Goal: Task Accomplishment & Management: Manage account settings

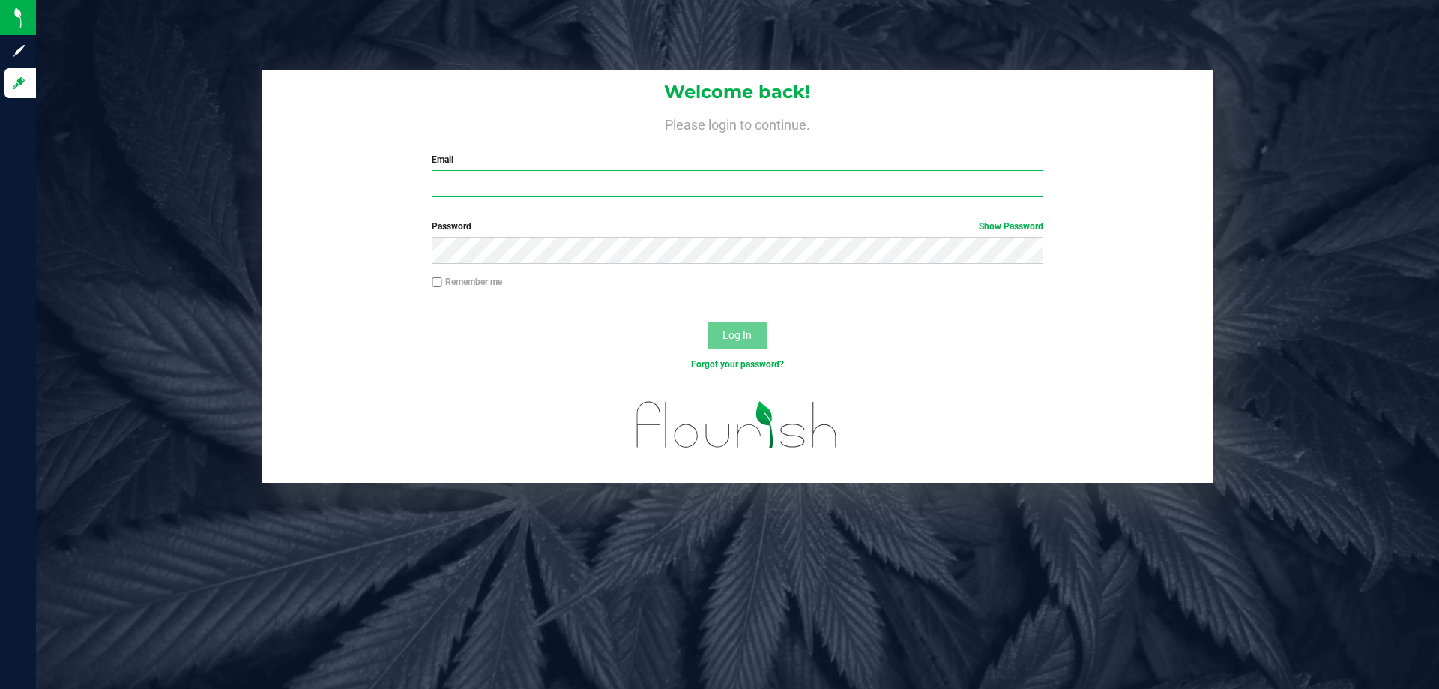
click at [708, 181] on input "Email" at bounding box center [737, 183] width 611 height 27
type input "[EMAIL_ADDRESS][DOMAIN_NAME]"
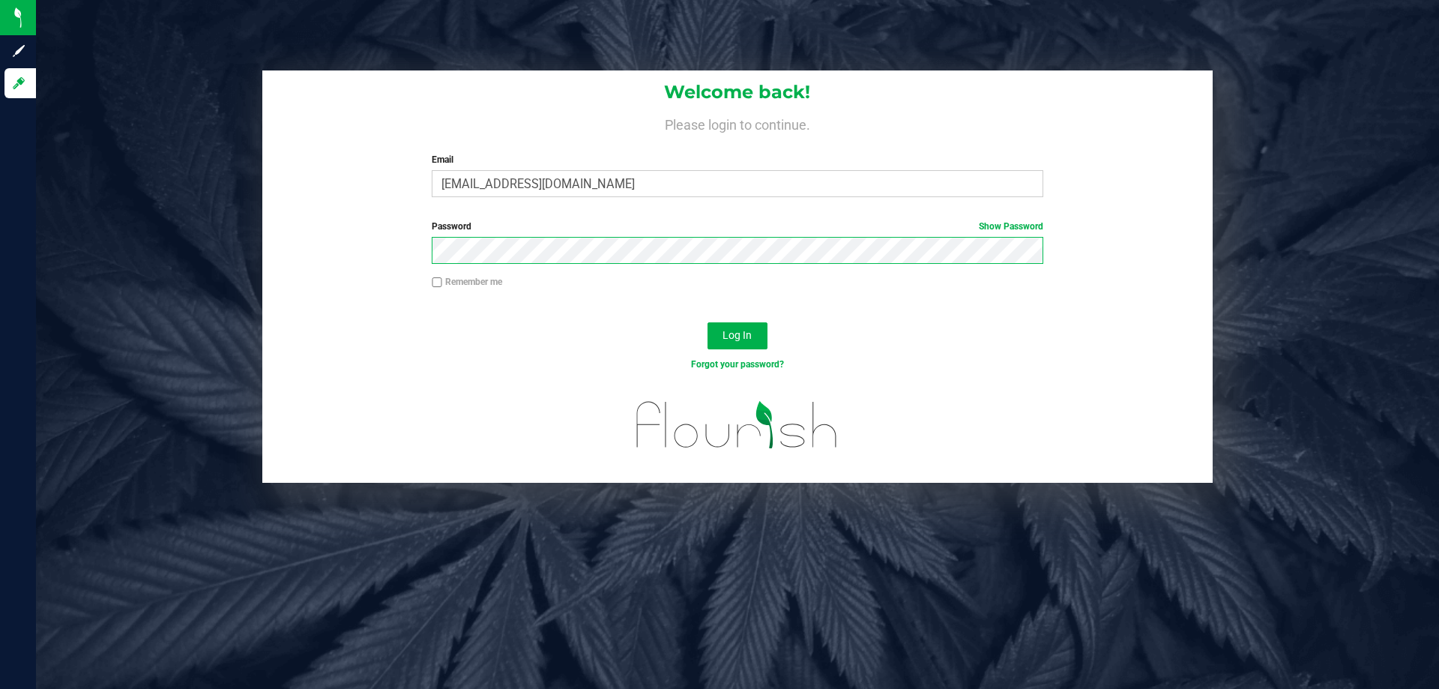
click at [707, 322] on button "Log In" at bounding box center [737, 335] width 60 height 27
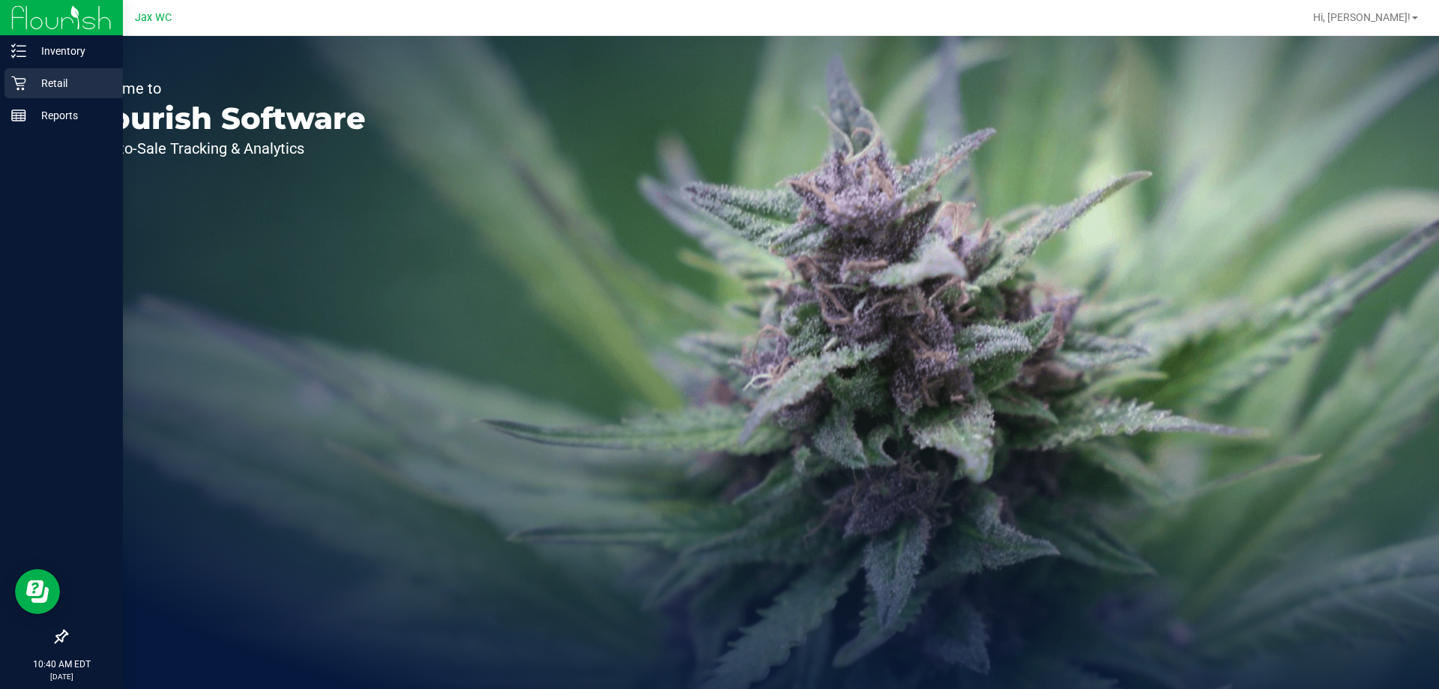
click at [28, 81] on p "Retail" at bounding box center [71, 83] width 90 height 18
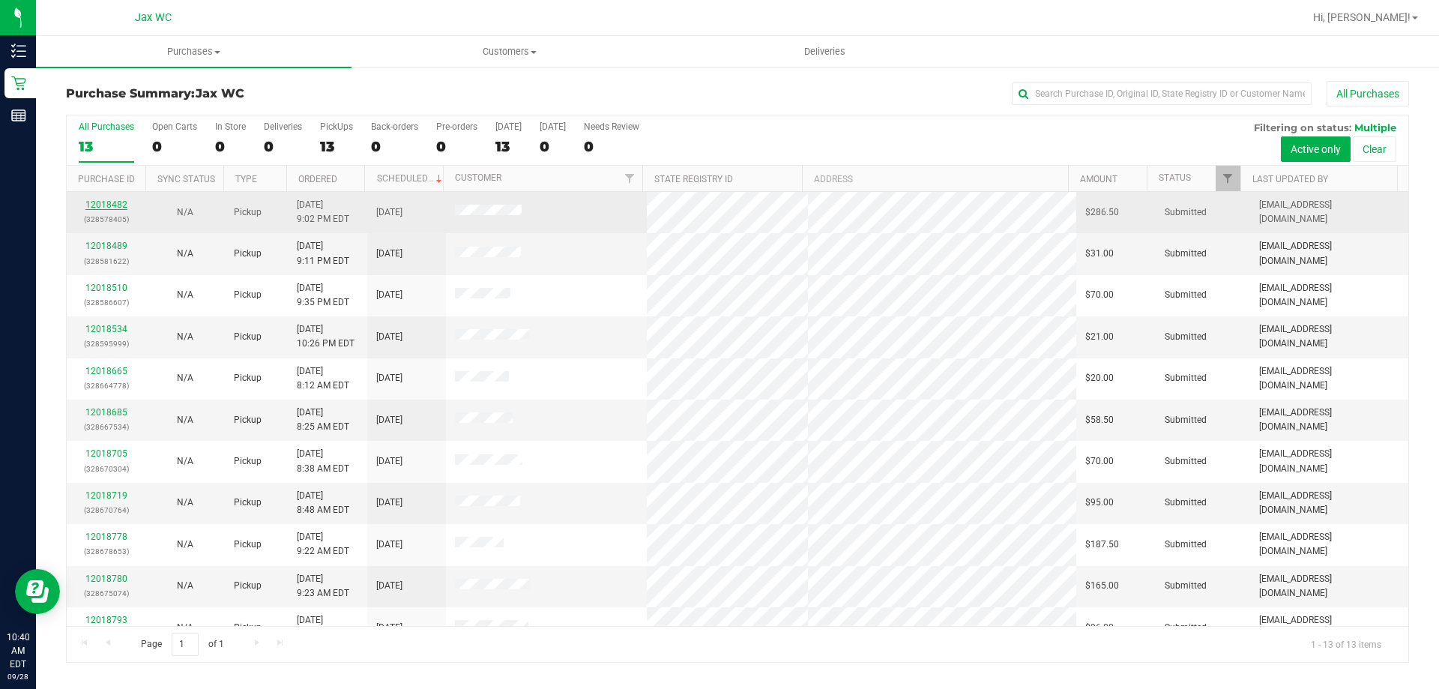
click at [98, 204] on link "12018482" at bounding box center [106, 204] width 42 height 10
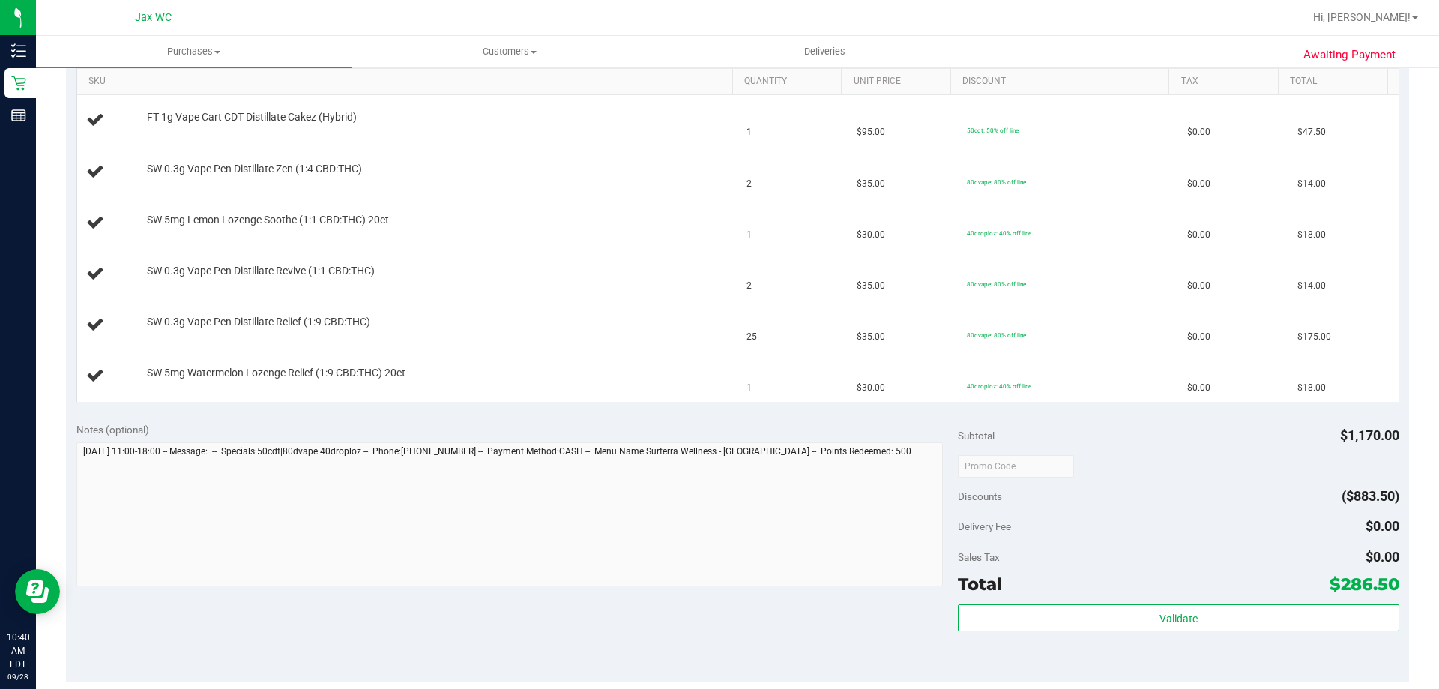
scroll to position [150, 0]
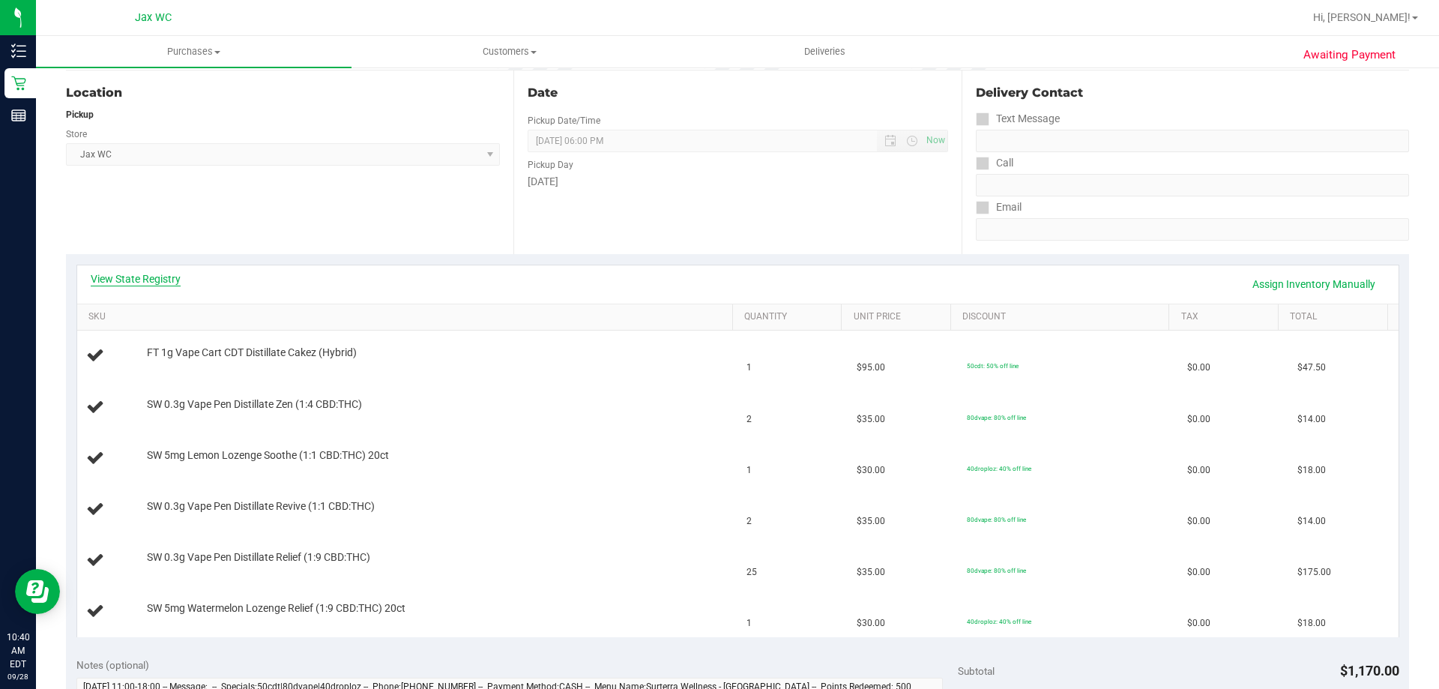
click at [173, 280] on link "View State Registry" at bounding box center [136, 278] width 90 height 15
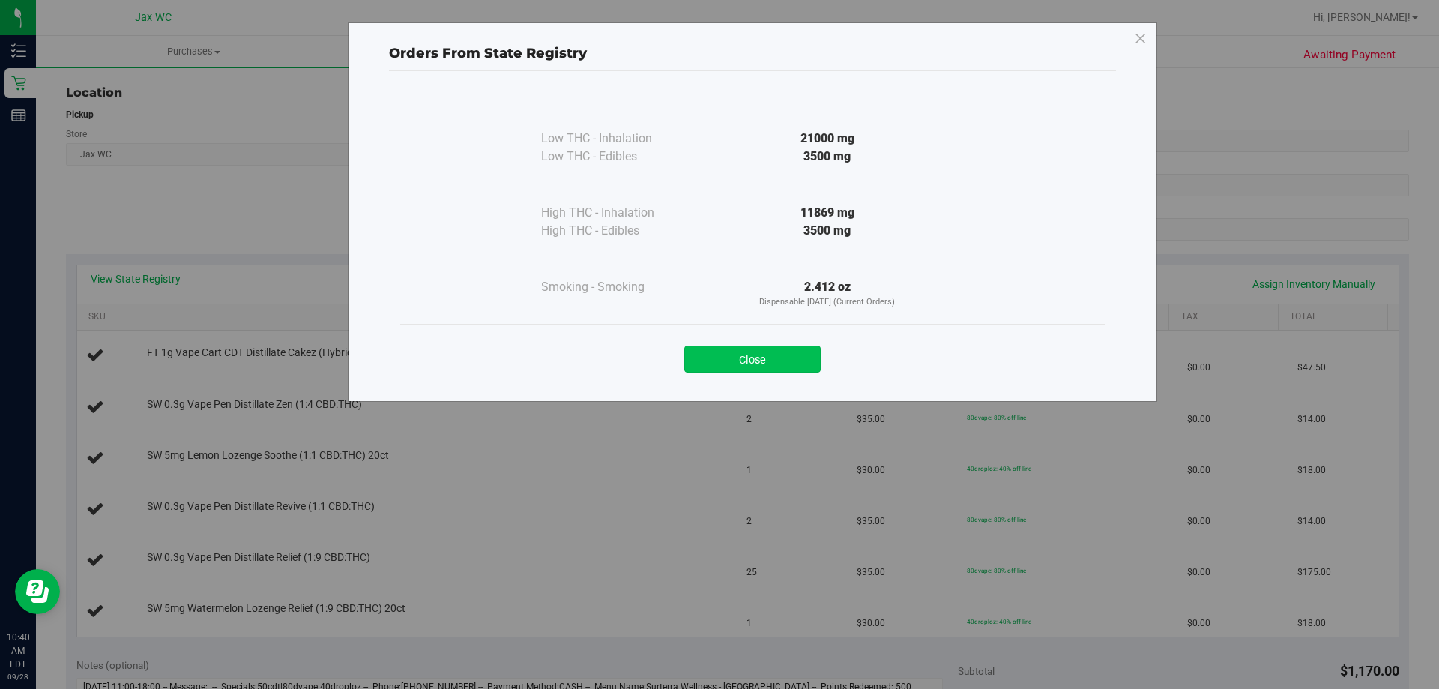
click at [785, 357] on button "Close" at bounding box center [752, 358] width 136 height 27
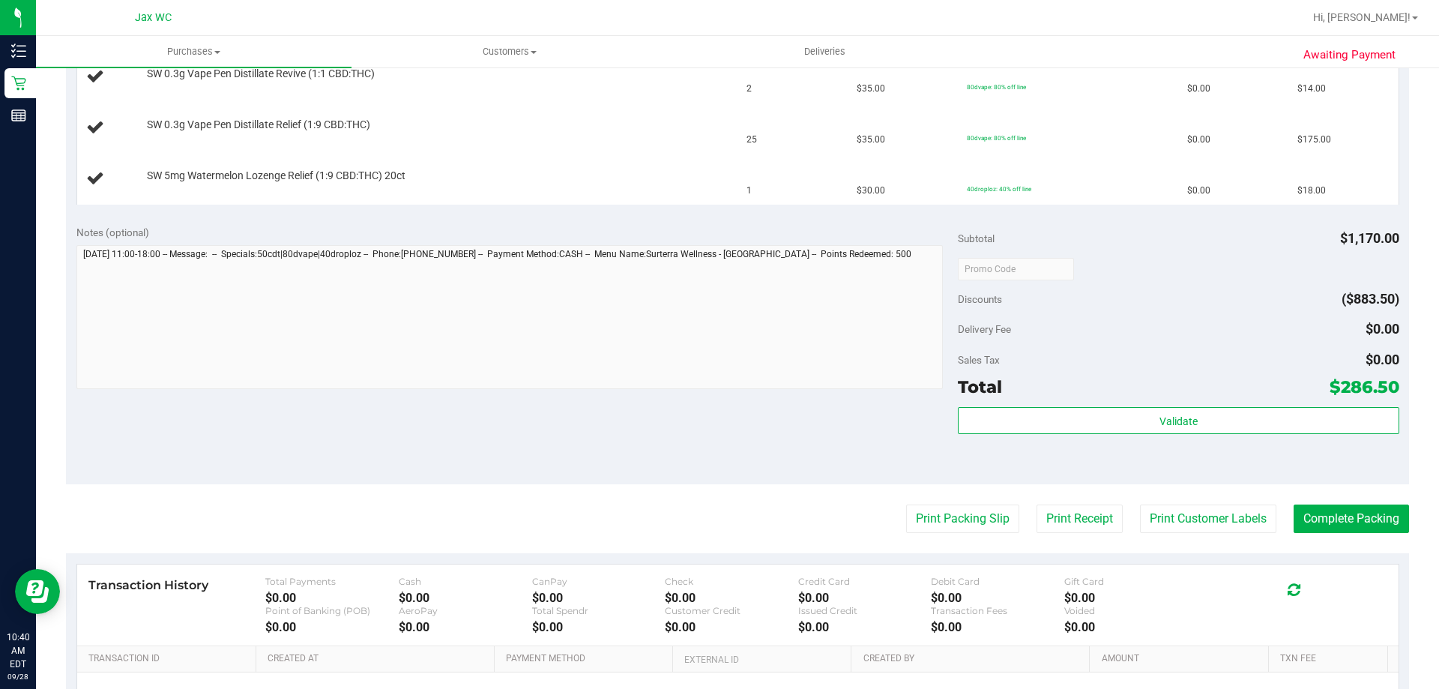
scroll to position [599, 0]
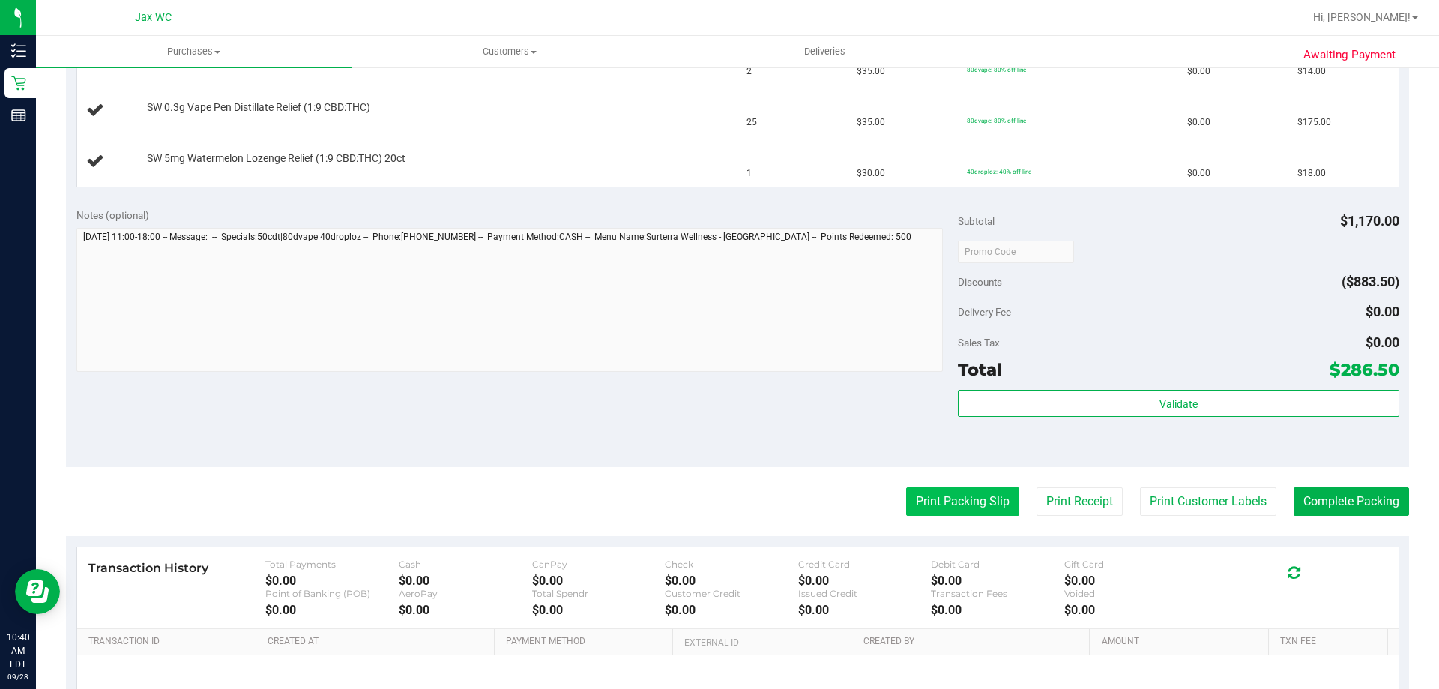
click at [961, 499] on button "Print Packing Slip" at bounding box center [962, 501] width 113 height 28
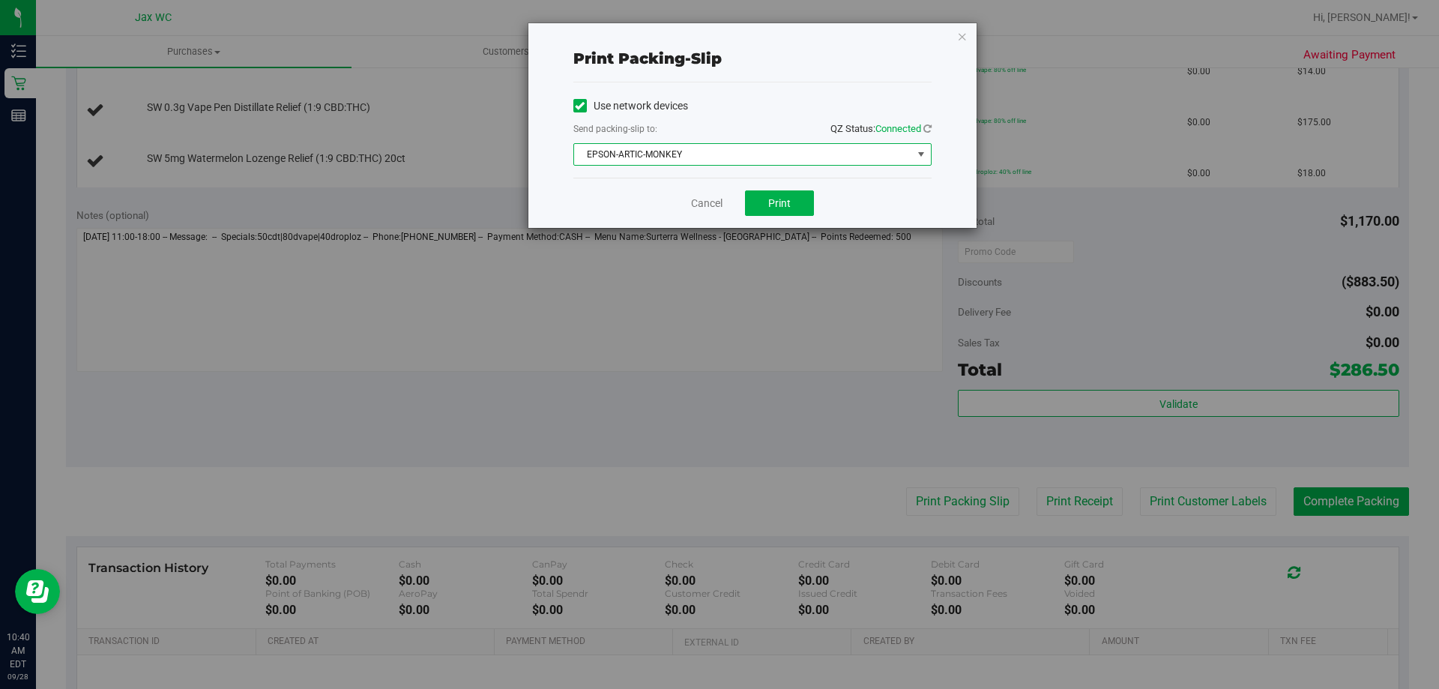
click at [777, 155] on span "EPSON-ARTIC-MONKEY" at bounding box center [743, 154] width 338 height 21
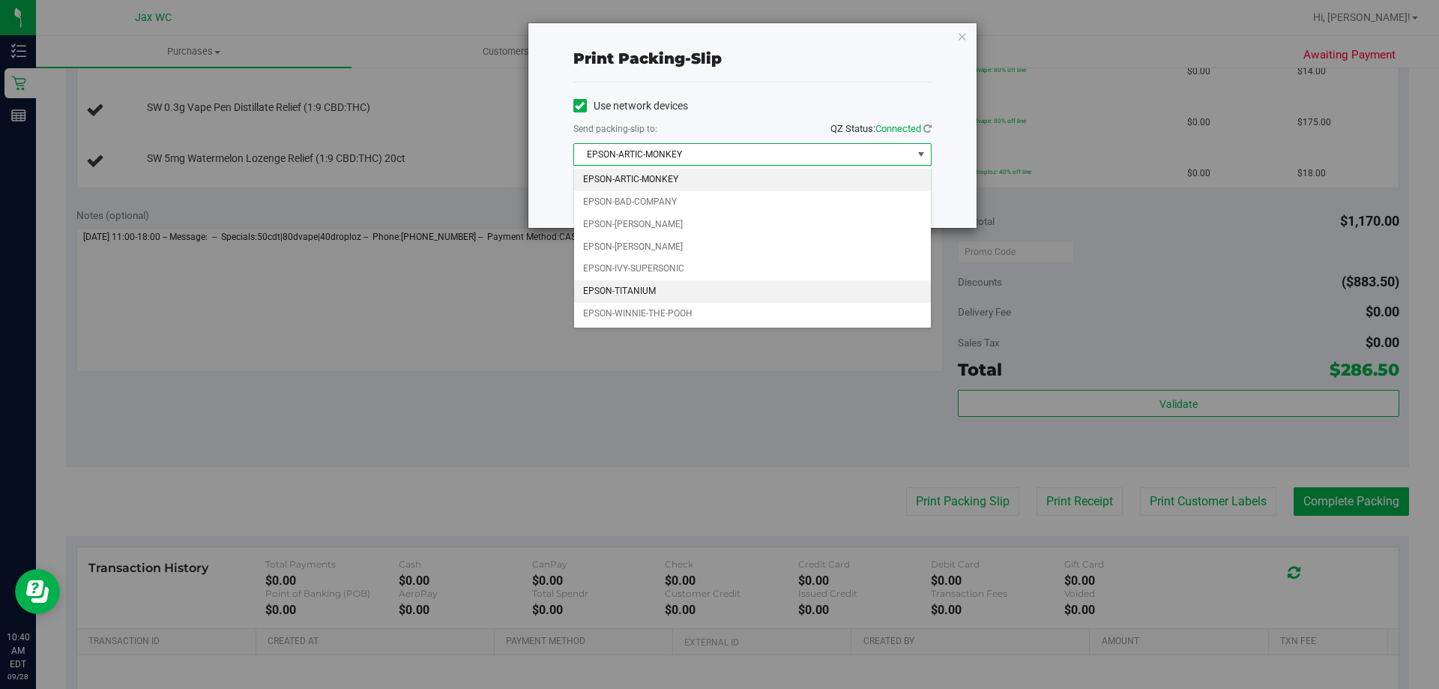
click at [700, 287] on li "EPSON-TITANIUM" at bounding box center [752, 291] width 357 height 22
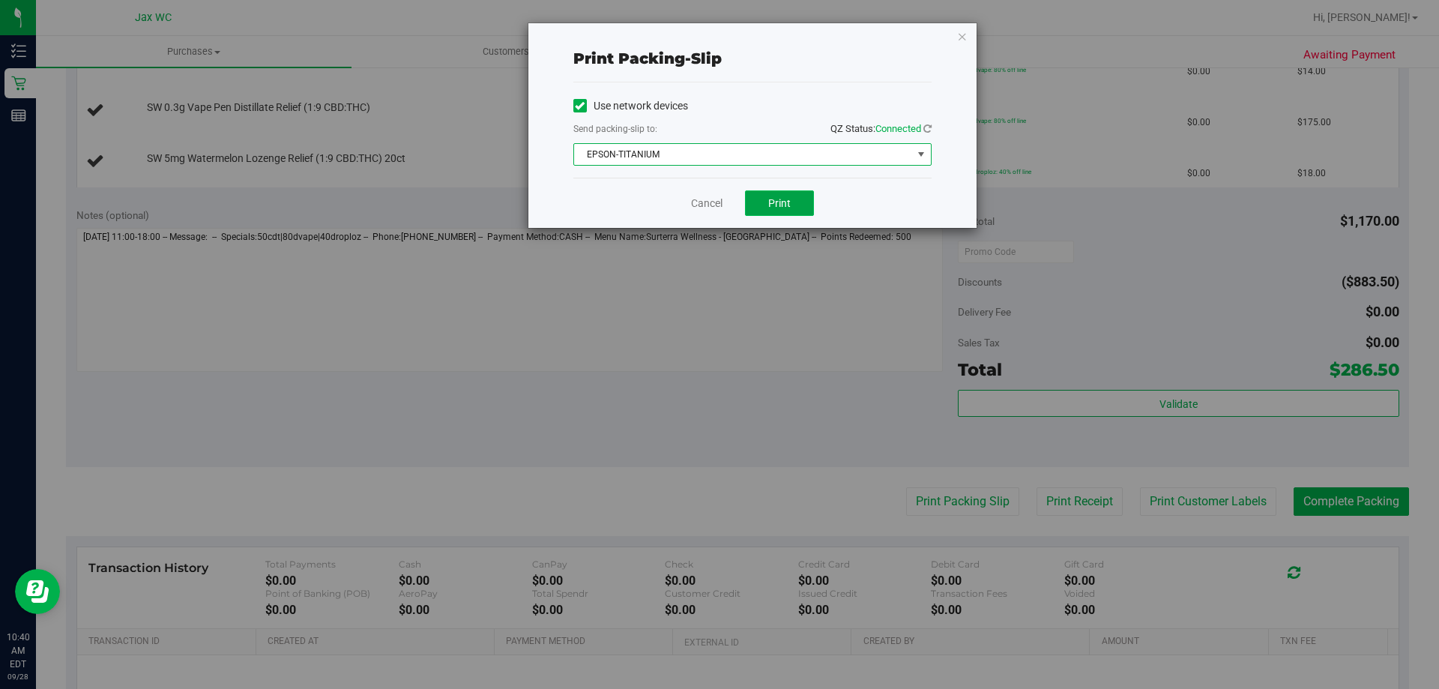
click at [780, 199] on span "Print" at bounding box center [779, 203] width 22 height 12
click at [709, 198] on link "Cancel" at bounding box center [706, 204] width 31 height 16
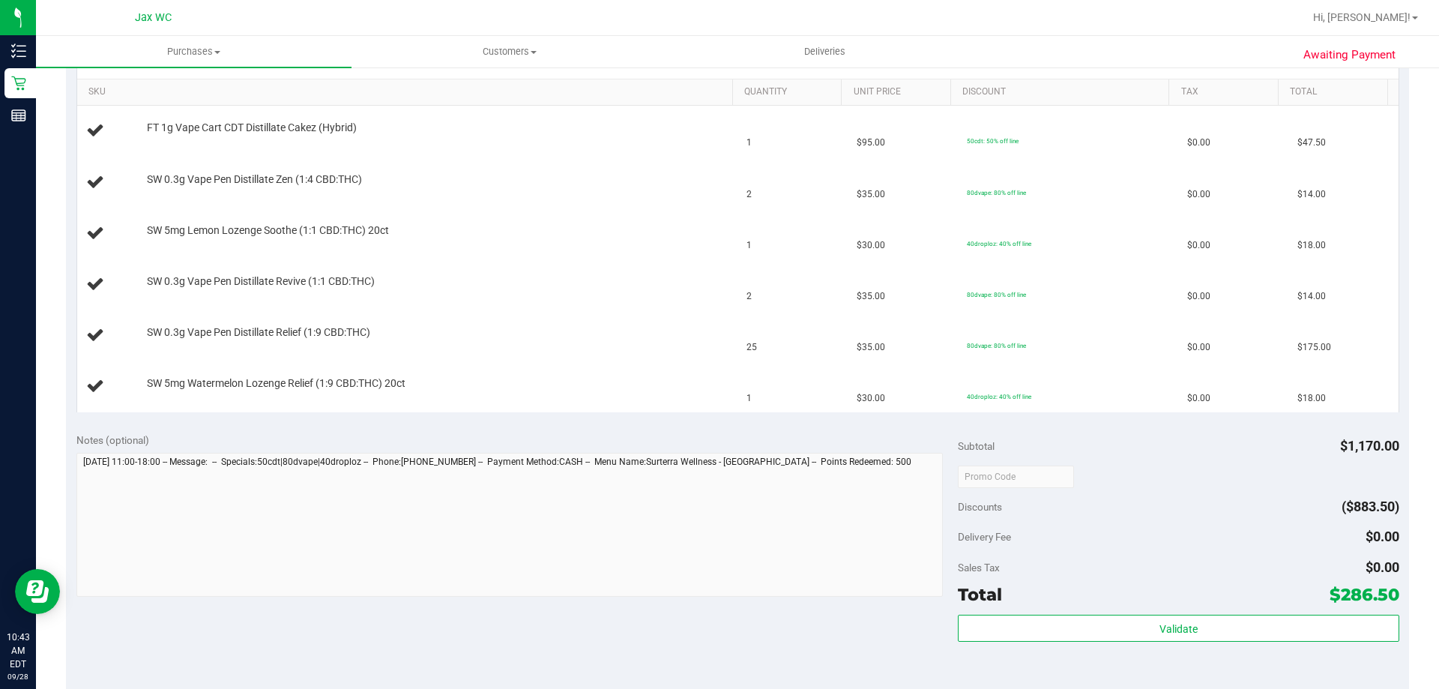
scroll to position [300, 0]
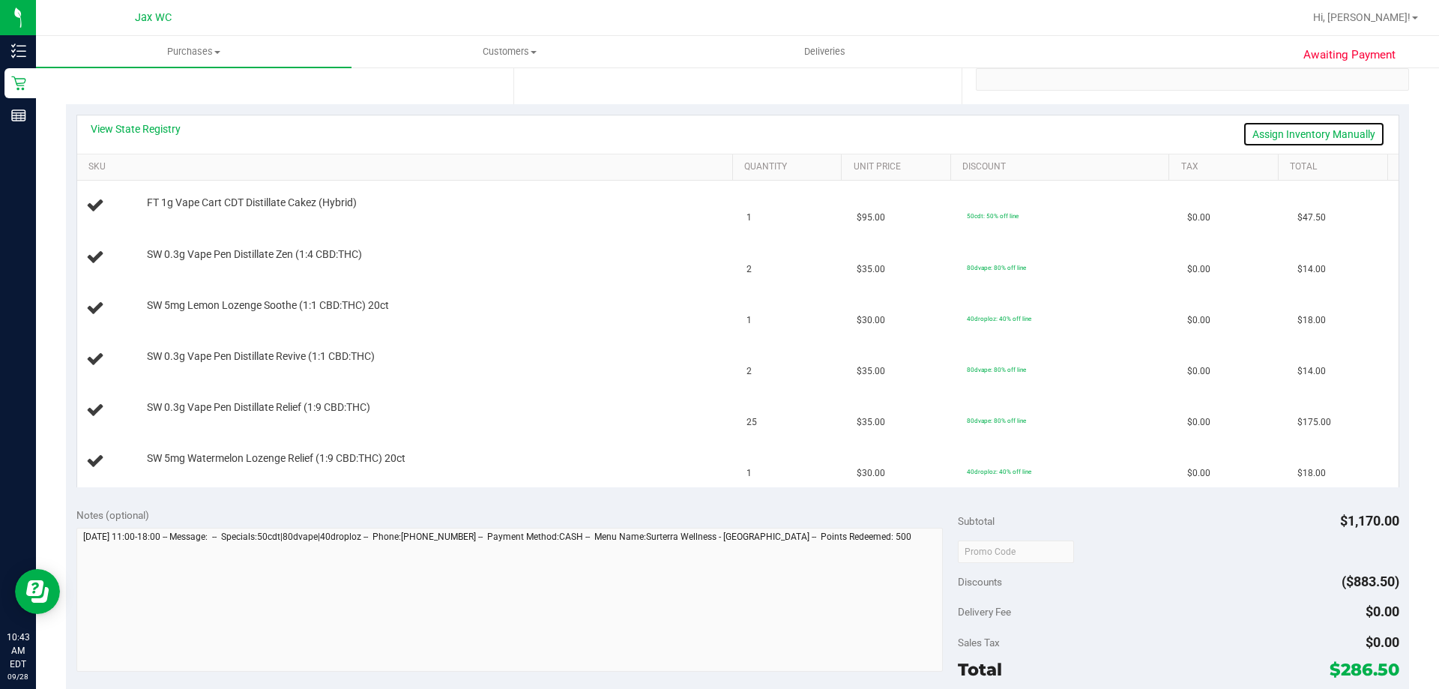
click at [1293, 133] on link "Assign Inventory Manually" at bounding box center [1313, 133] width 142 height 25
click at [1334, 133] on link "Save & Exit" at bounding box center [1349, 133] width 70 height 25
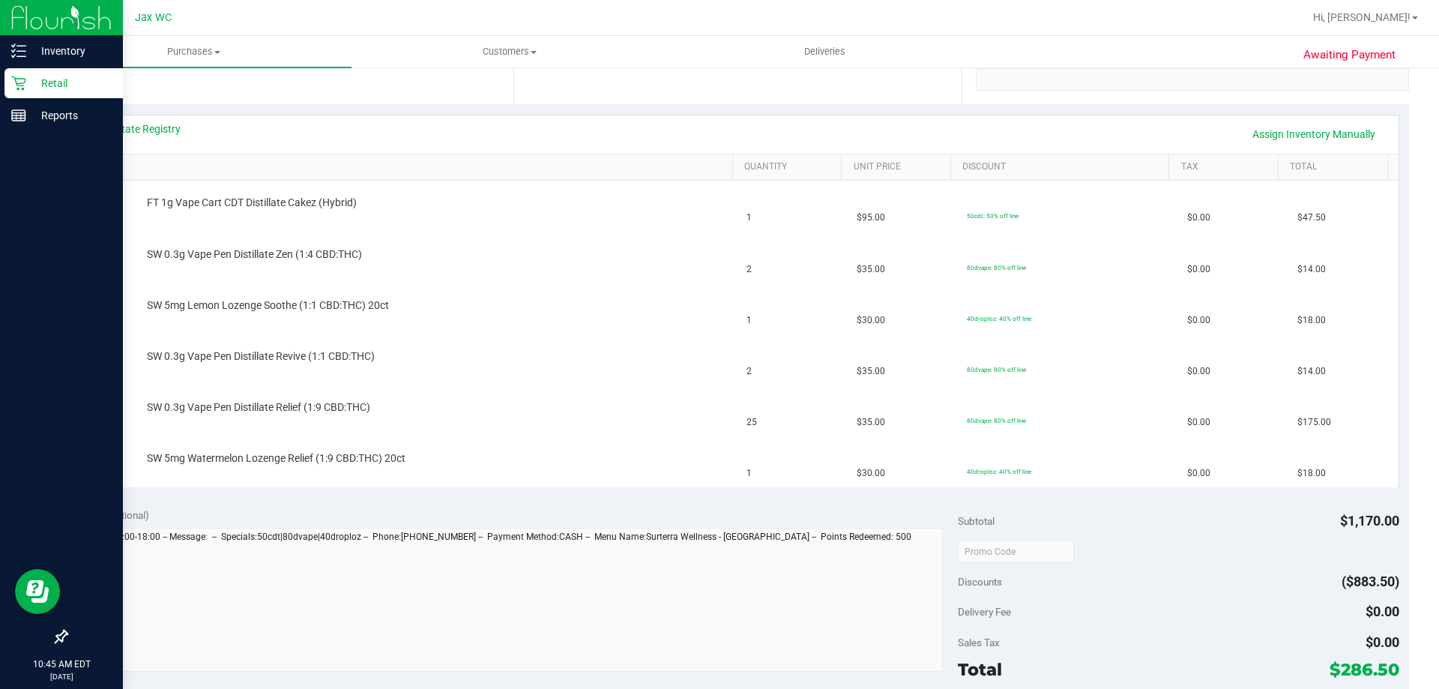
click at [43, 83] on p "Retail" at bounding box center [71, 83] width 90 height 18
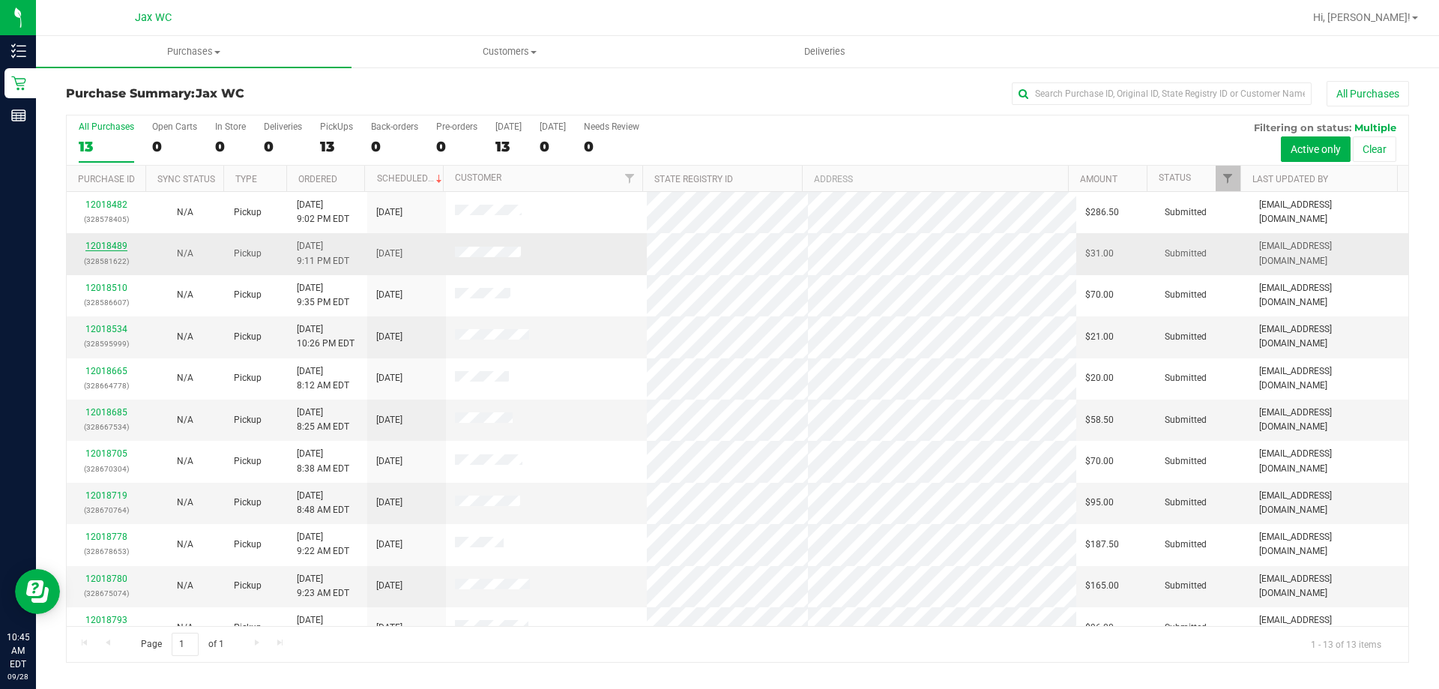
click at [100, 246] on link "12018489" at bounding box center [106, 246] width 42 height 10
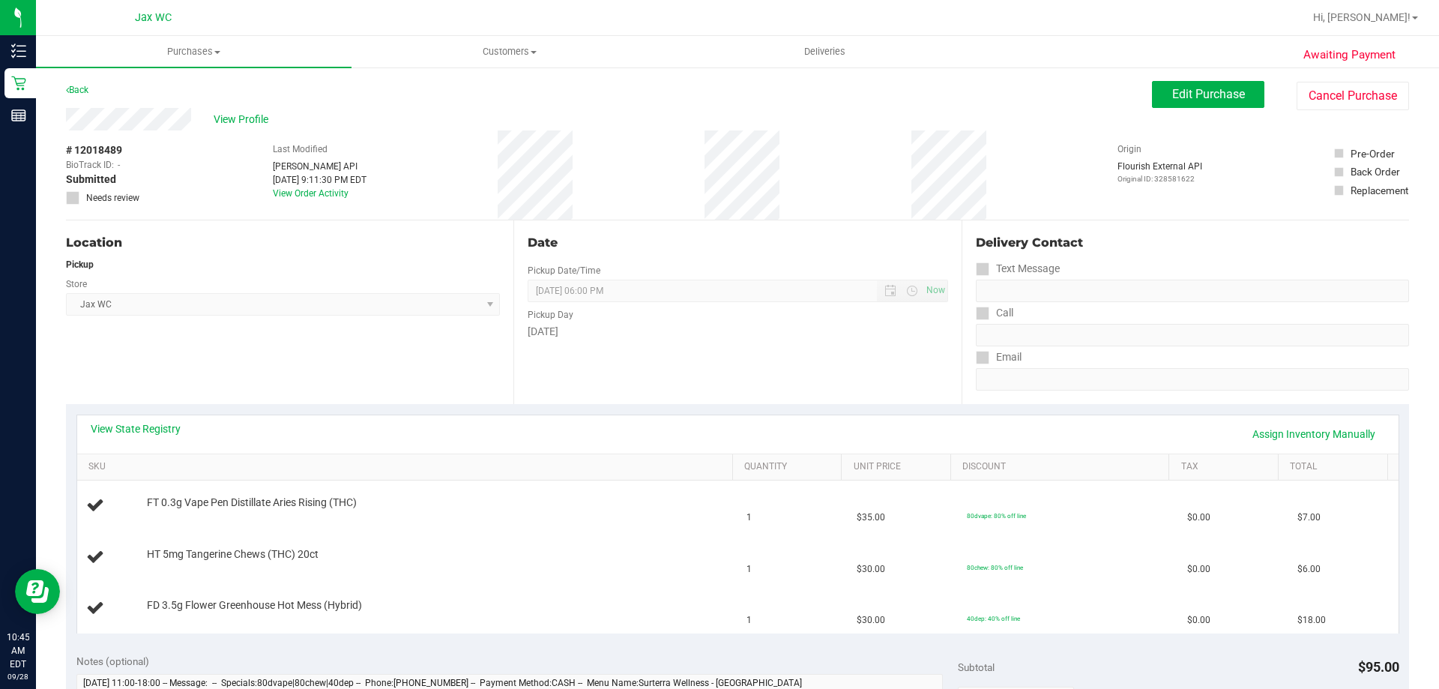
scroll to position [75, 0]
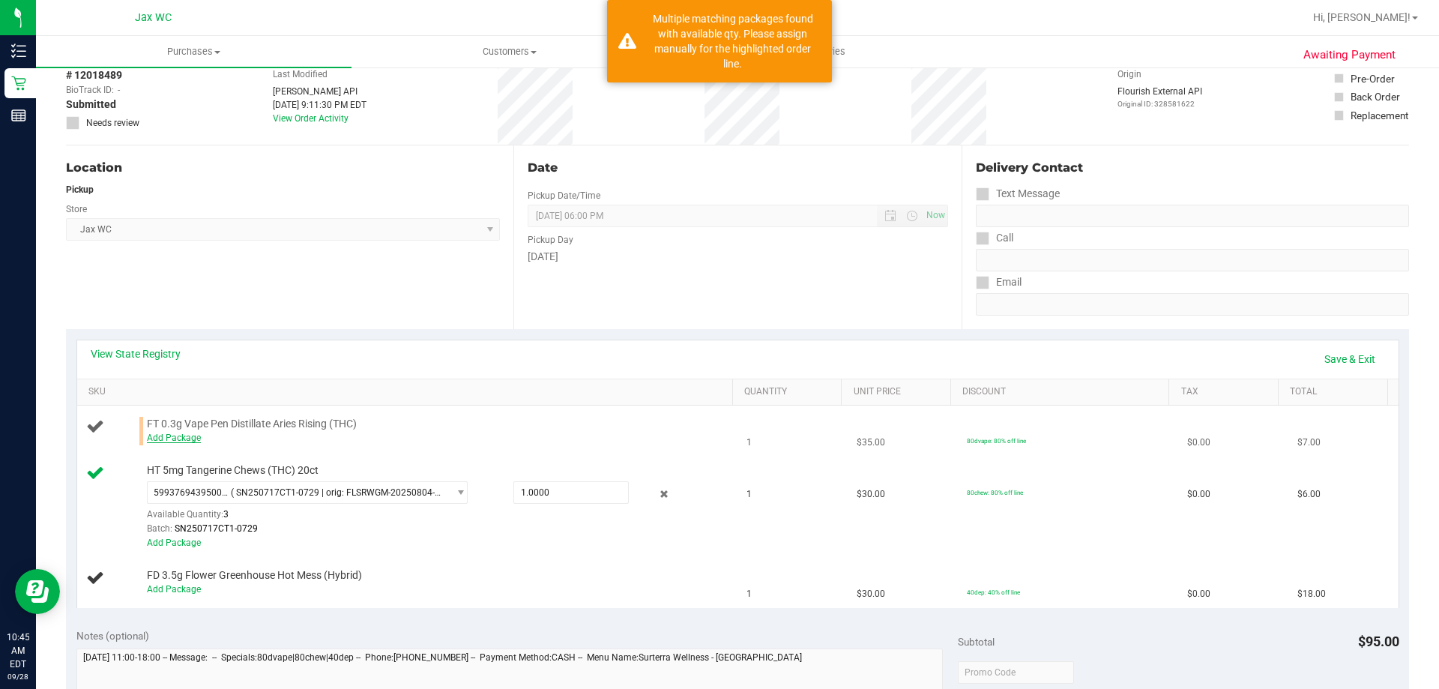
click at [172, 438] on link "Add Package" at bounding box center [174, 437] width 54 height 10
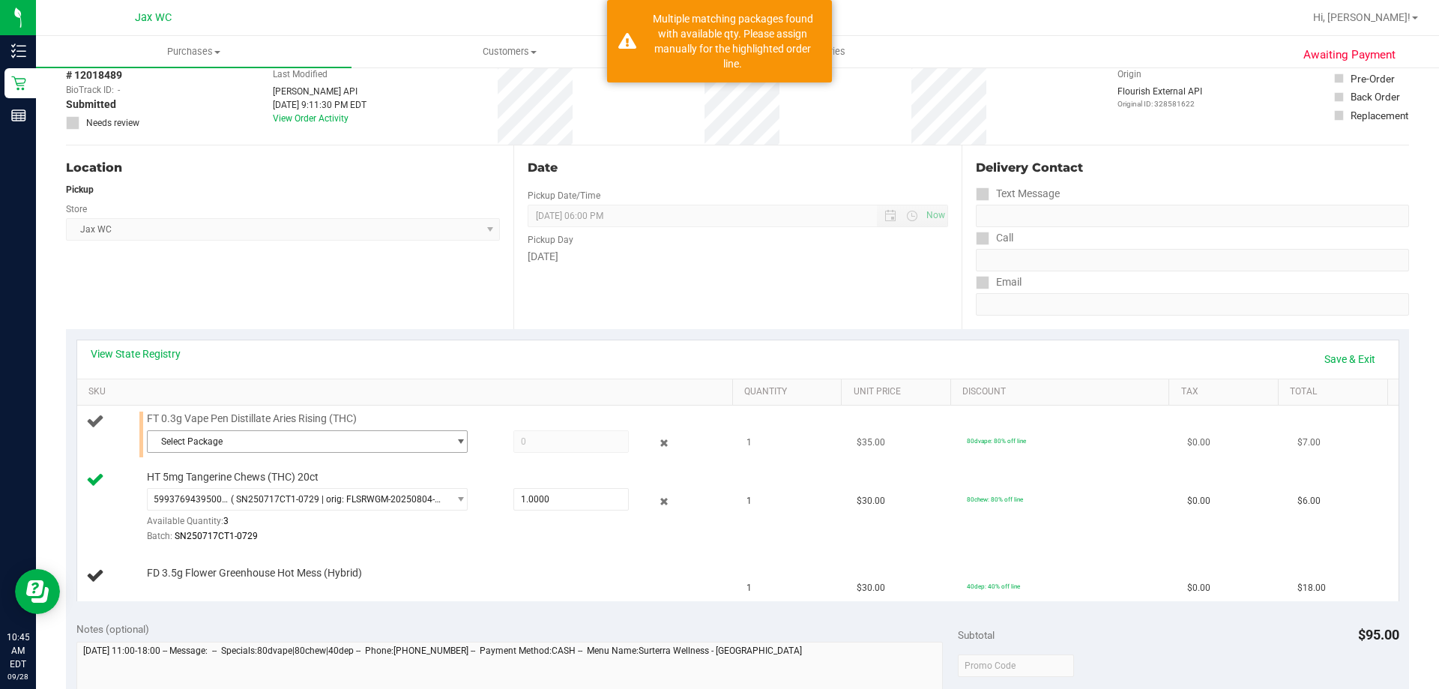
click at [200, 439] on span "Select Package" at bounding box center [298, 441] width 300 height 21
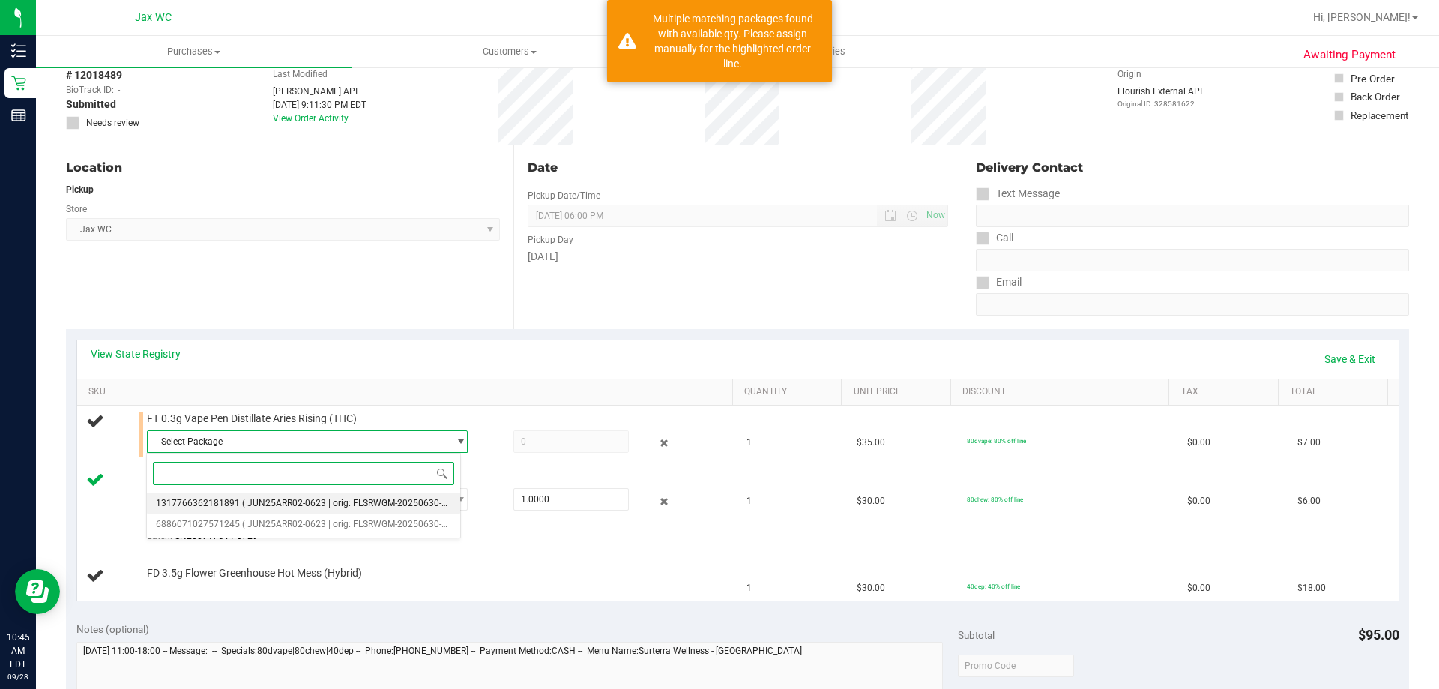
click at [244, 496] on li "1317766362181891 ( JUN25ARR02-0623 | orig: FLSRWGM-20250630-1140 )" at bounding box center [303, 502] width 313 height 21
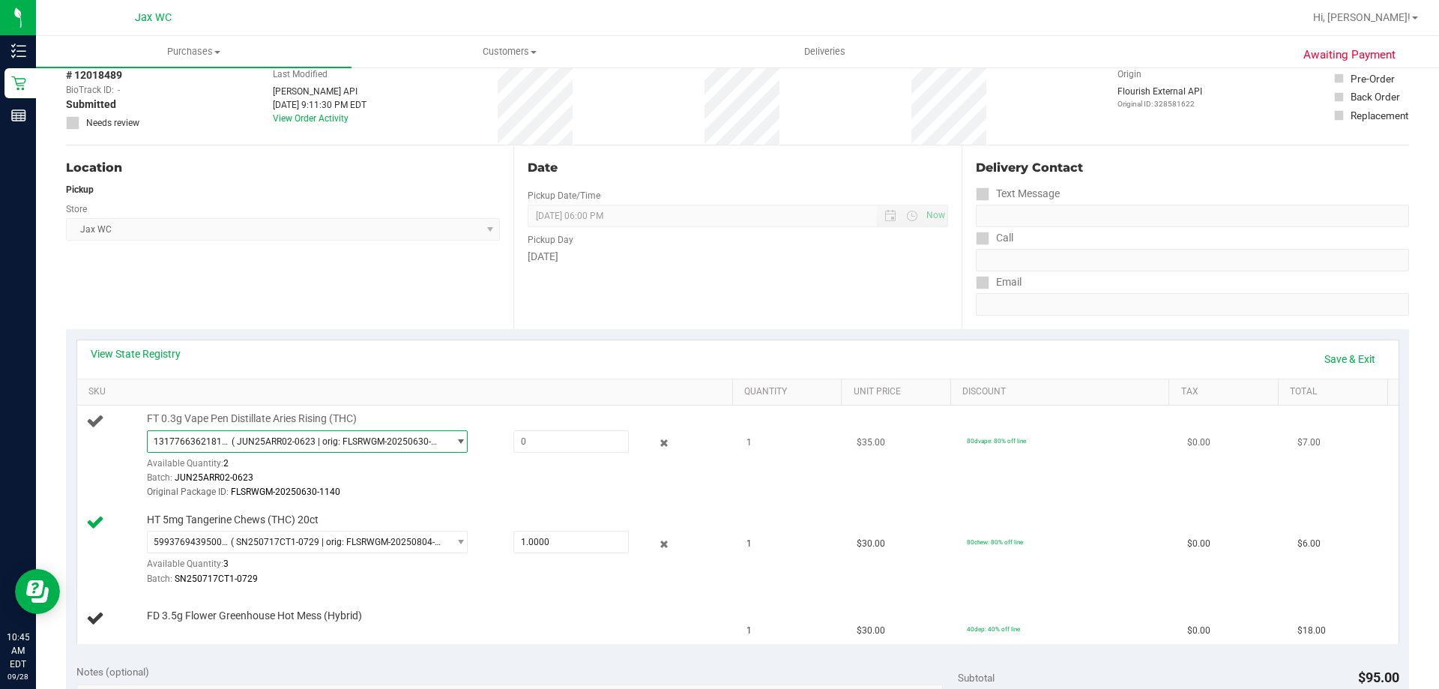
click at [262, 436] on span "( JUN25ARR02-0623 | orig: FLSRWGM-20250630-1140 )" at bounding box center [337, 441] width 210 height 10
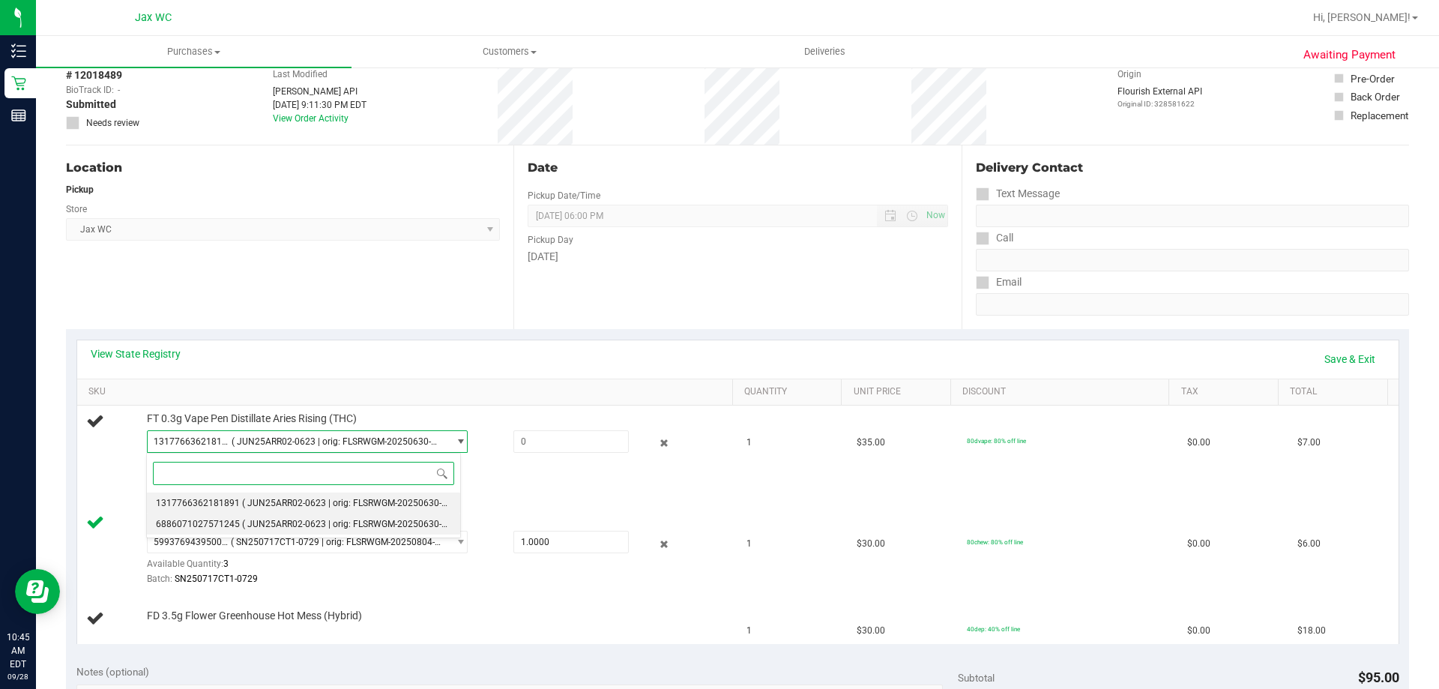
click at [242, 525] on span "( JUN25ARR02-0623 | orig: FLSRWGM-20250630-1263 )" at bounding box center [355, 524] width 226 height 10
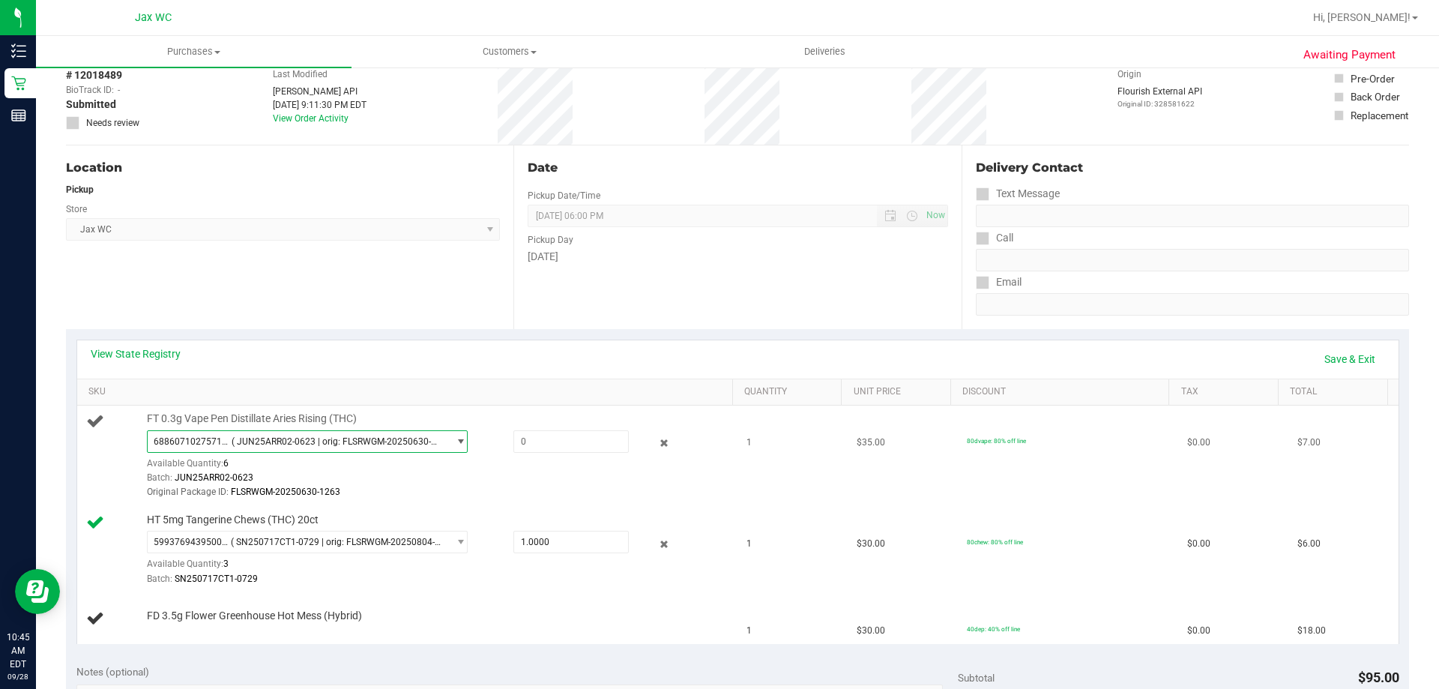
click at [244, 445] on span "( JUN25ARR02-0623 | orig: FLSRWGM-20250630-1263 )" at bounding box center [337, 441] width 210 height 10
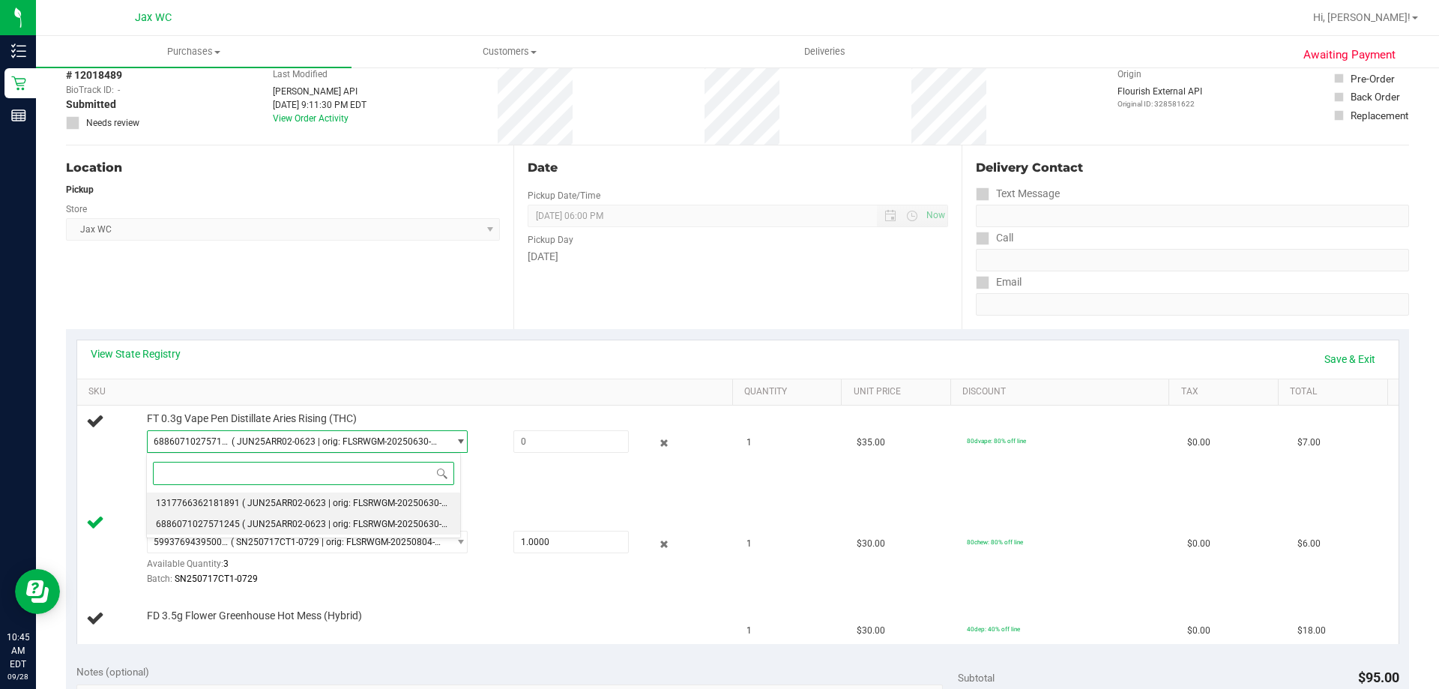
click at [244, 496] on li "1317766362181891 ( JUN25ARR02-0623 | orig: FLSRWGM-20250630-1140 )" at bounding box center [303, 502] width 313 height 21
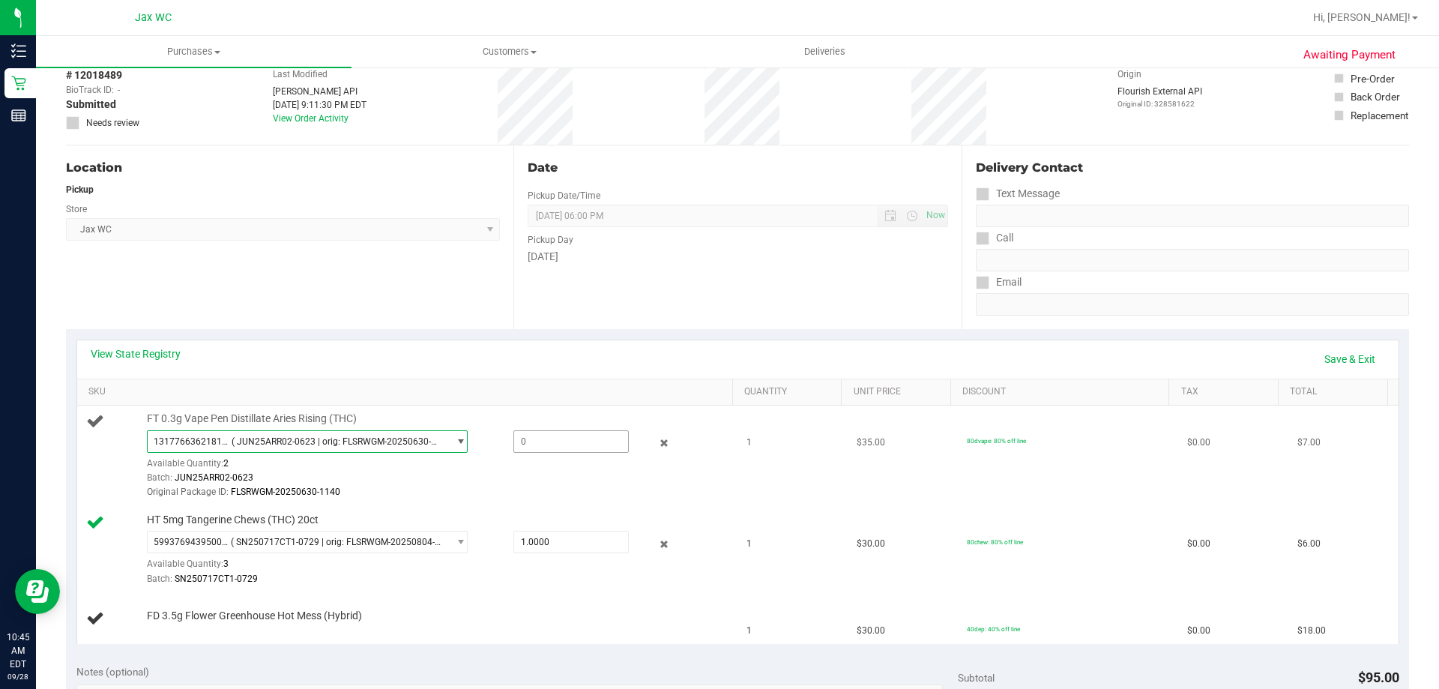
click at [546, 430] on span at bounding box center [570, 441] width 115 height 22
type input "1"
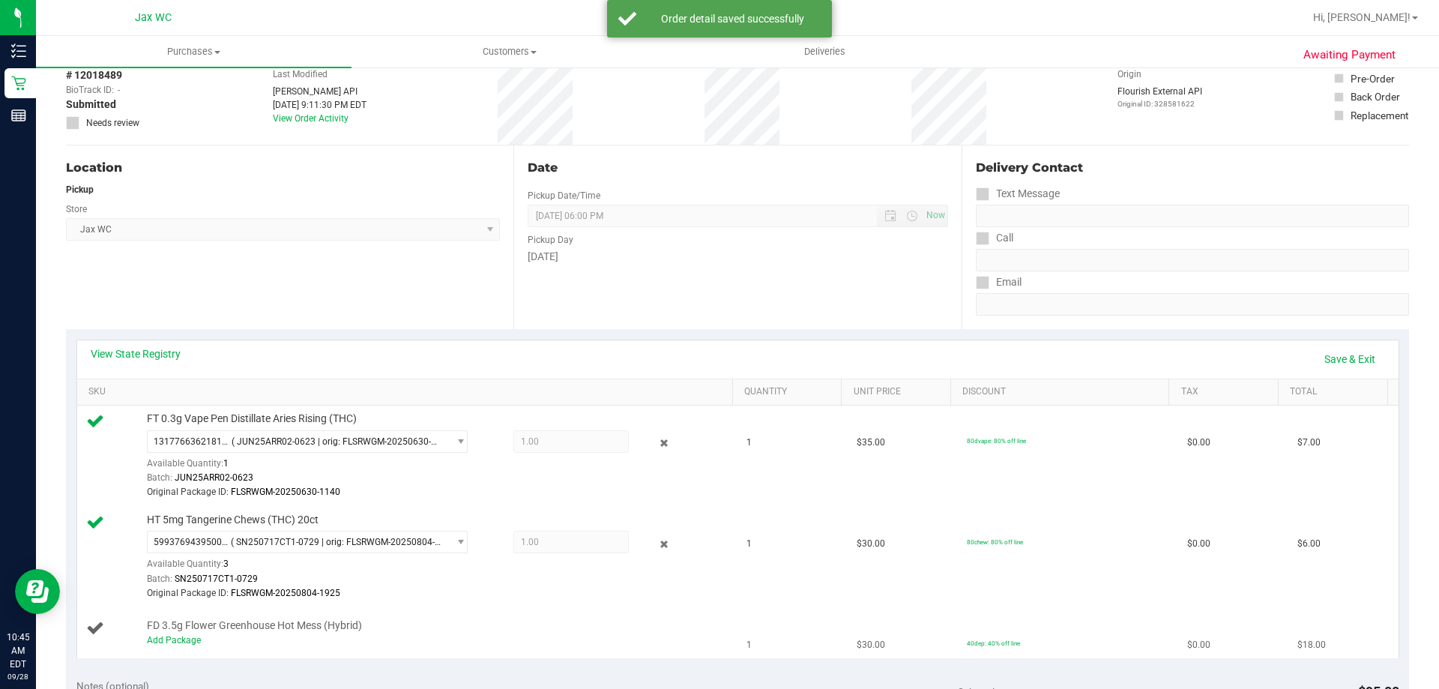
click at [476, 614] on td "FD 3.5g Flower Greenhouse Hot Mess (Hybrid) Add Package" at bounding box center [407, 633] width 661 height 50
click at [1343, 354] on link "Save & Exit" at bounding box center [1349, 358] width 70 height 25
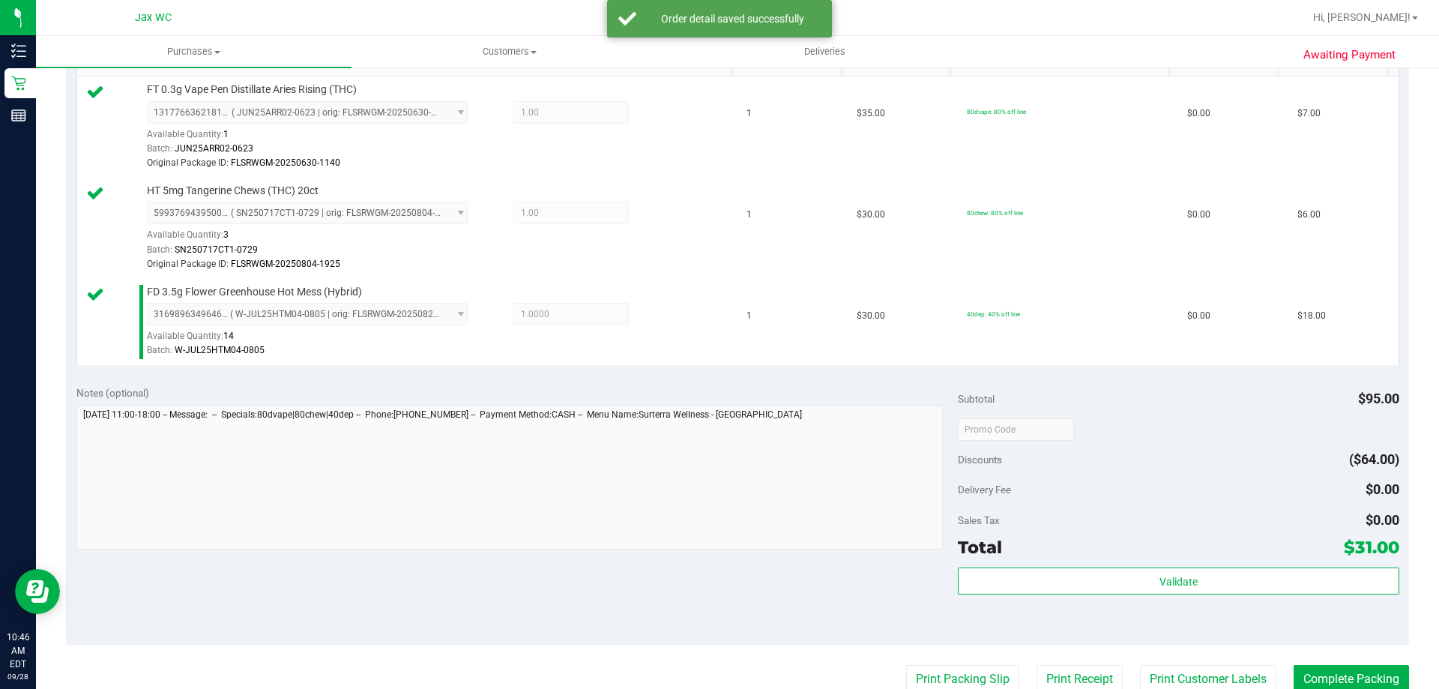
scroll to position [450, 0]
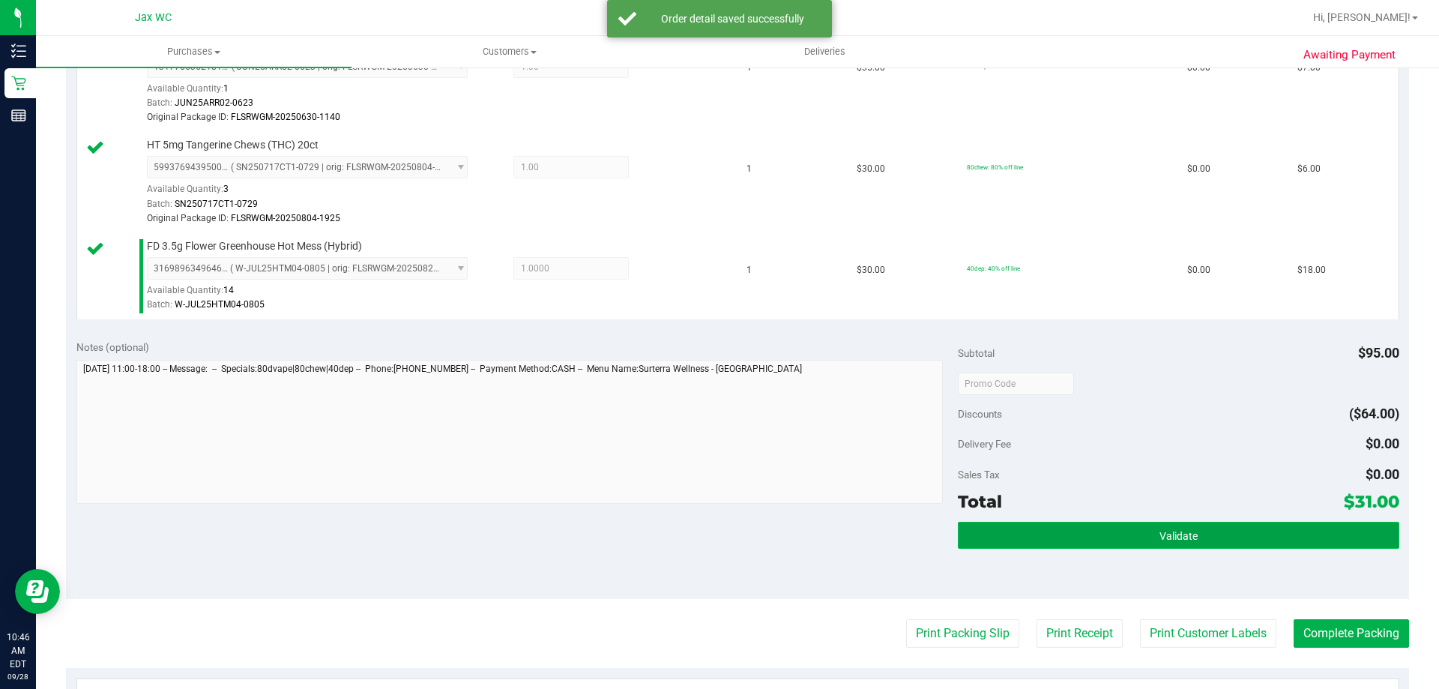
click at [1116, 528] on button "Validate" at bounding box center [1178, 535] width 441 height 27
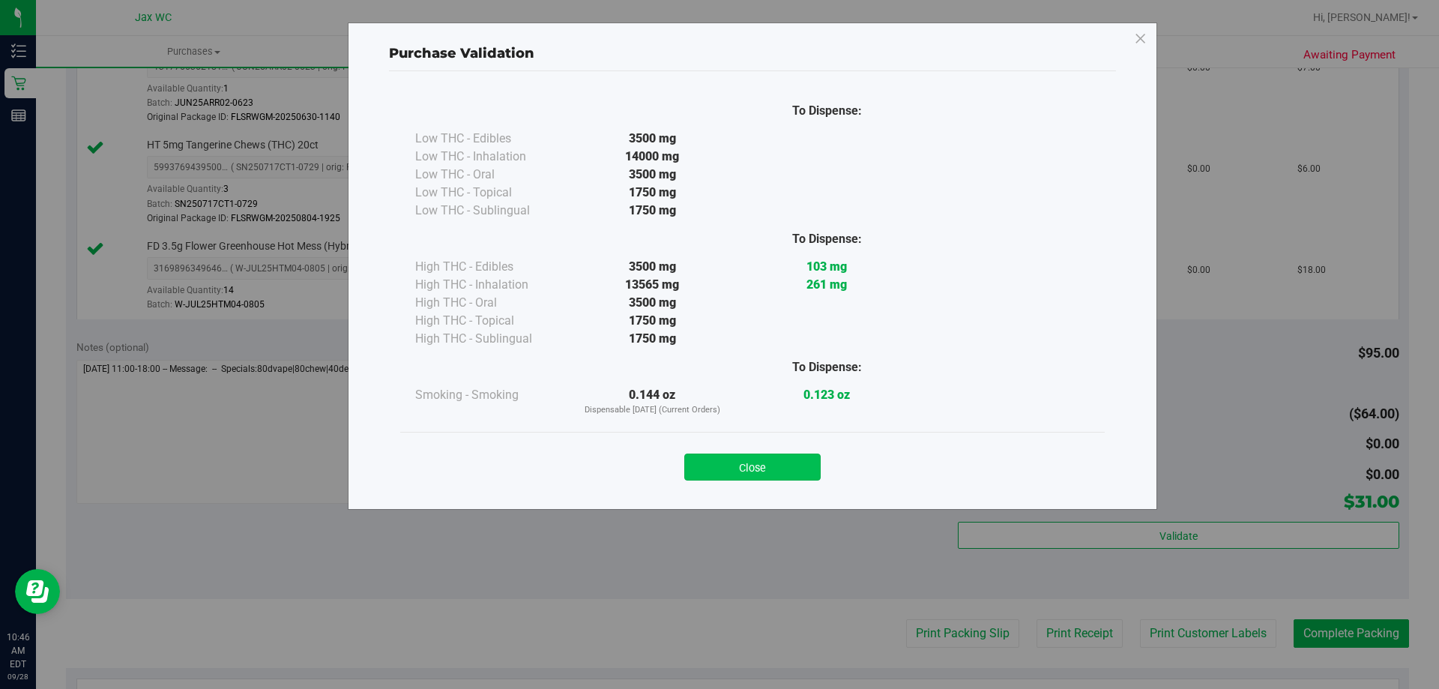
click at [782, 468] on button "Close" at bounding box center [752, 466] width 136 height 27
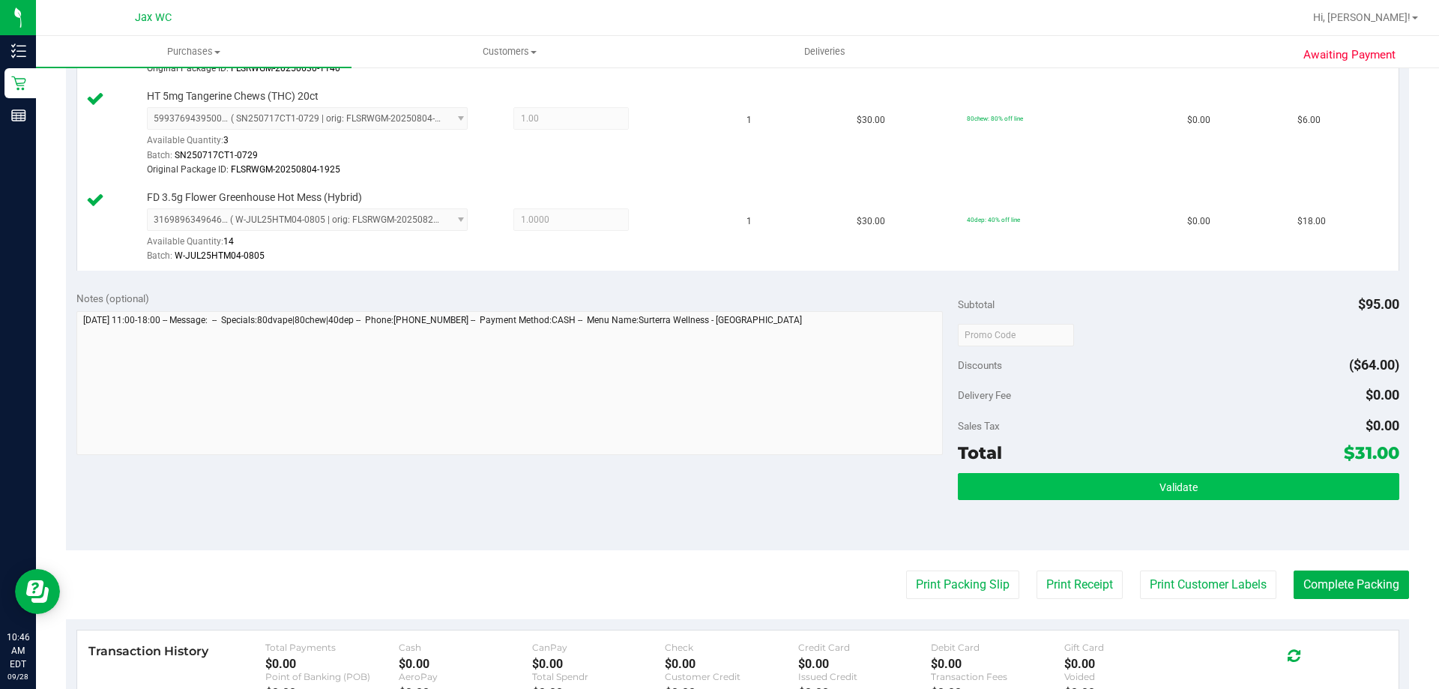
scroll to position [525, 0]
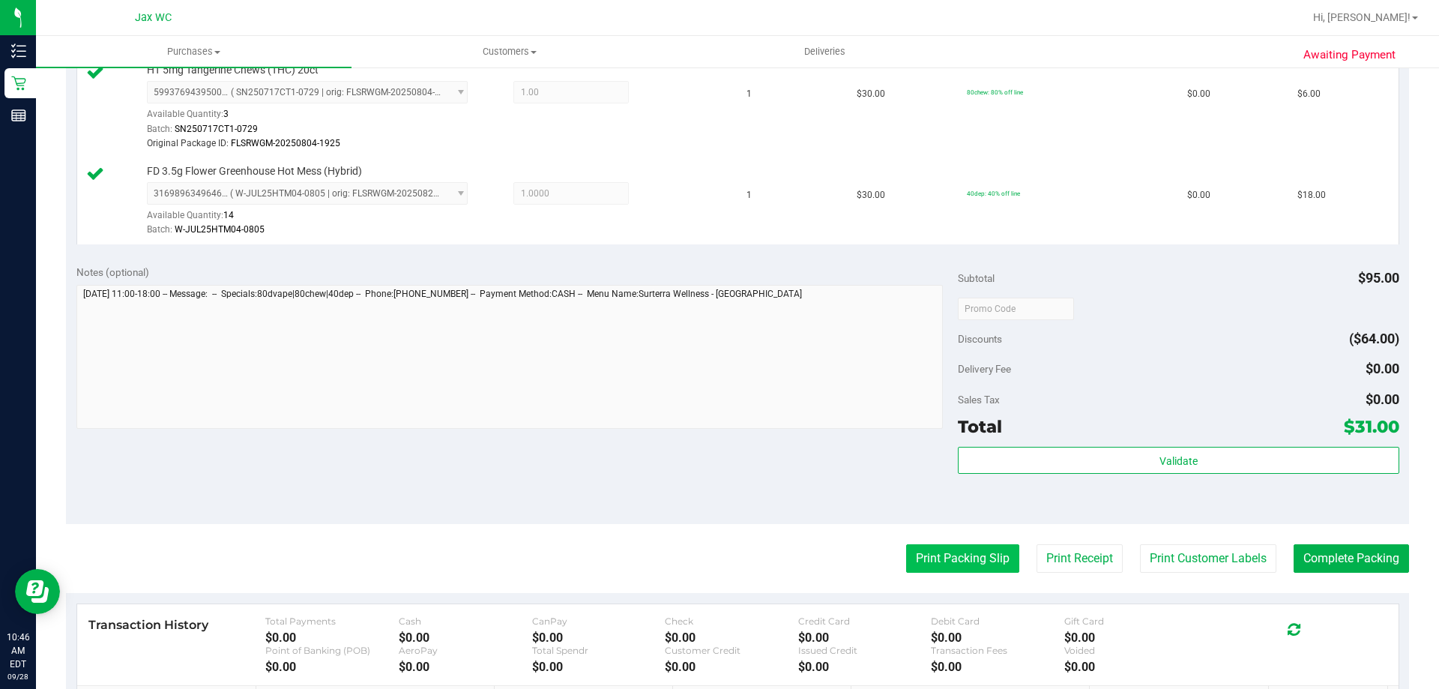
click at [959, 556] on button "Print Packing Slip" at bounding box center [962, 558] width 113 height 28
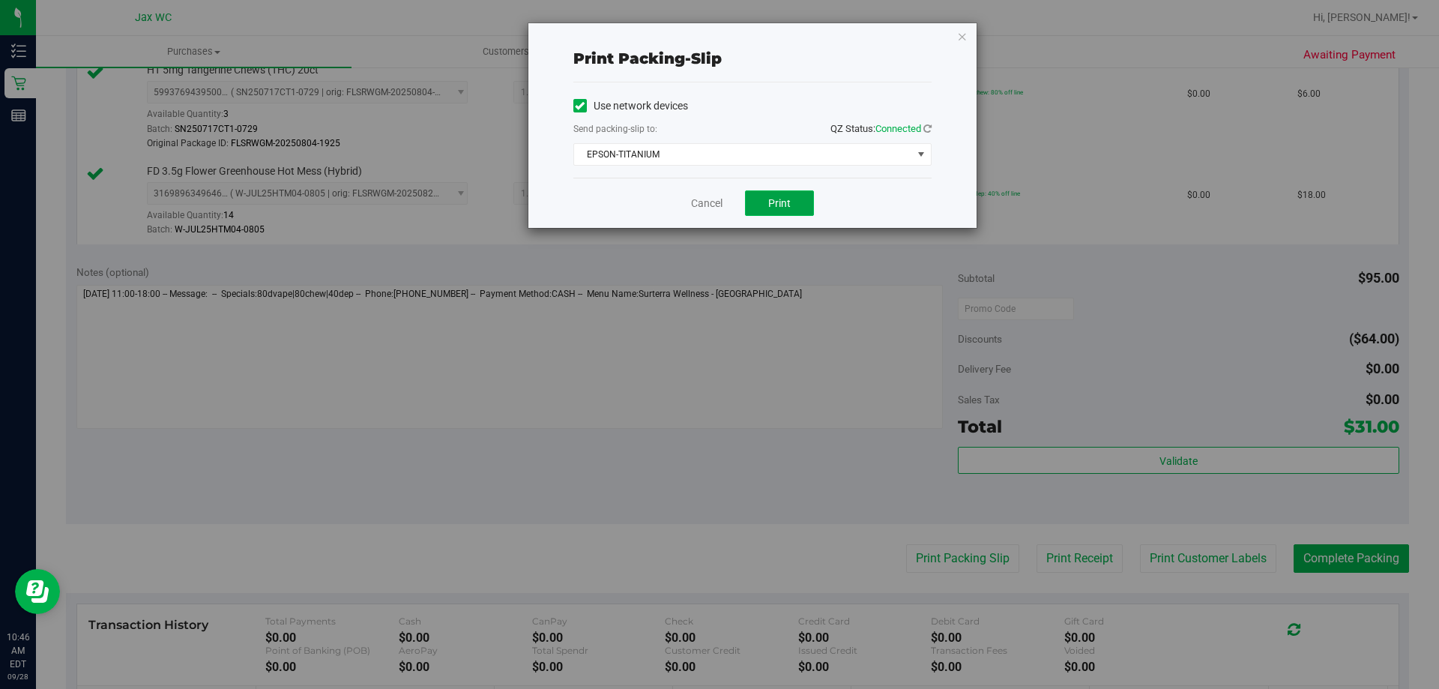
click at [777, 199] on span "Print" at bounding box center [779, 203] width 22 height 12
drag, startPoint x: 703, startPoint y: 199, endPoint x: 719, endPoint y: 196, distance: 16.9
click at [704, 200] on link "Cancel" at bounding box center [706, 204] width 31 height 16
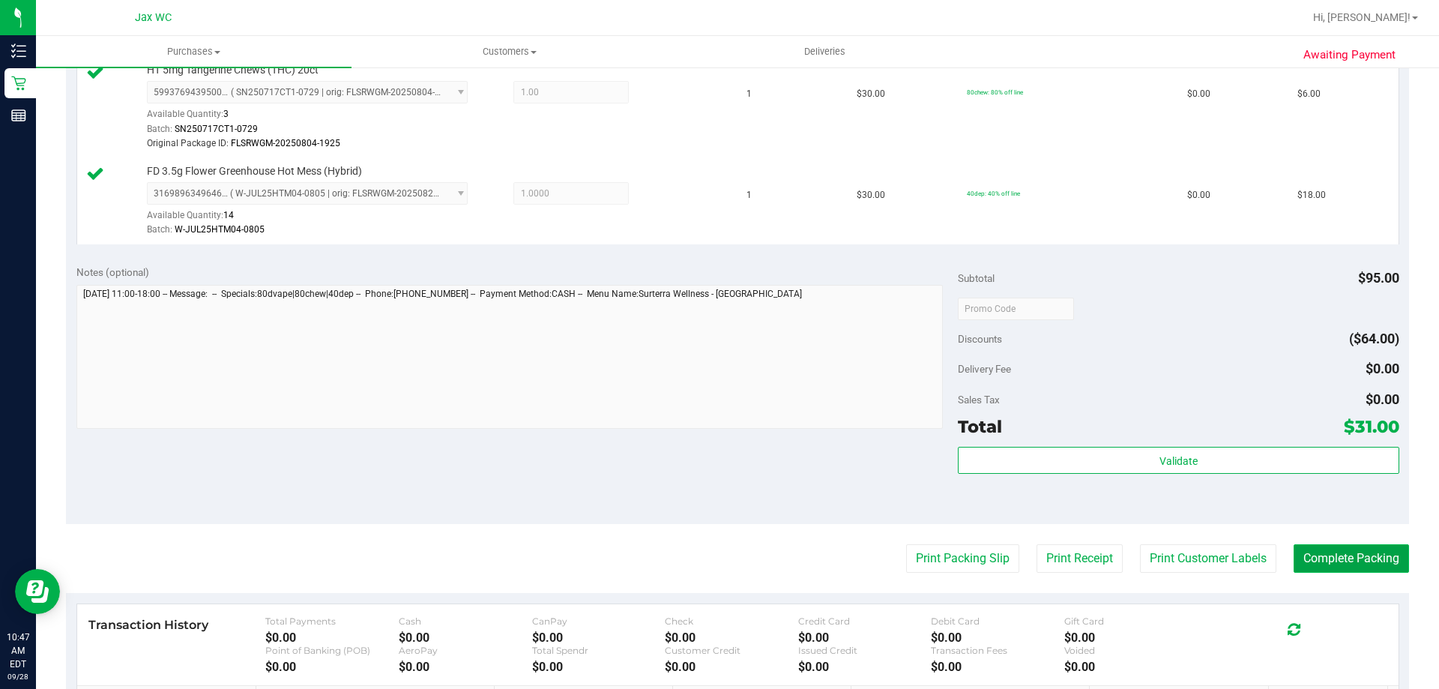
click at [1326, 558] on button "Complete Packing" at bounding box center [1350, 558] width 115 height 28
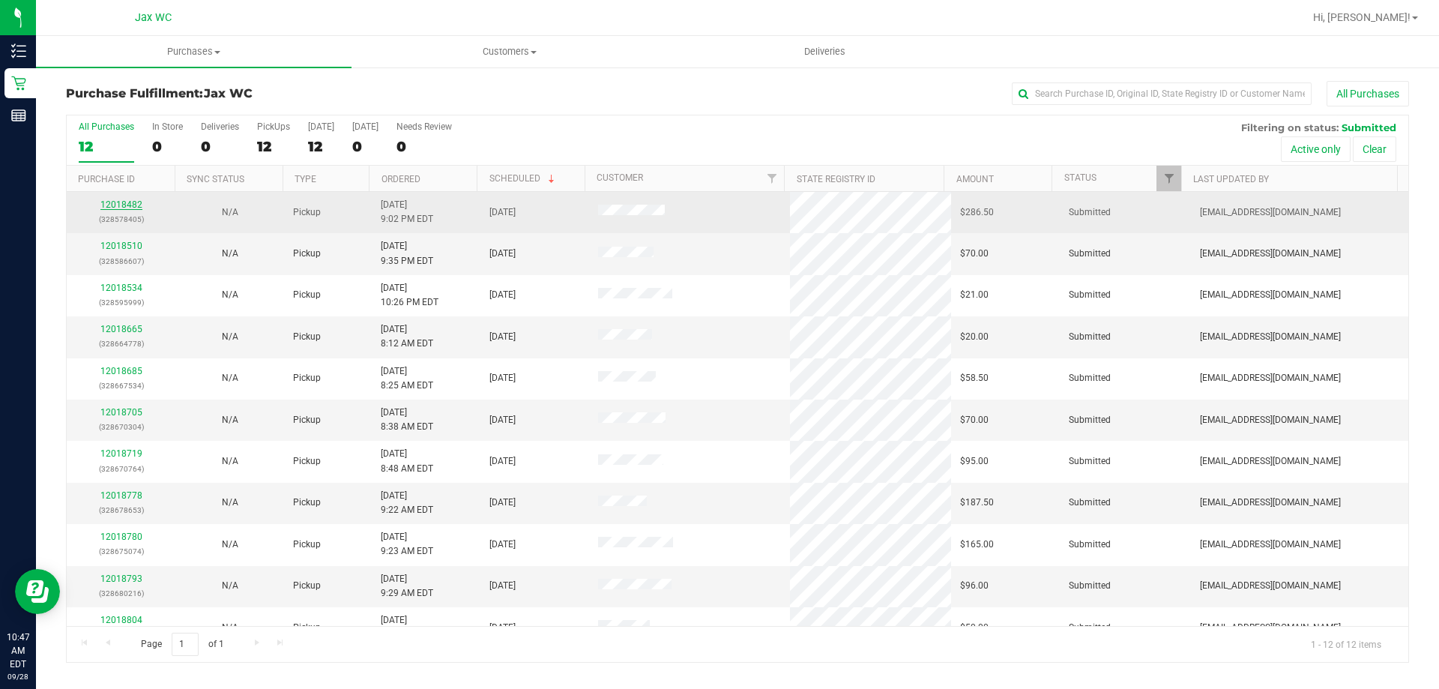
click at [130, 202] on link "12018482" at bounding box center [121, 204] width 42 height 10
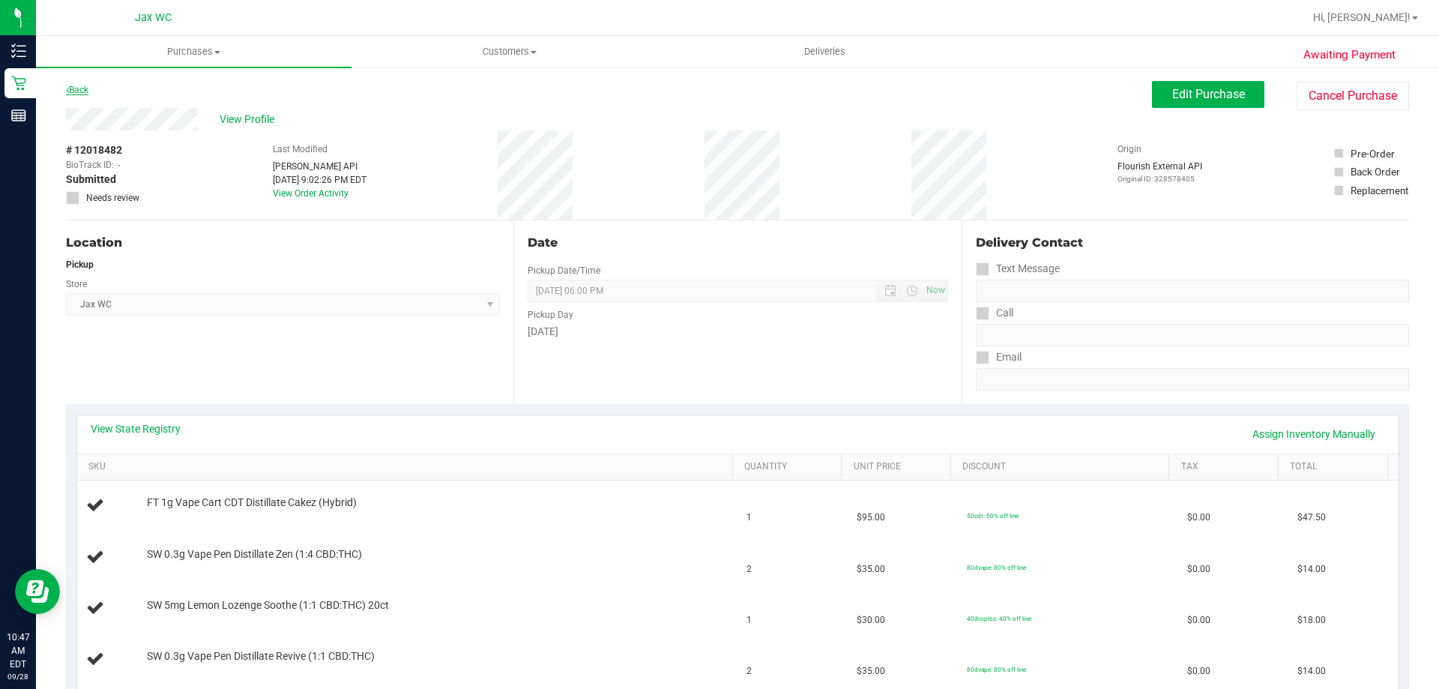
click at [78, 85] on link "Back" at bounding box center [77, 90] width 22 height 10
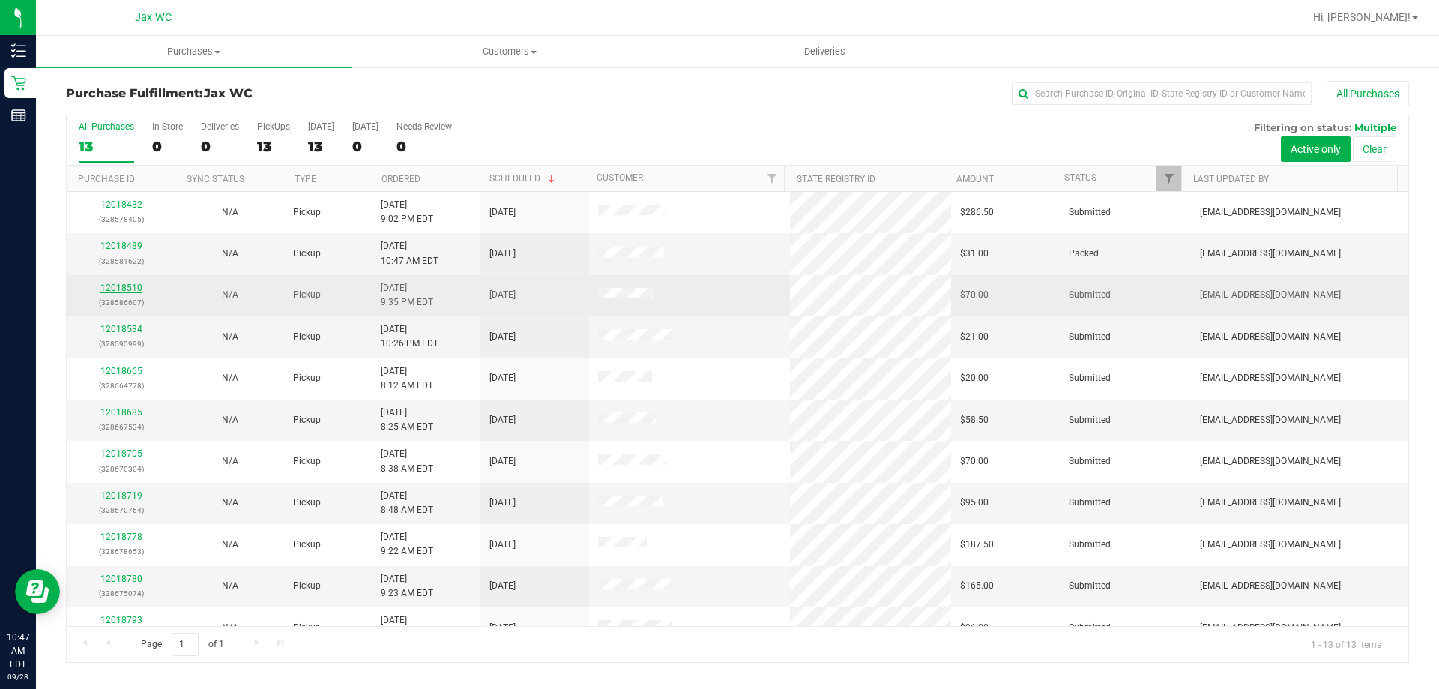
click at [112, 285] on link "12018510" at bounding box center [121, 288] width 42 height 10
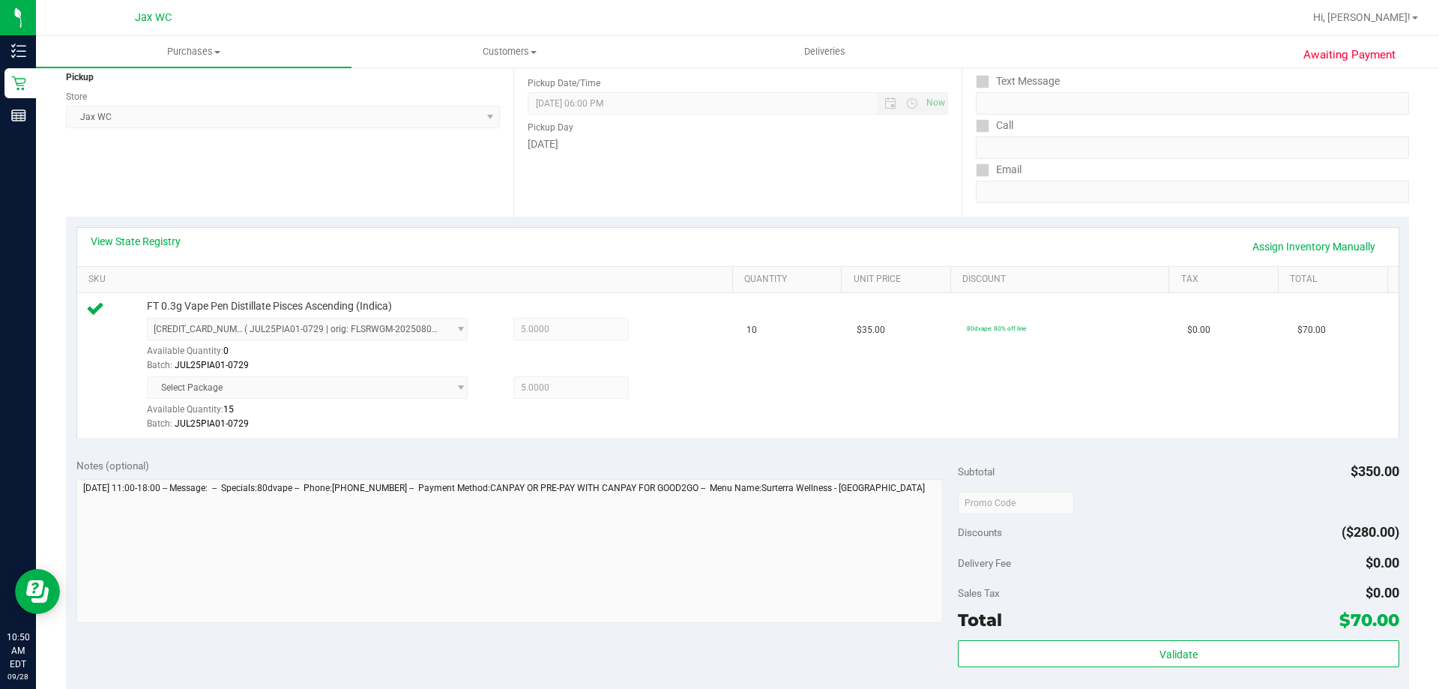
scroll to position [225, 0]
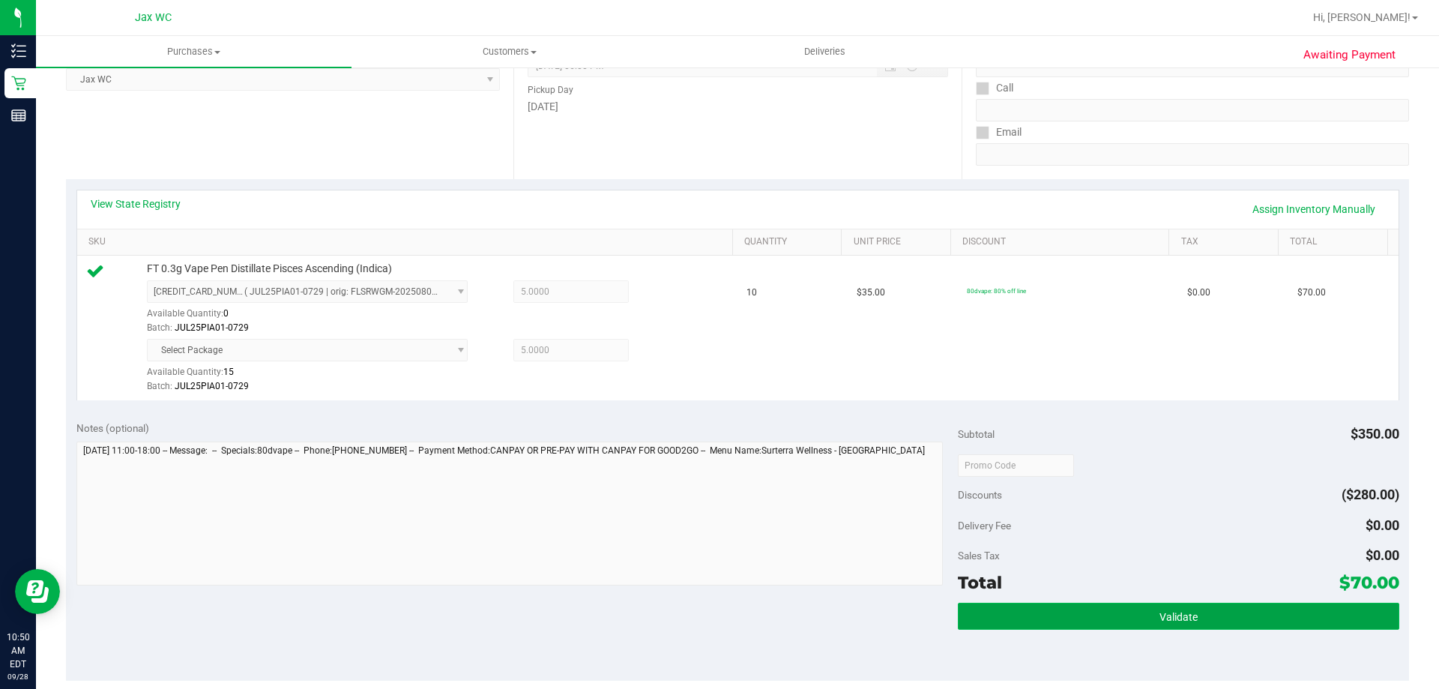
click at [1155, 610] on button "Validate" at bounding box center [1178, 615] width 441 height 27
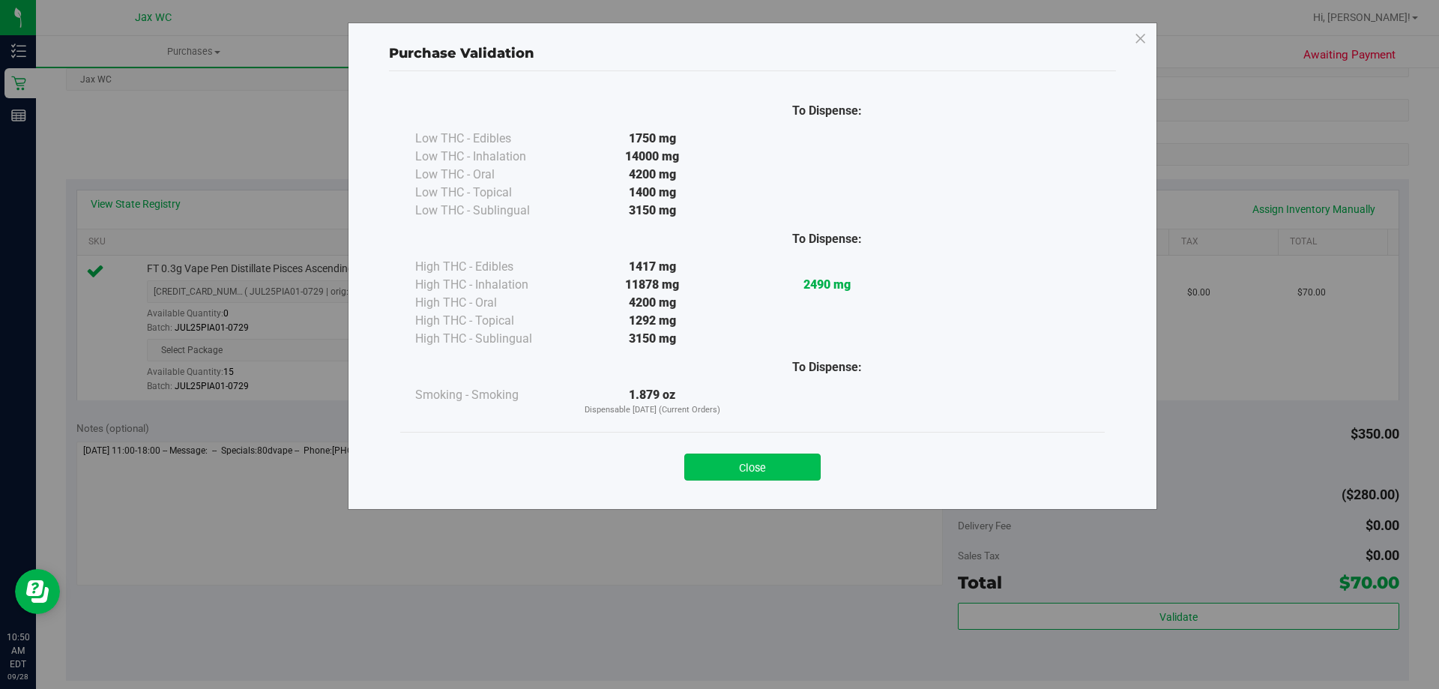
click at [729, 461] on button "Close" at bounding box center [752, 466] width 136 height 27
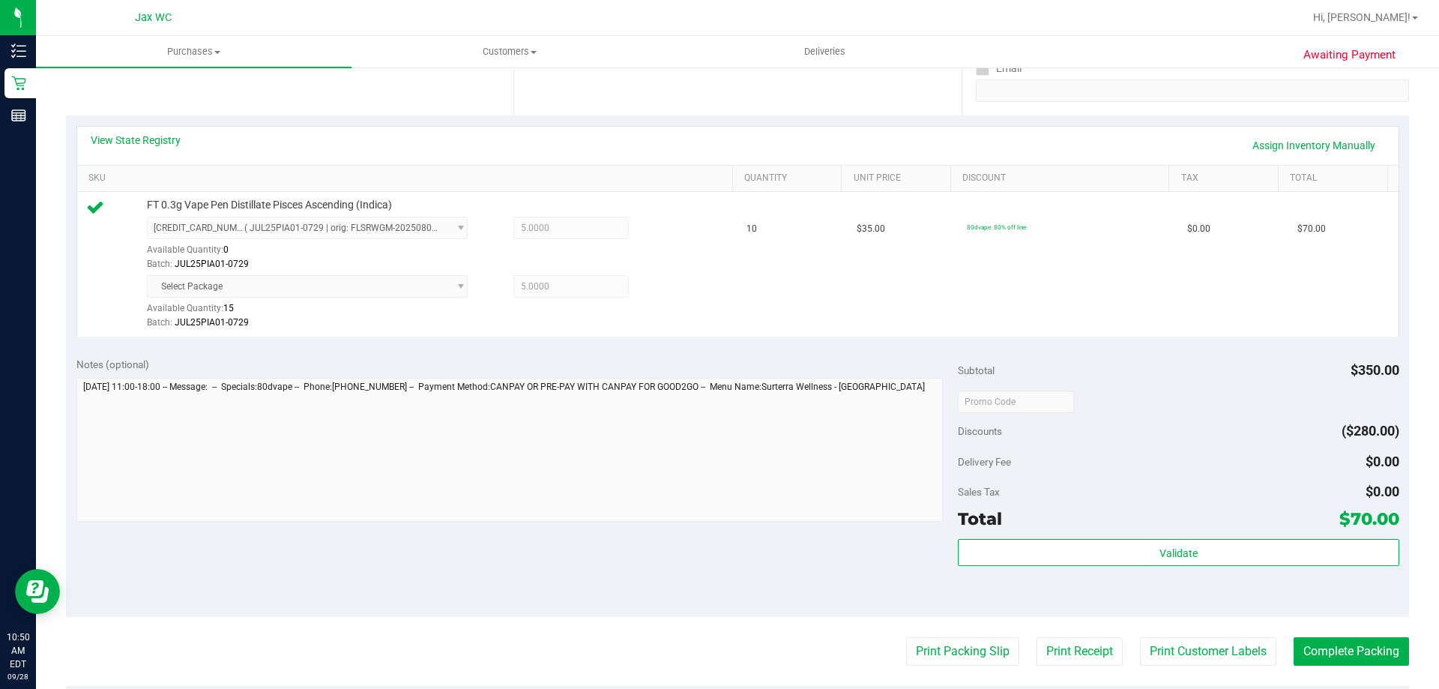
scroll to position [525, 0]
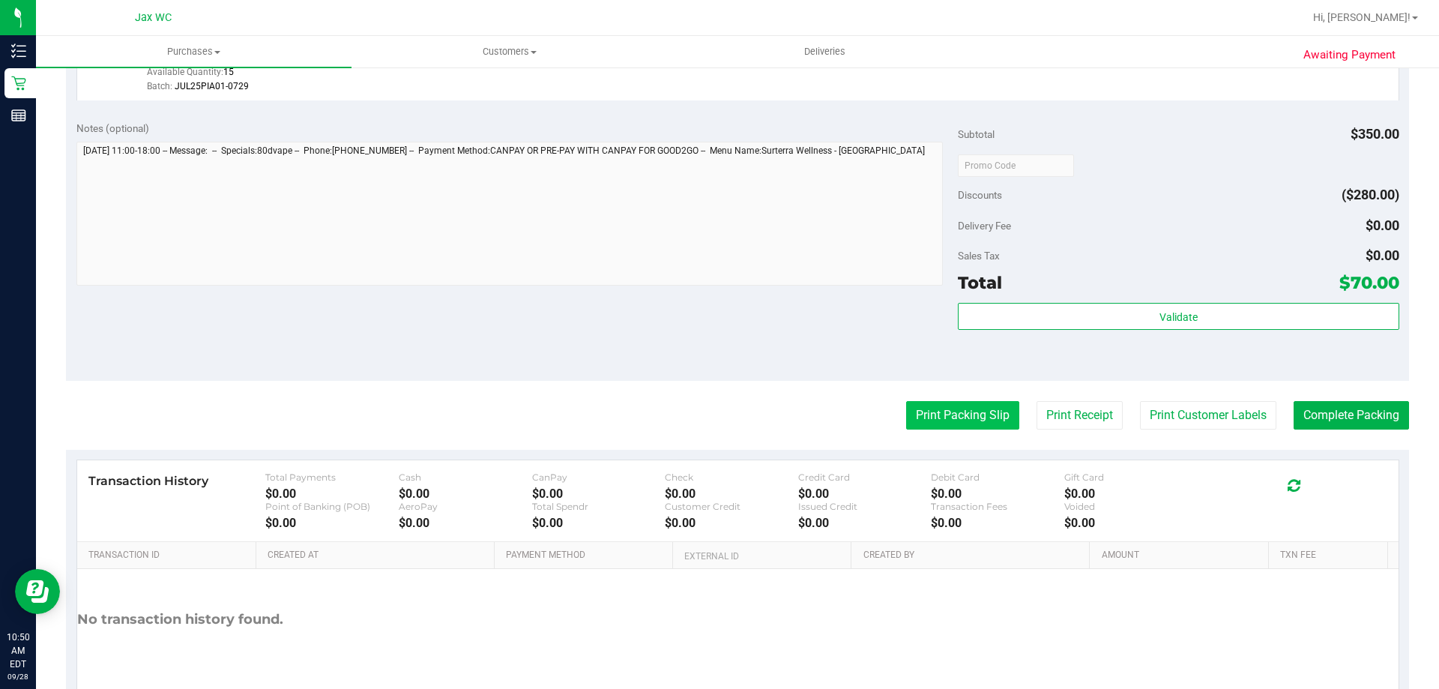
click at [958, 423] on button "Print Packing Slip" at bounding box center [962, 415] width 113 height 28
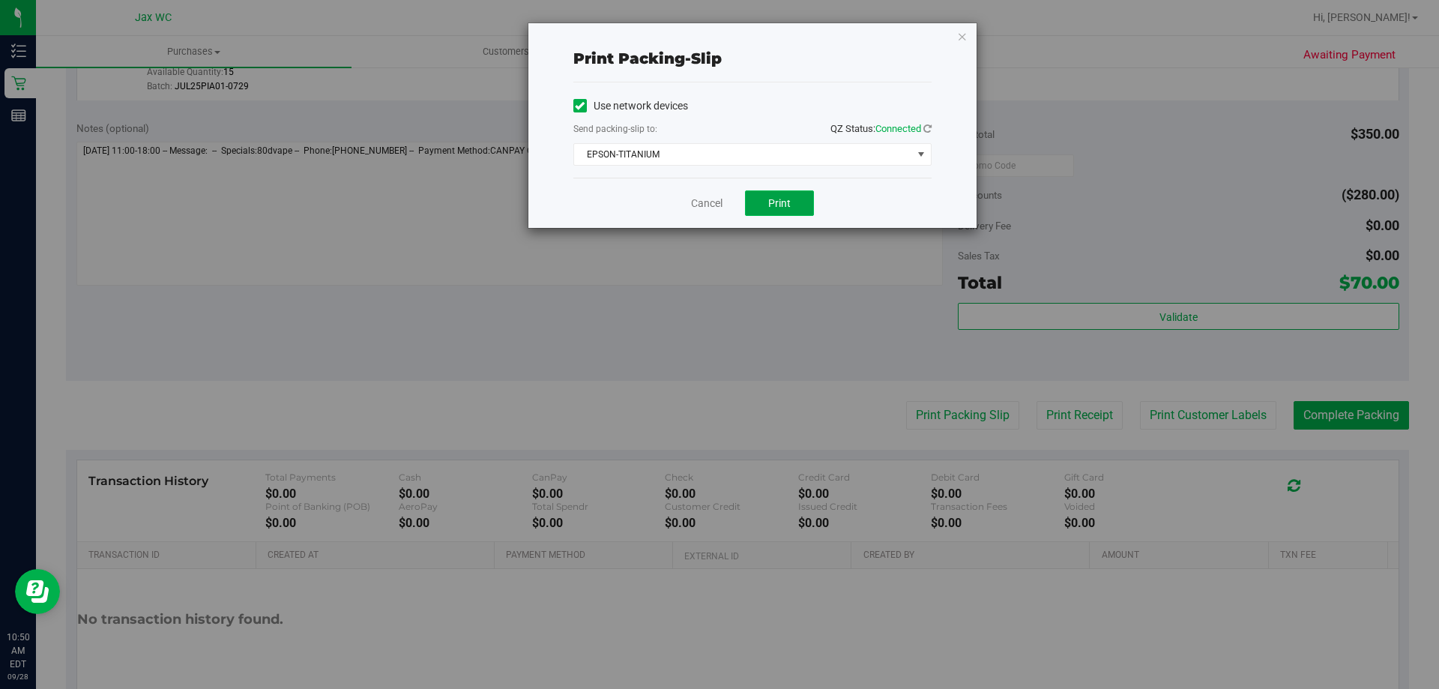
click at [779, 210] on button "Print" at bounding box center [779, 202] width 69 height 25
click at [704, 194] on div "Cancel Print" at bounding box center [752, 203] width 358 height 50
click at [707, 199] on link "Cancel" at bounding box center [706, 204] width 31 height 16
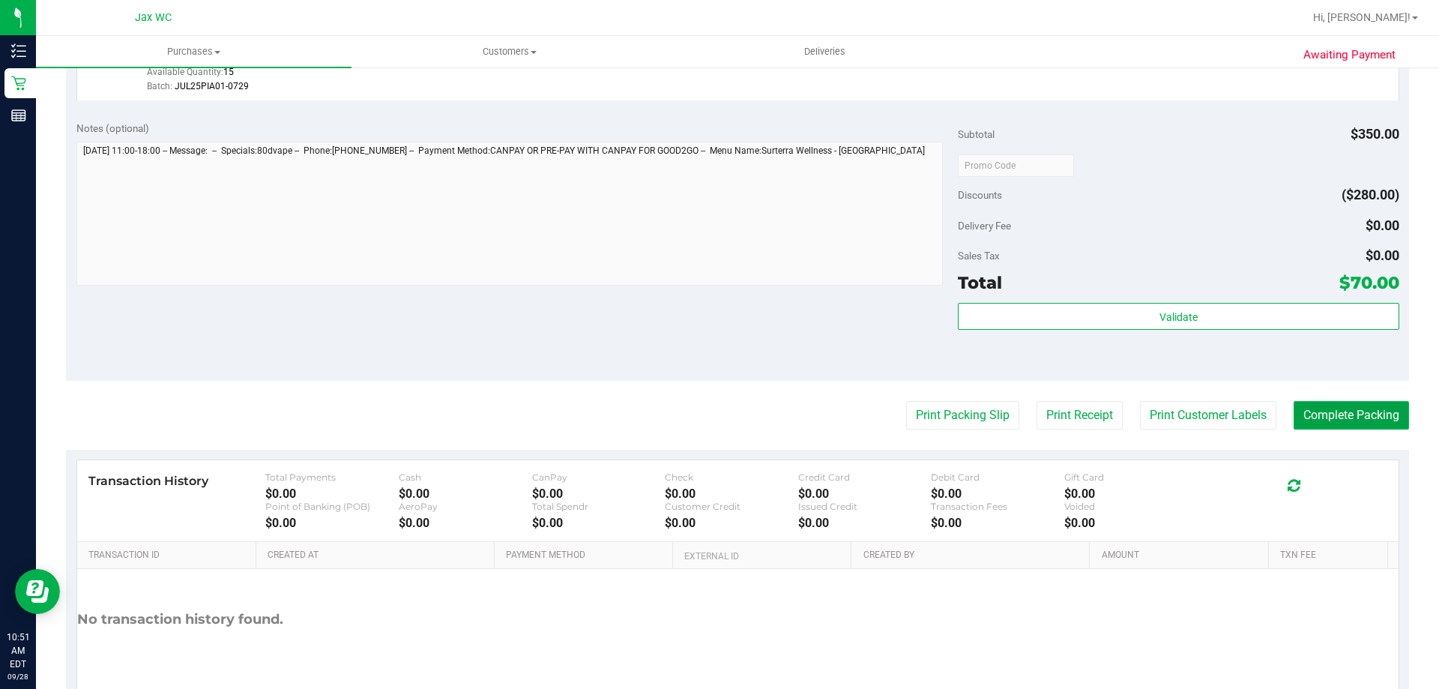
click at [1334, 420] on button "Complete Packing" at bounding box center [1350, 415] width 115 height 28
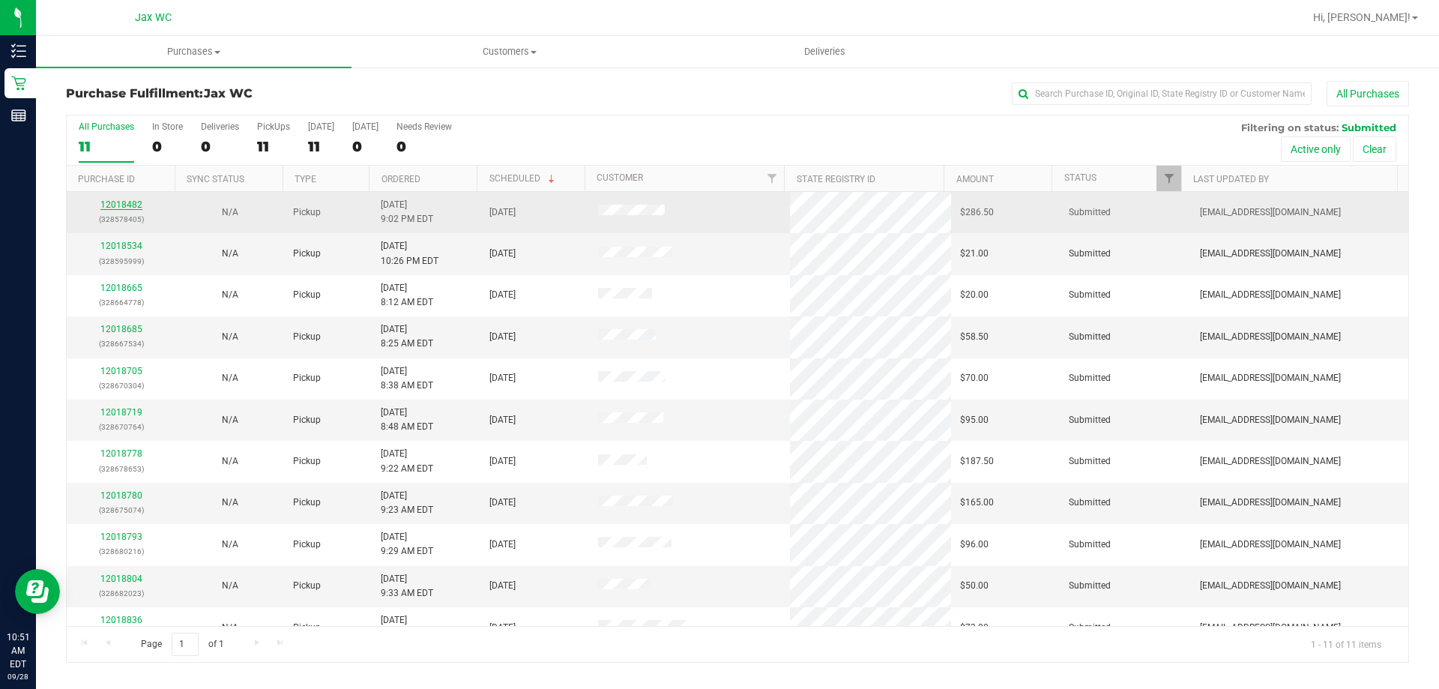
click at [130, 205] on link "12018482" at bounding box center [121, 204] width 42 height 10
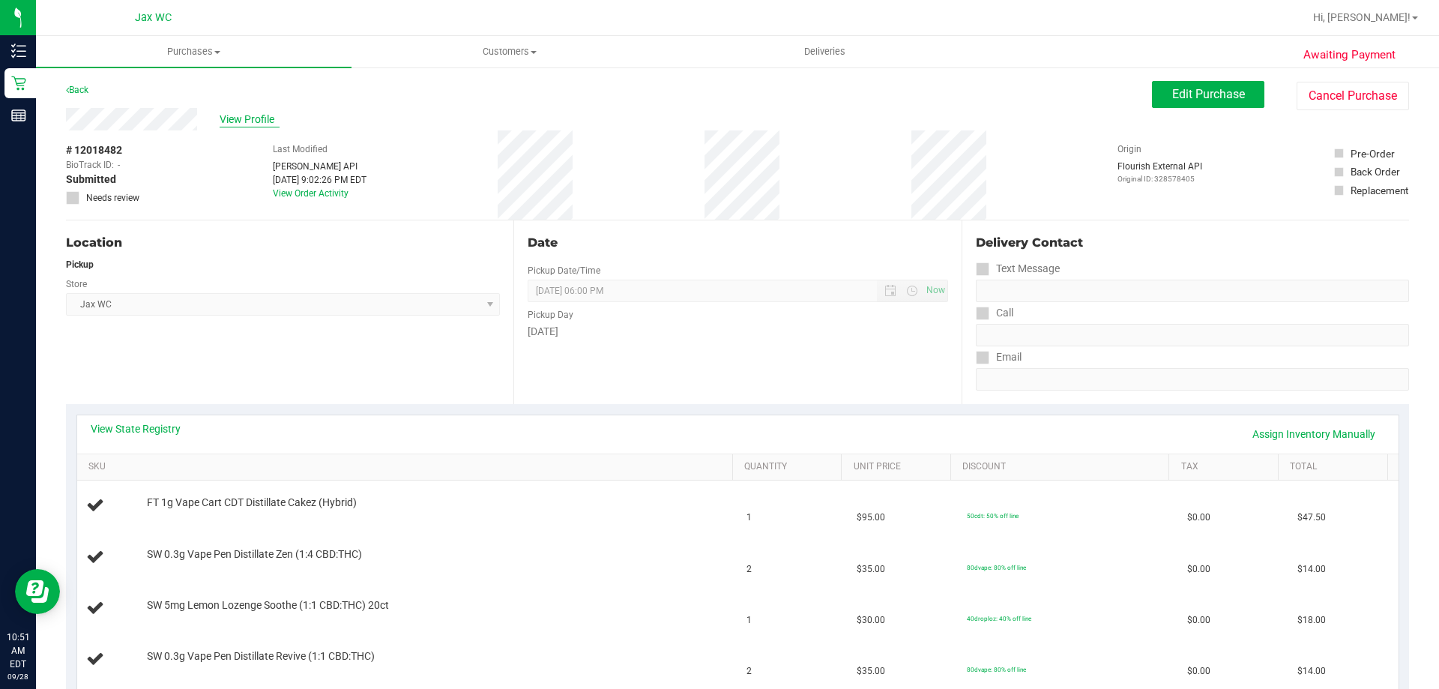
click at [253, 121] on span "View Profile" at bounding box center [250, 120] width 60 height 16
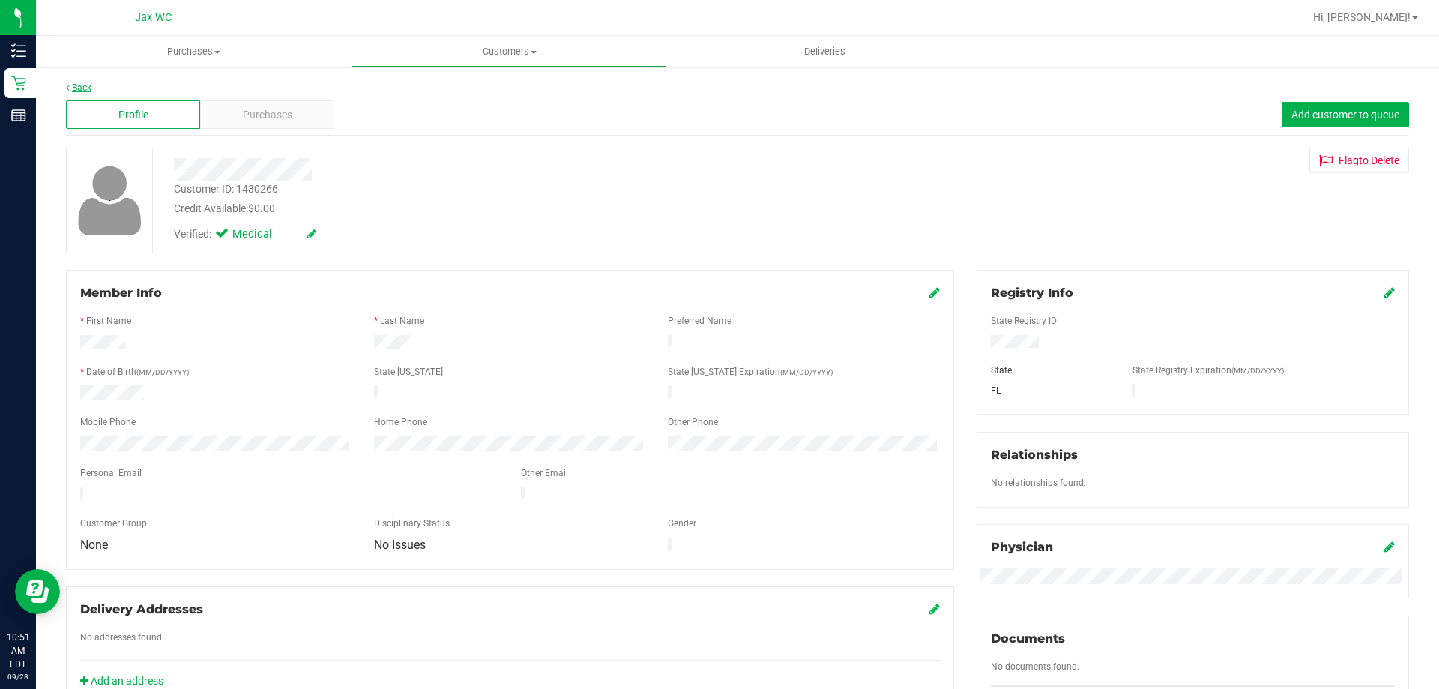
click at [78, 82] on link "Back" at bounding box center [78, 87] width 25 height 10
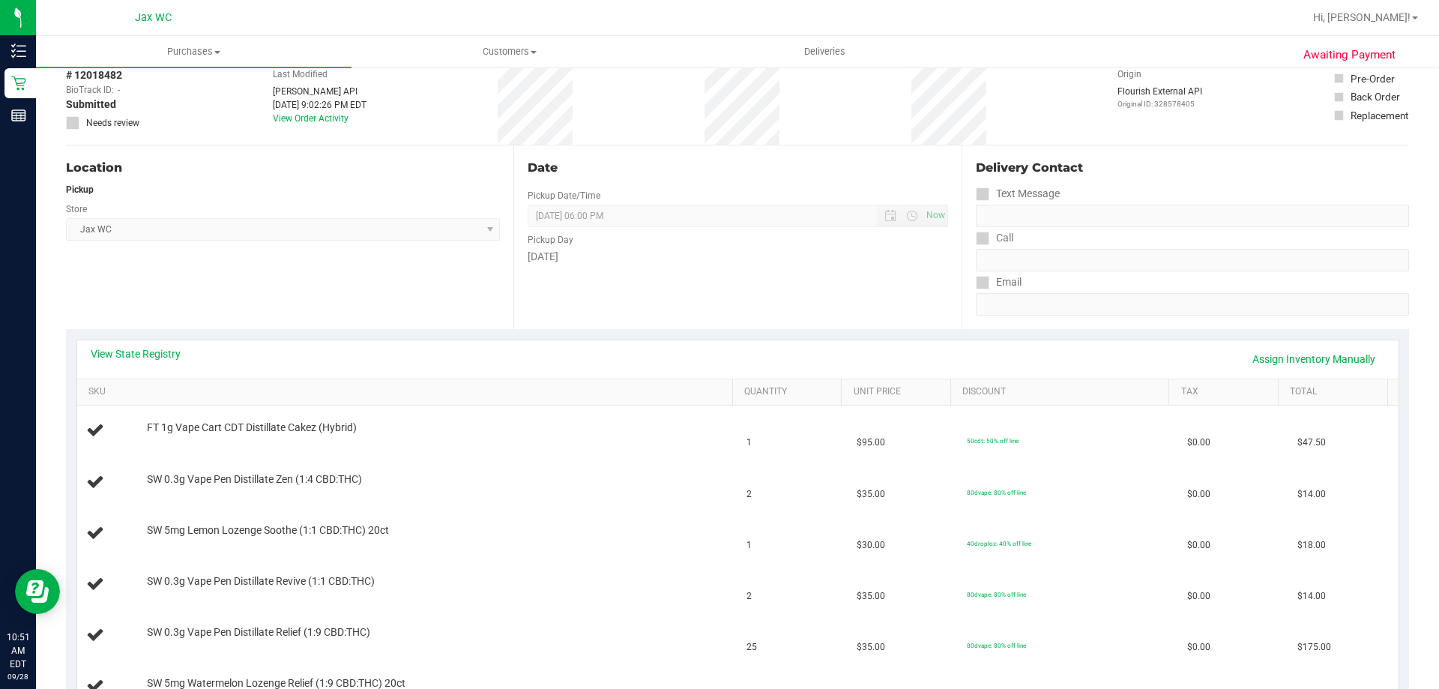
scroll to position [150, 0]
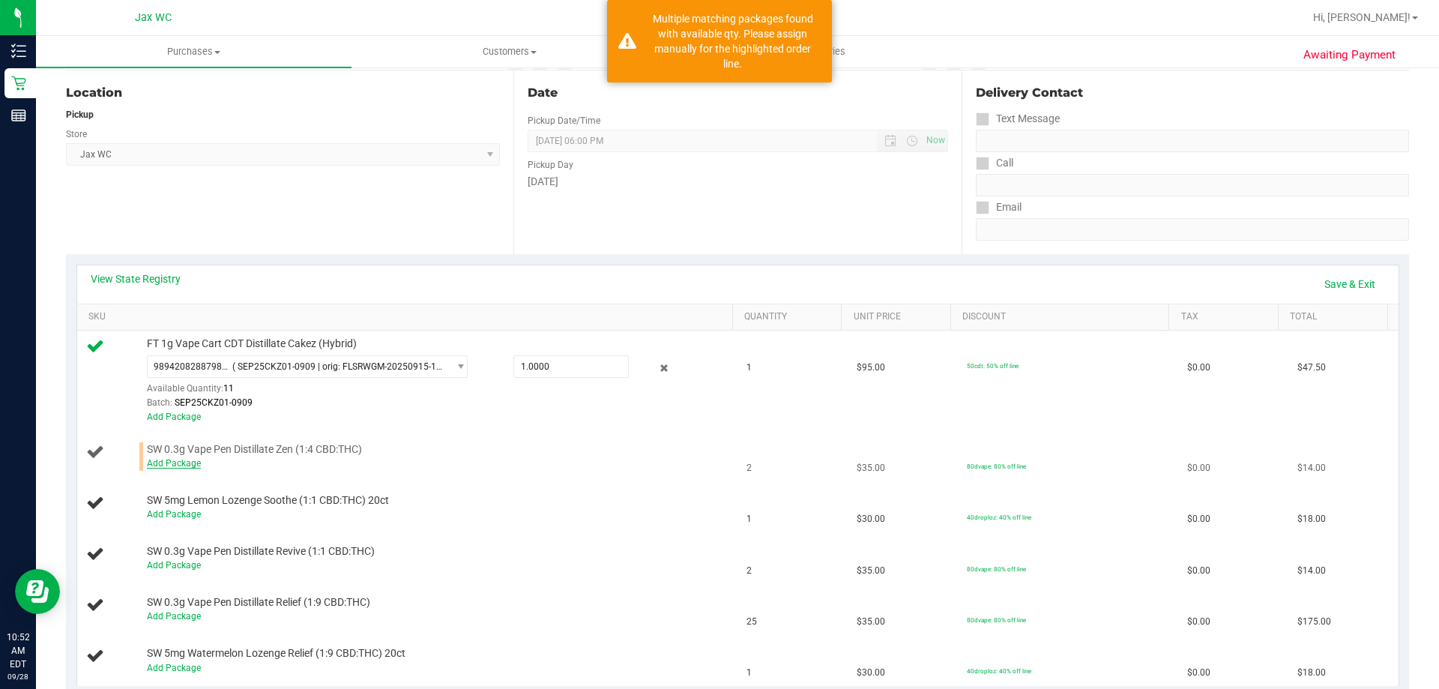
click at [174, 462] on link "Add Package" at bounding box center [174, 463] width 54 height 10
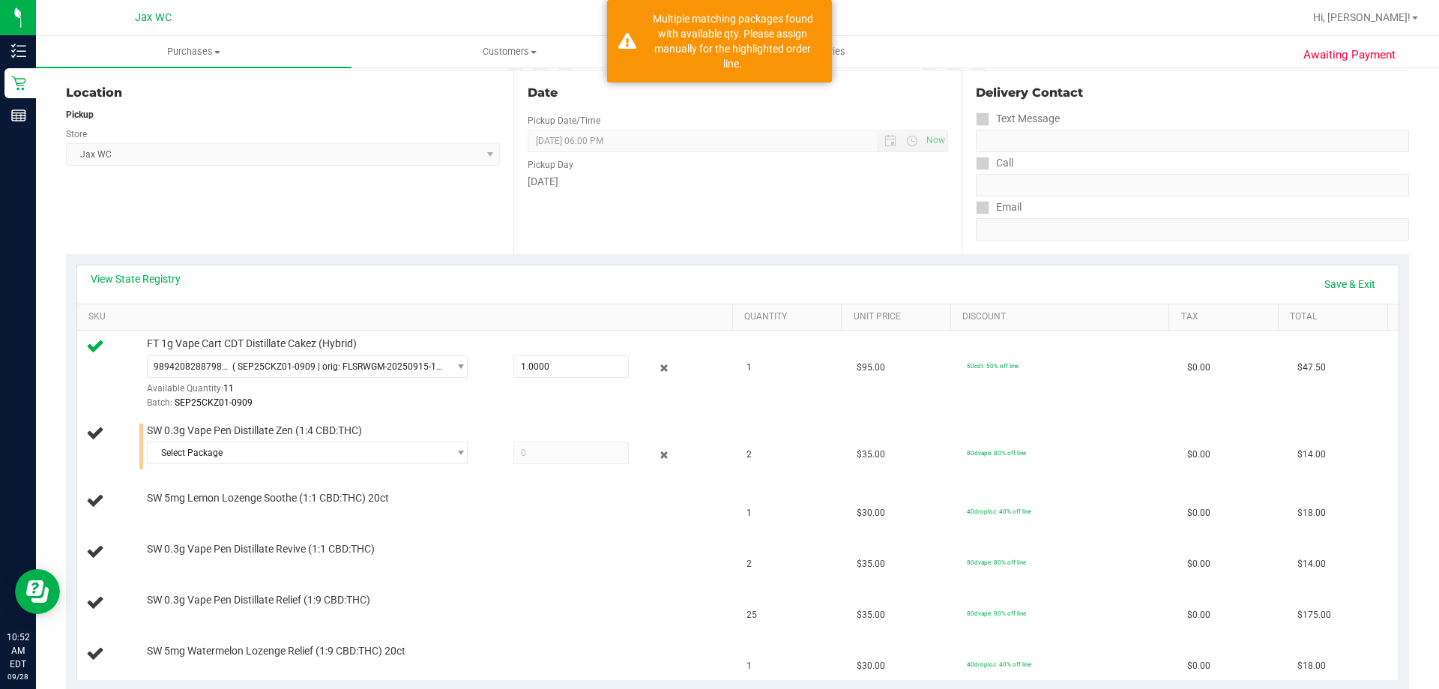
click at [229, 466] on div "Select Package 0284447200146525 9147885438313769" at bounding box center [436, 454] width 579 height 27
click at [236, 455] on span "Select Package" at bounding box center [298, 452] width 300 height 21
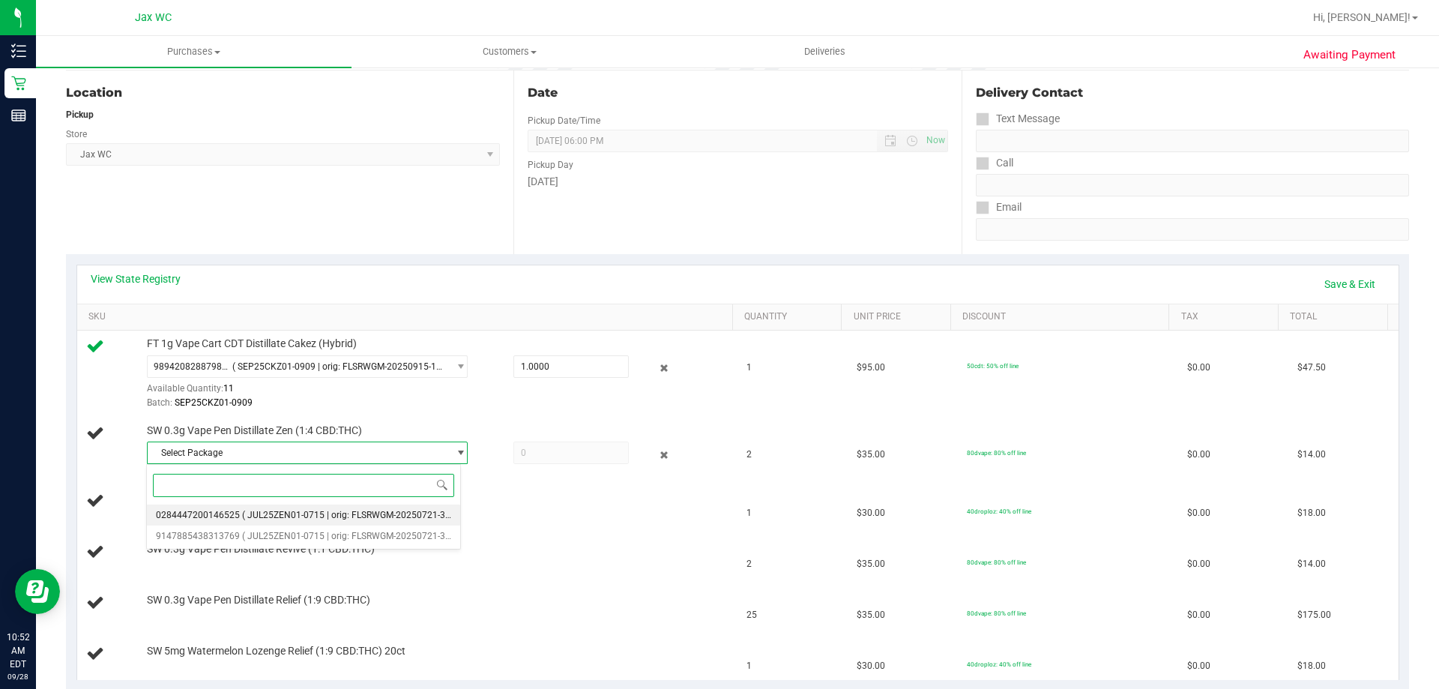
click at [248, 510] on span "( JUL25ZEN01-0715 | orig: FLSRWGM-20250721-3402 )" at bounding box center [354, 515] width 224 height 10
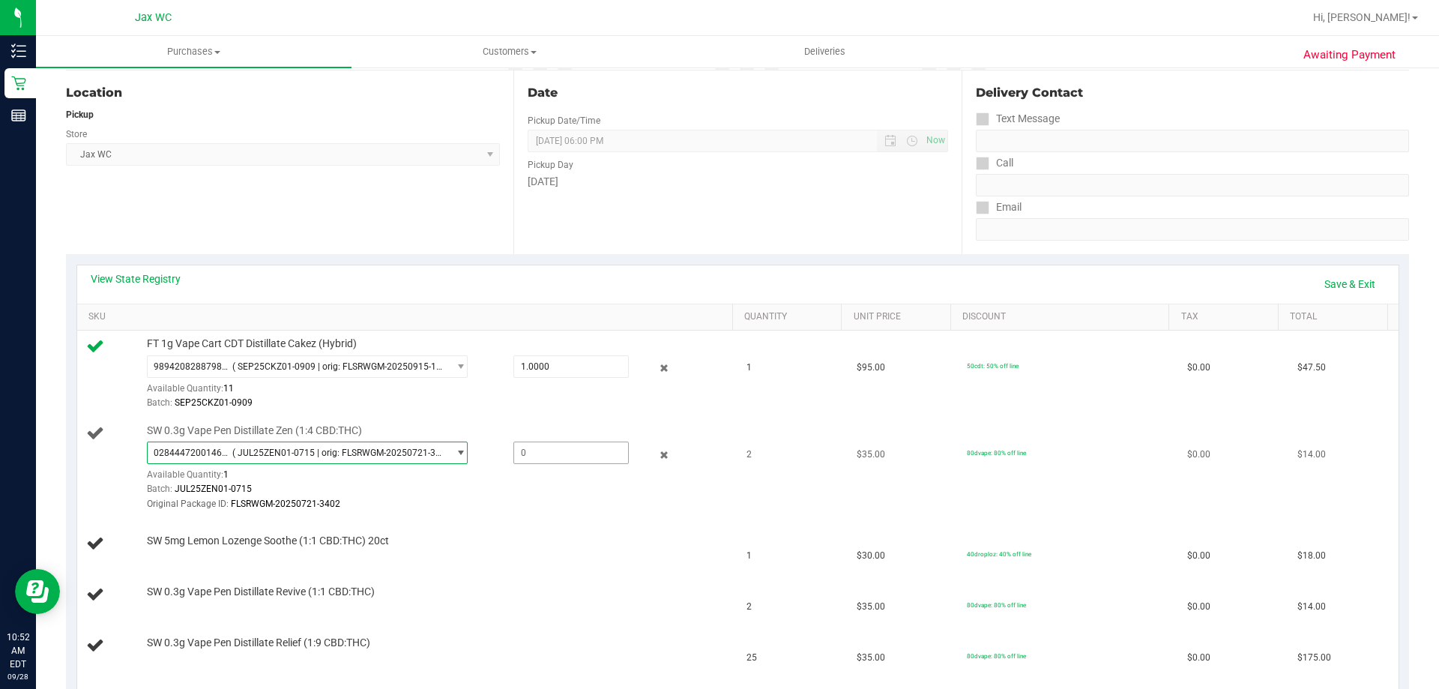
click at [569, 453] on span at bounding box center [570, 452] width 115 height 22
type input "1"
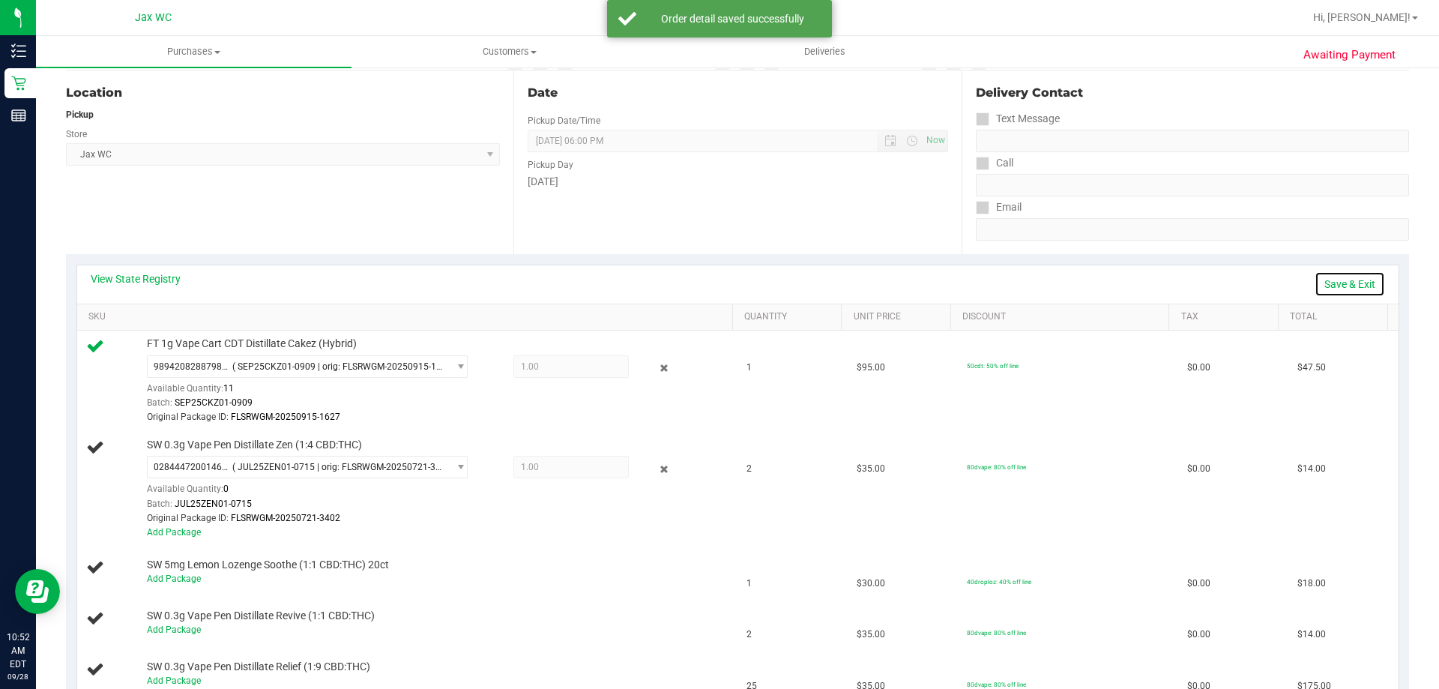
click at [1341, 277] on link "Save & Exit" at bounding box center [1349, 283] width 70 height 25
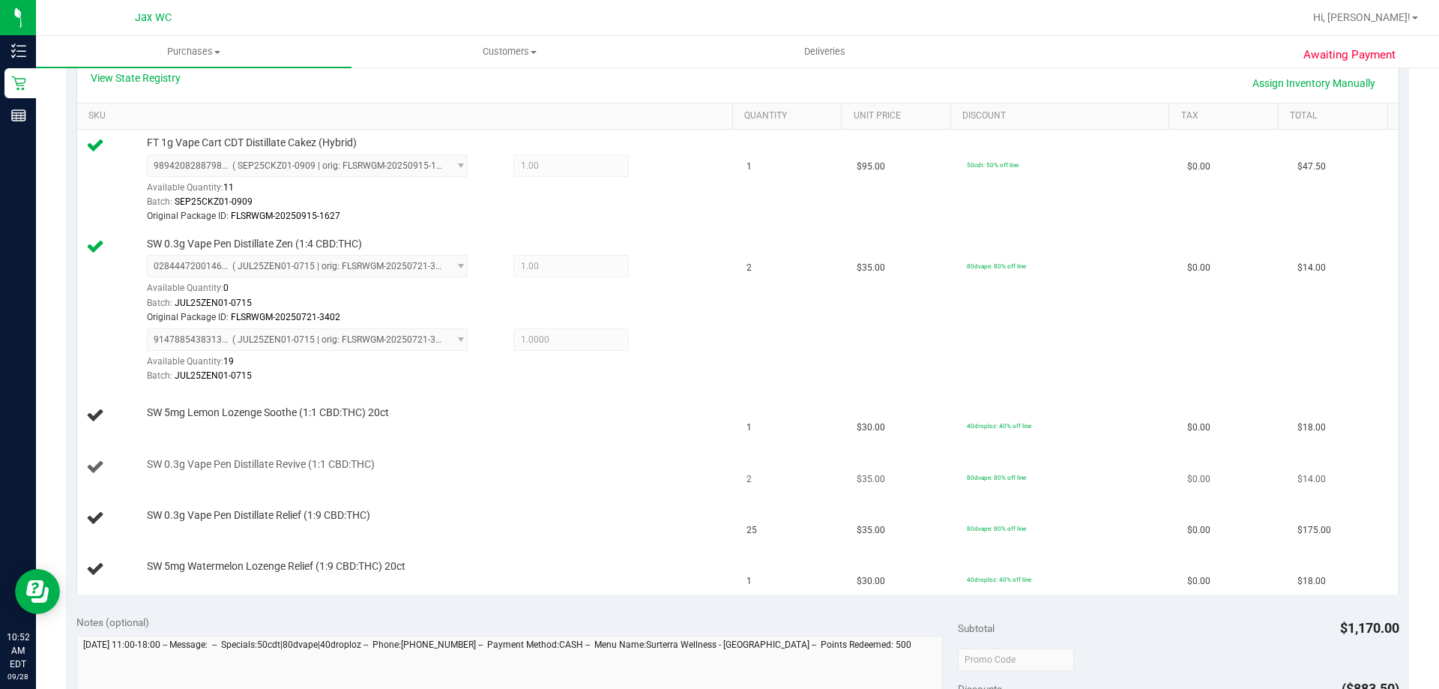
scroll to position [375, 0]
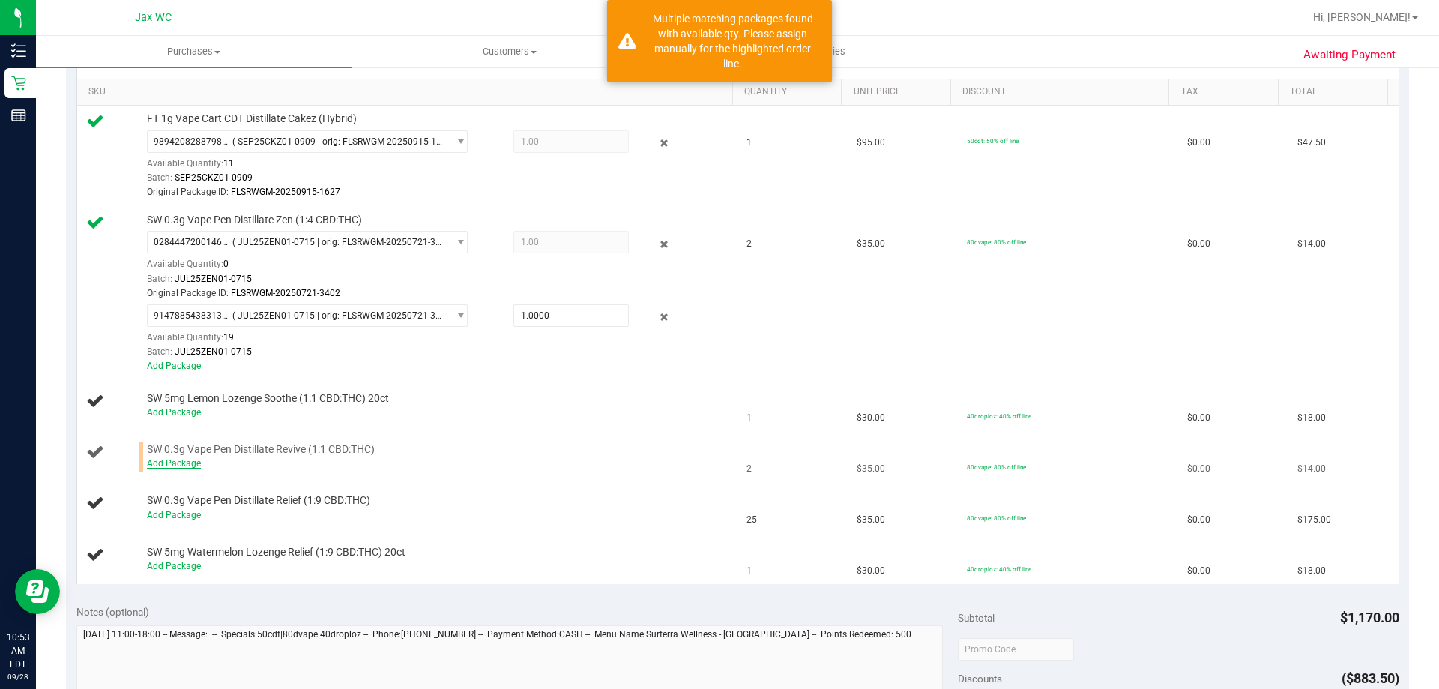
click at [184, 465] on link "Add Package" at bounding box center [174, 463] width 54 height 10
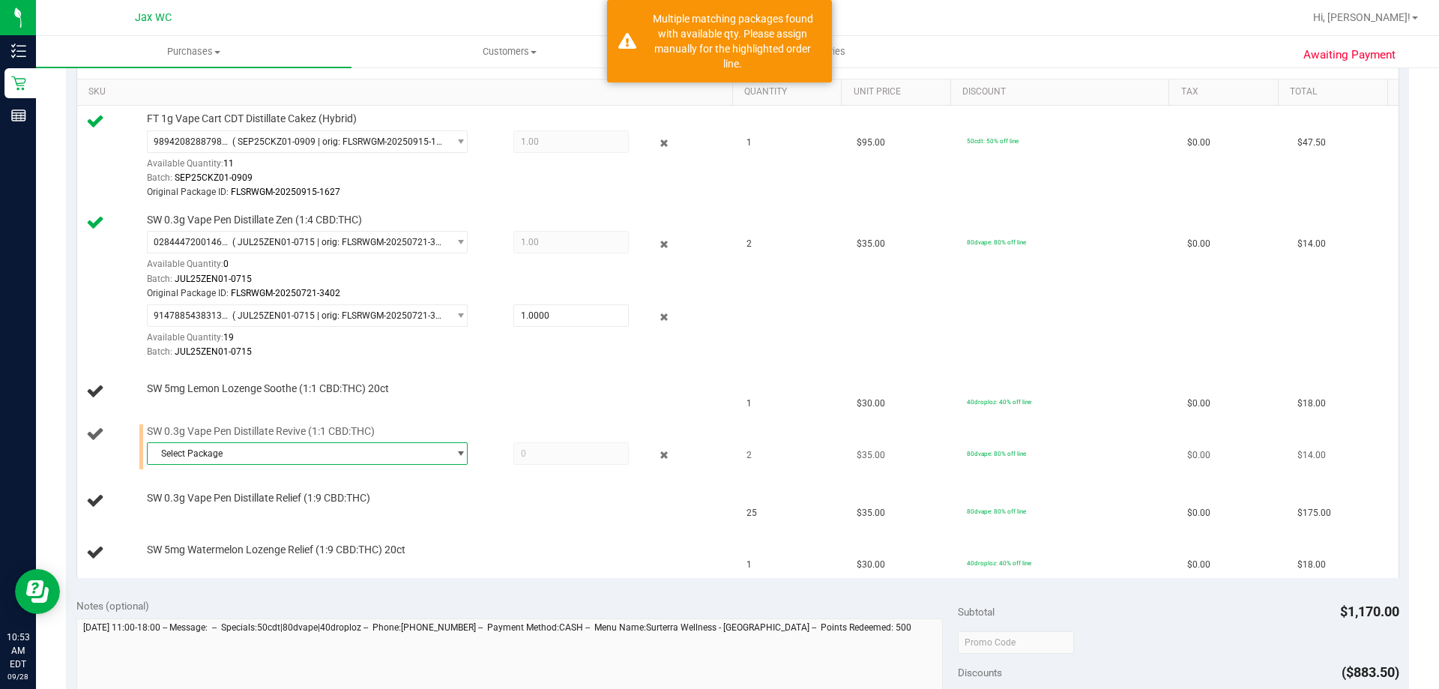
click at [247, 445] on span "Select Package" at bounding box center [298, 453] width 300 height 21
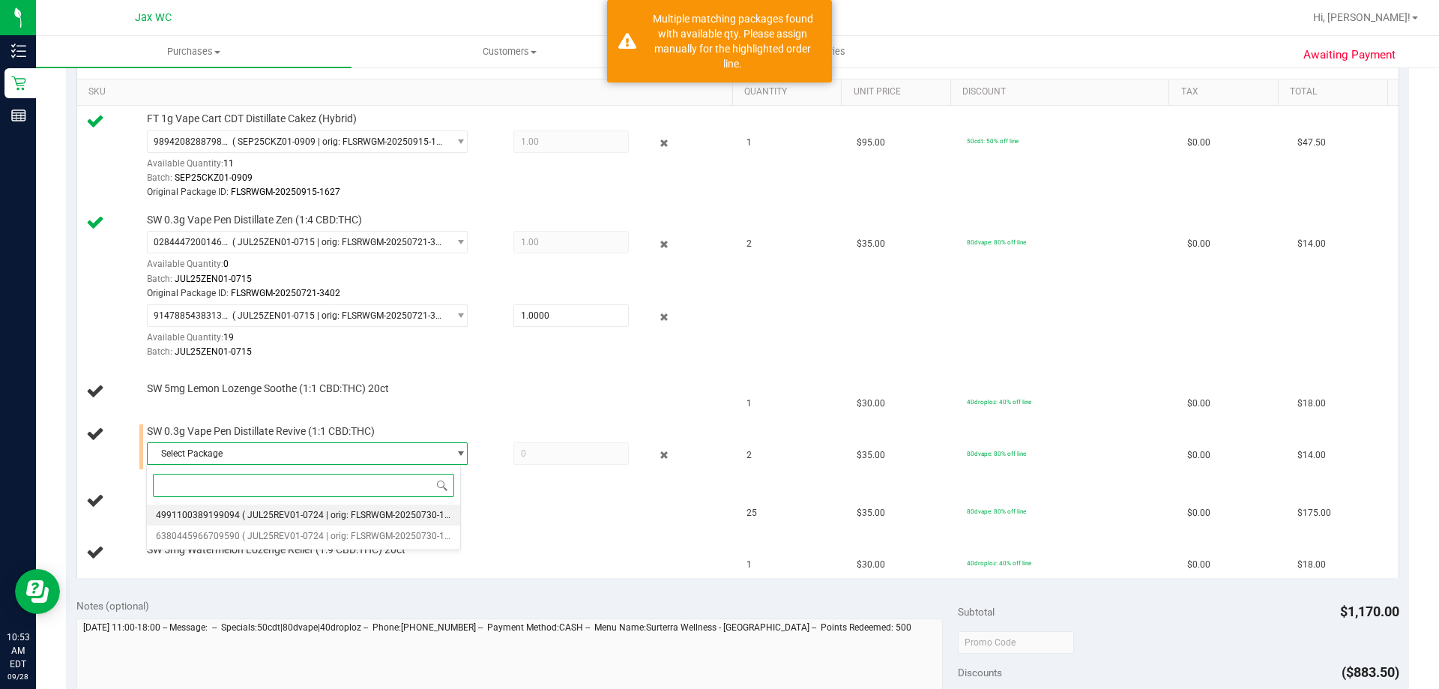
click at [242, 512] on span "( JUL25REV01-0724 | orig: FLSRWGM-20250730-1591 )" at bounding box center [353, 515] width 223 height 10
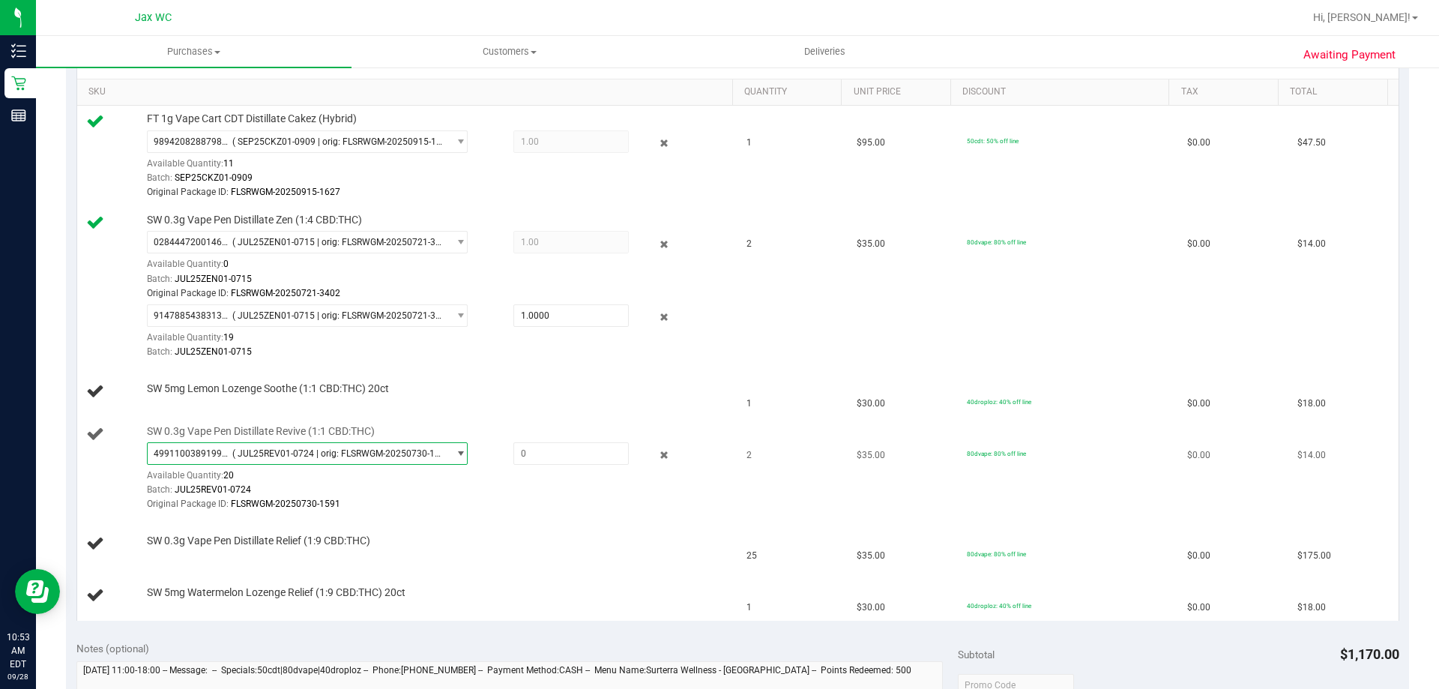
click at [363, 451] on span "( JUL25REV01-0724 | orig: FLSRWGM-20250730-1591 )" at bounding box center [337, 453] width 210 height 10
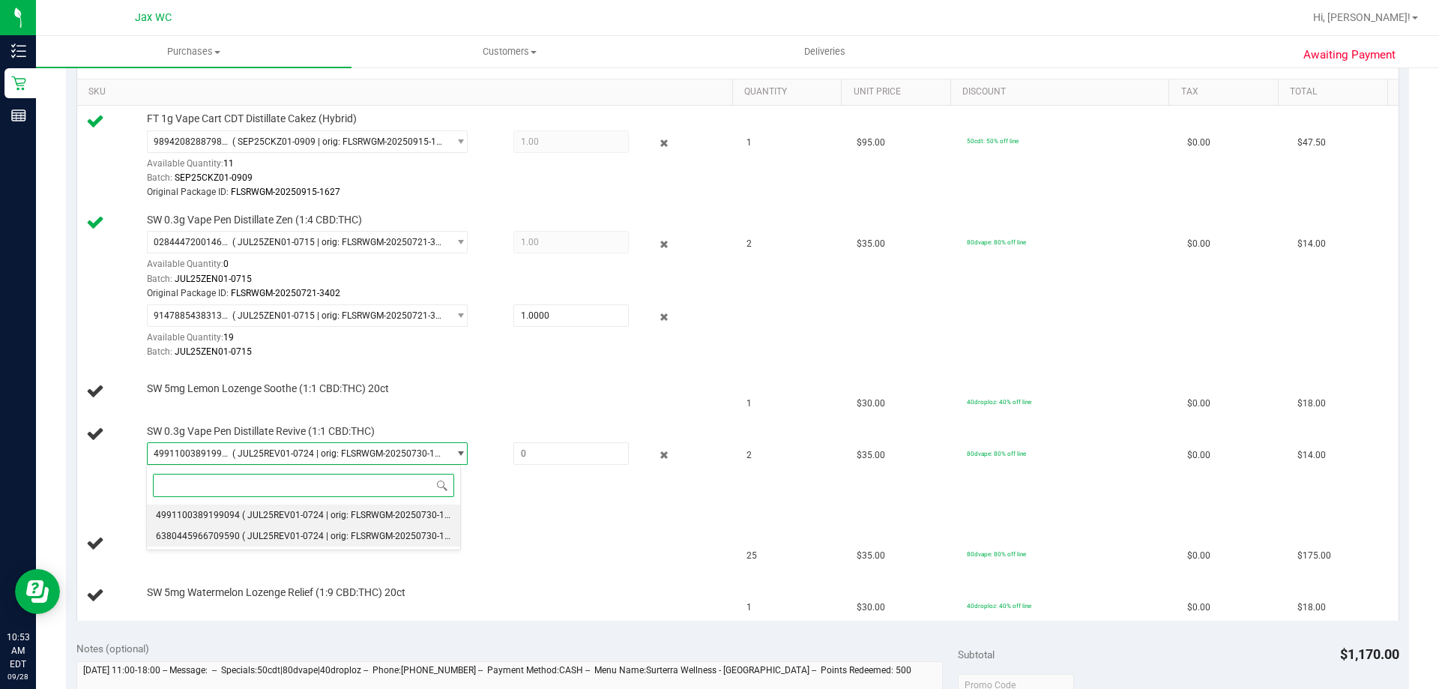
click at [283, 532] on span "( JUL25REV01-0724 | orig: FLSRWGM-20250730-1618 )" at bounding box center [353, 536] width 223 height 10
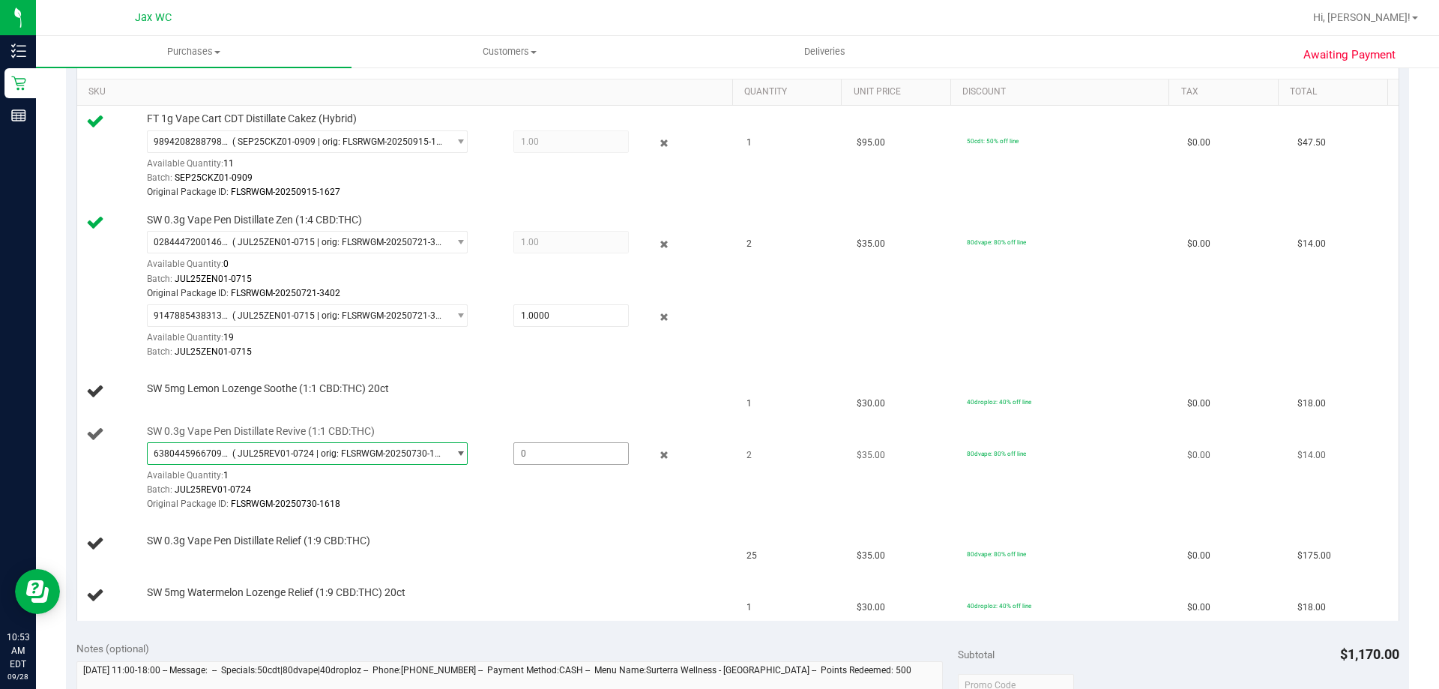
click at [546, 456] on span at bounding box center [570, 453] width 115 height 22
type input "1"
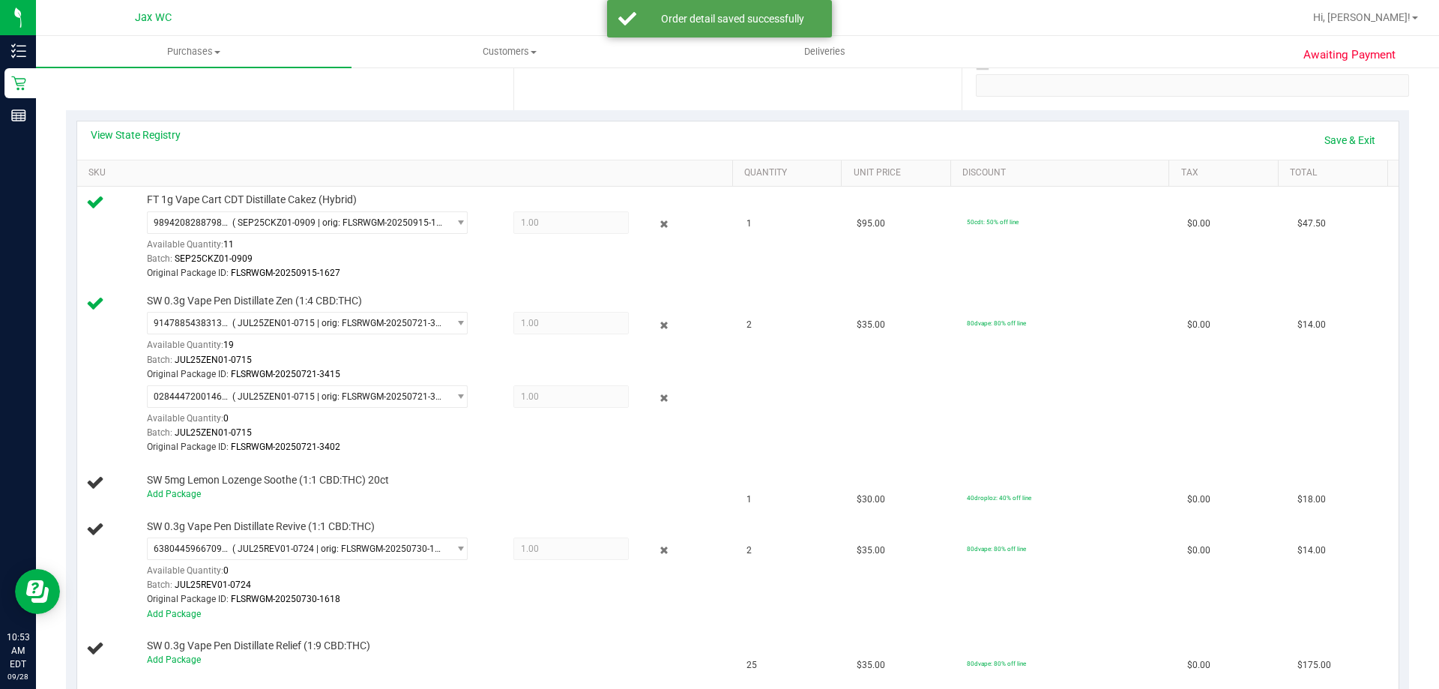
scroll to position [150, 0]
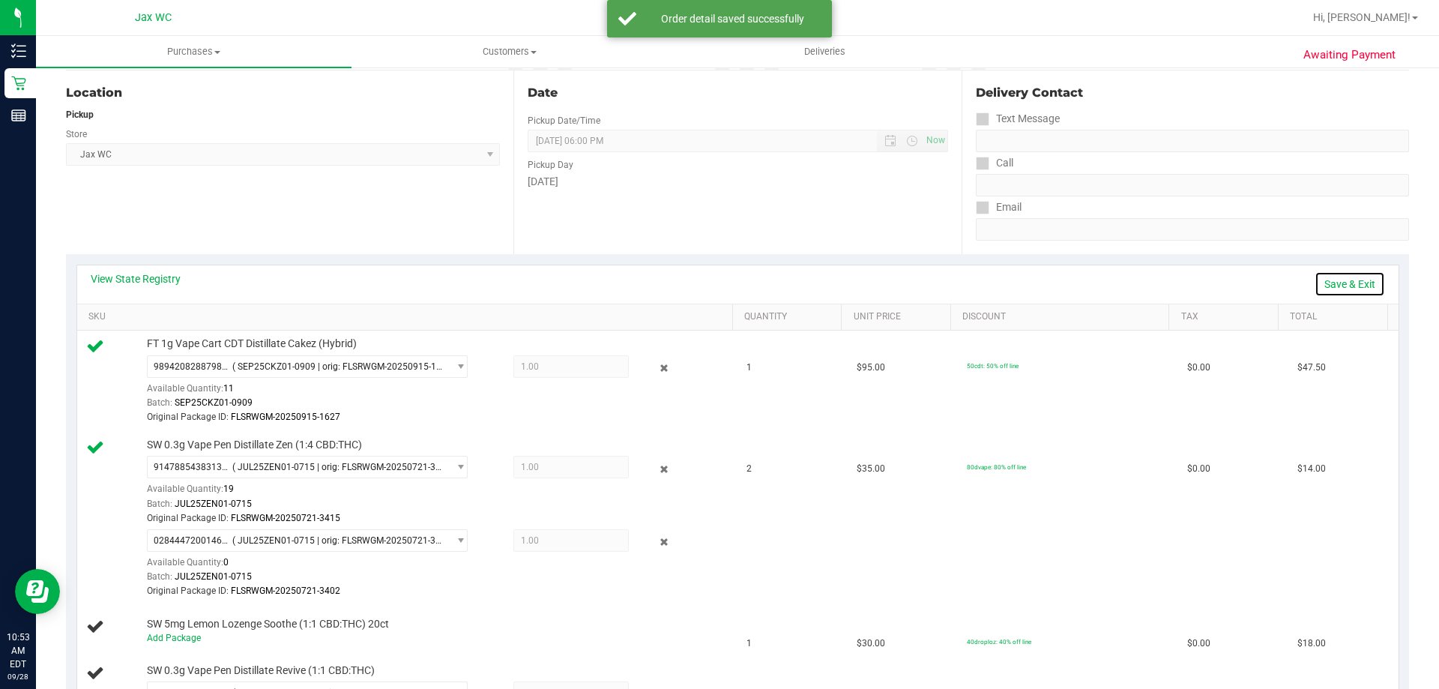
click at [1341, 296] on link "Save & Exit" at bounding box center [1349, 283] width 70 height 25
click at [1341, 287] on link "Assign Inventory Manually" at bounding box center [1313, 283] width 142 height 25
click at [1339, 285] on link "Save & Exit" at bounding box center [1349, 283] width 70 height 25
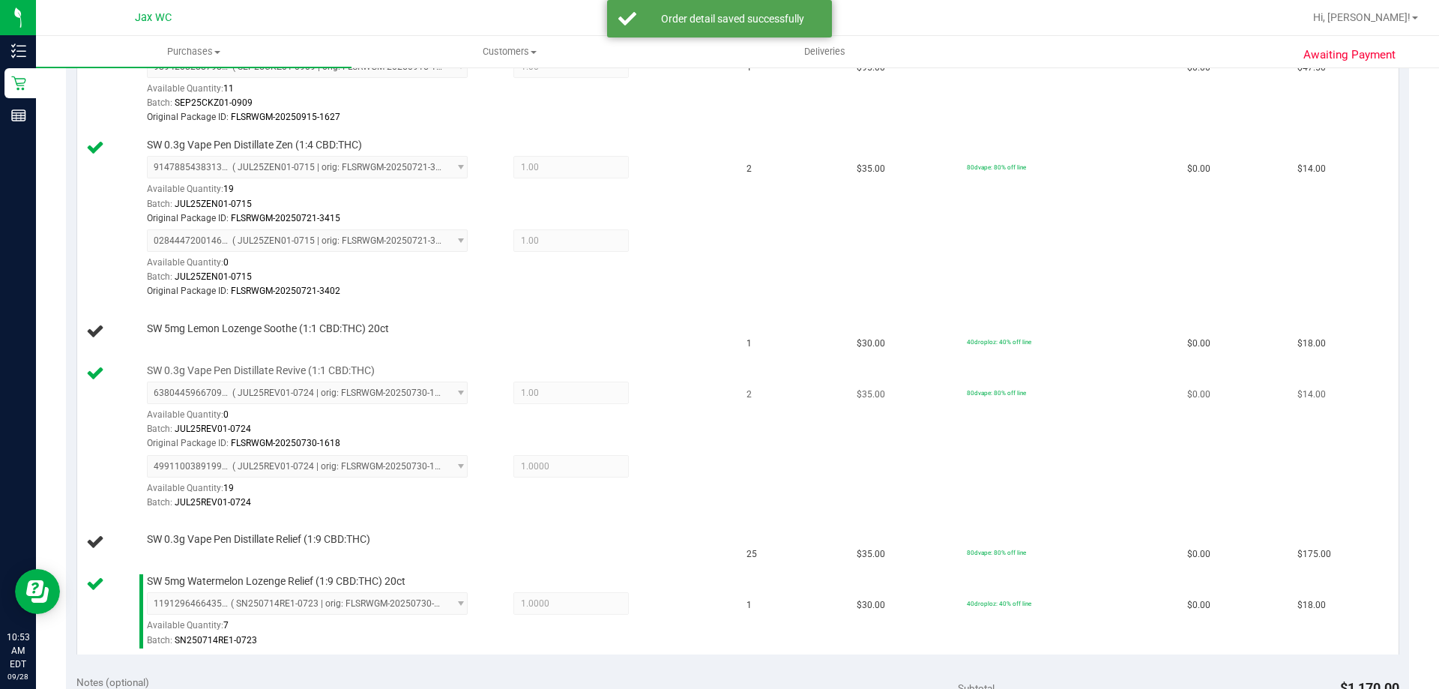
scroll to position [525, 0]
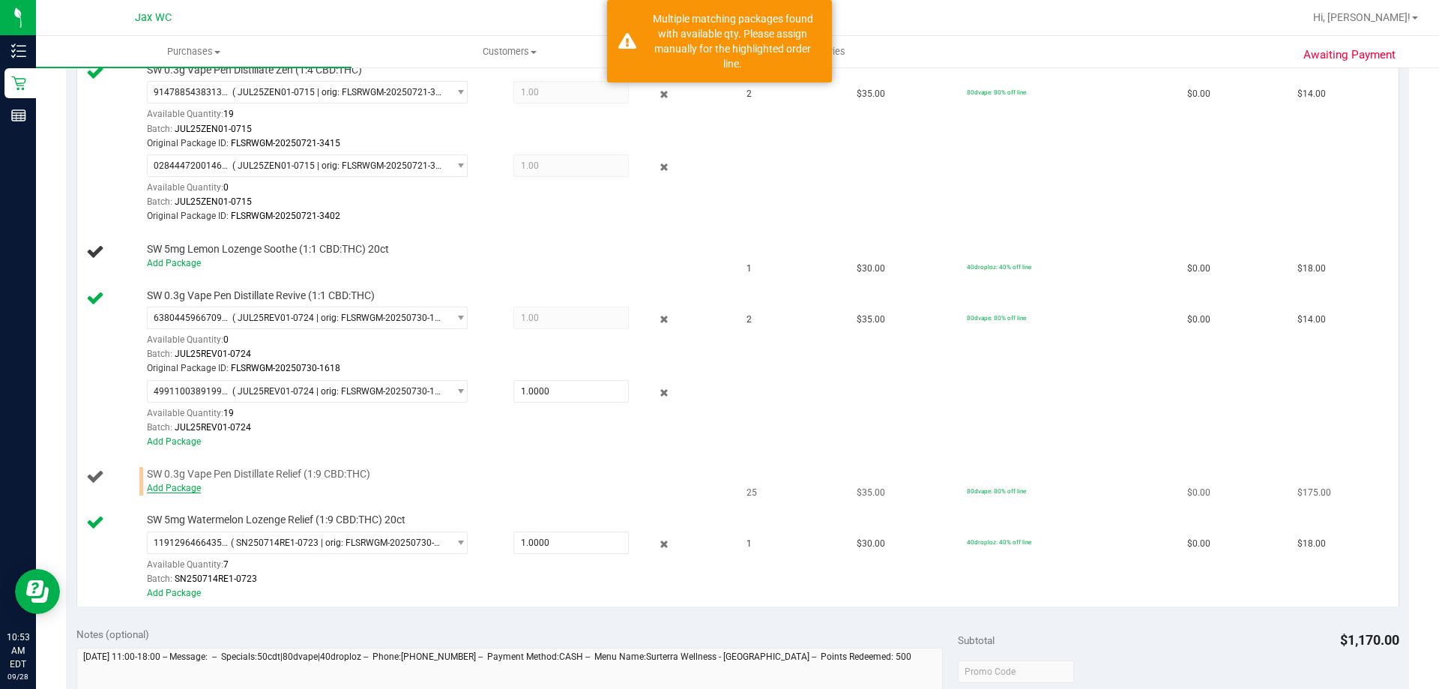
click at [163, 487] on link "Add Package" at bounding box center [174, 488] width 54 height 10
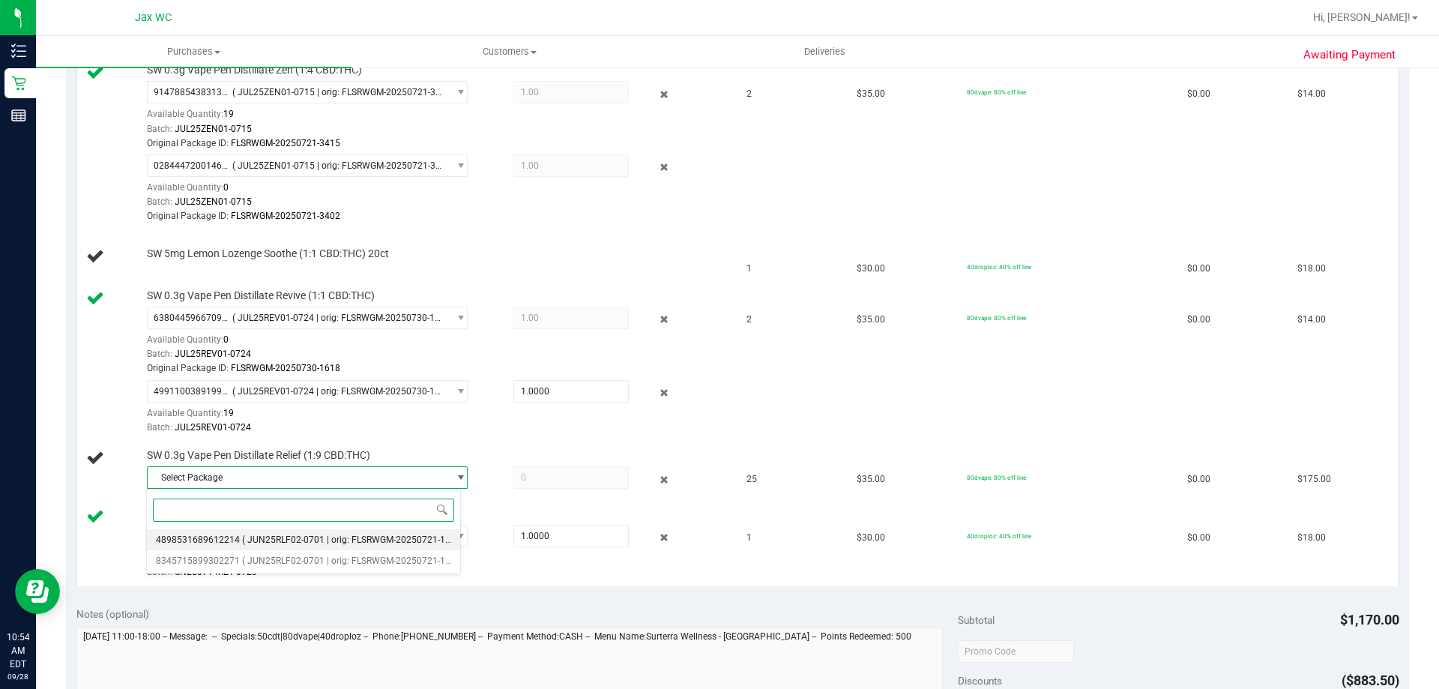
click at [268, 534] on span "( JUN25RLF02-0701 | orig: FLSRWGM-20250721-1685 )" at bounding box center [354, 539] width 224 height 10
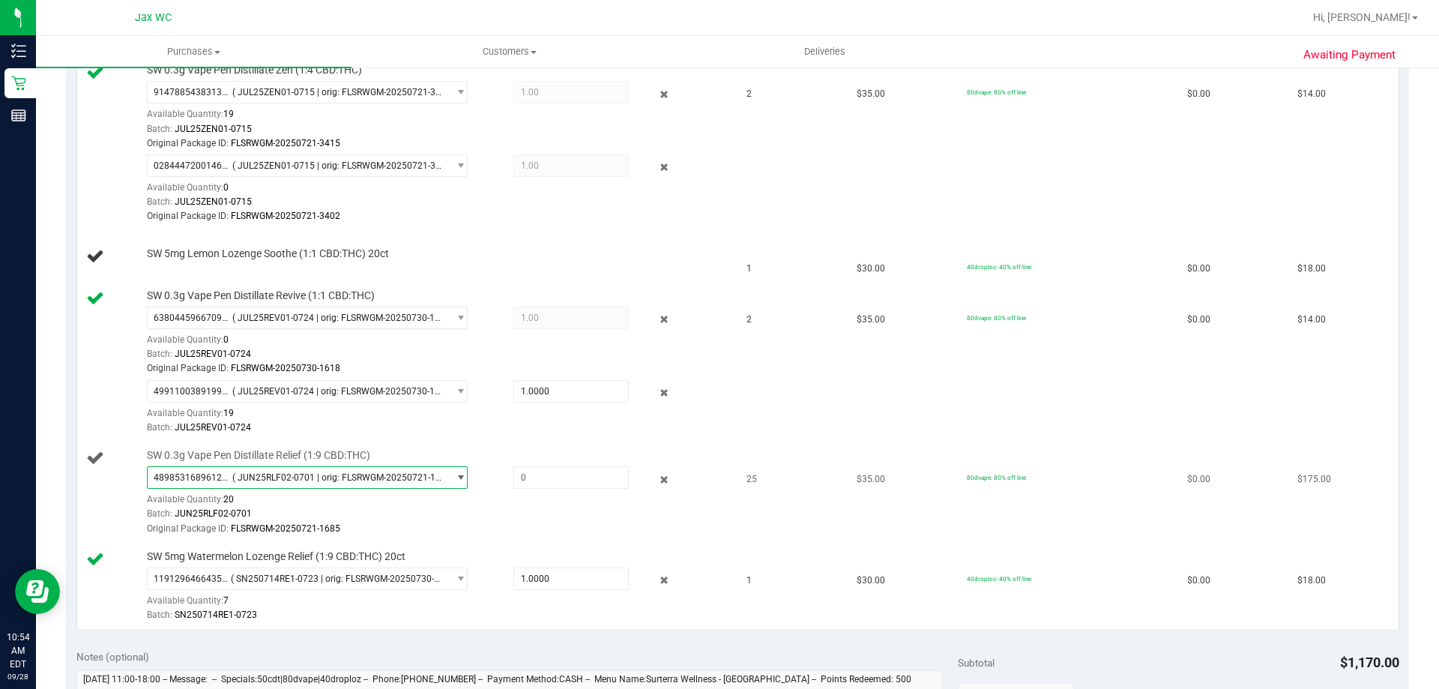
click at [313, 478] on span "( JUN25RLF02-0701 | orig: FLSRWGM-20250721-1685 )" at bounding box center [337, 477] width 210 height 10
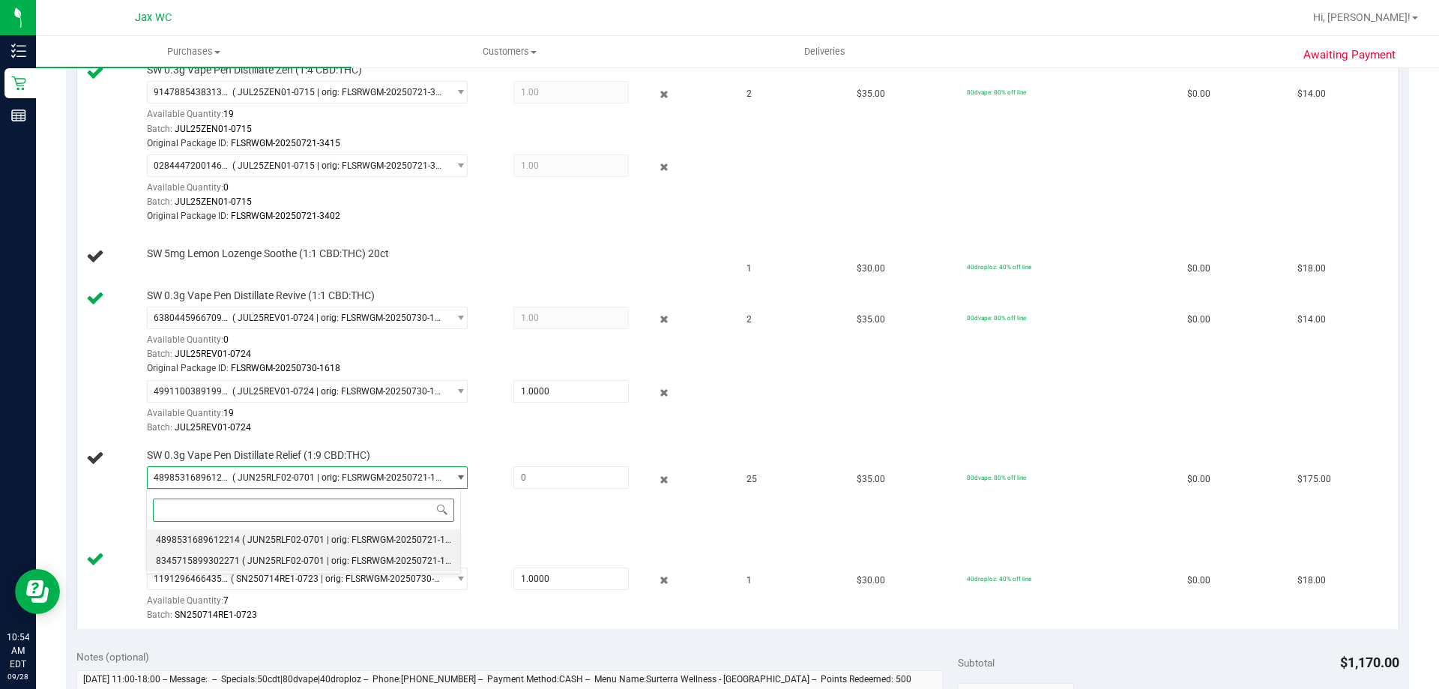
click at [289, 558] on span "( JUN25RLF02-0701 | orig: FLSRWGM-20250721-1729 )" at bounding box center [354, 560] width 224 height 10
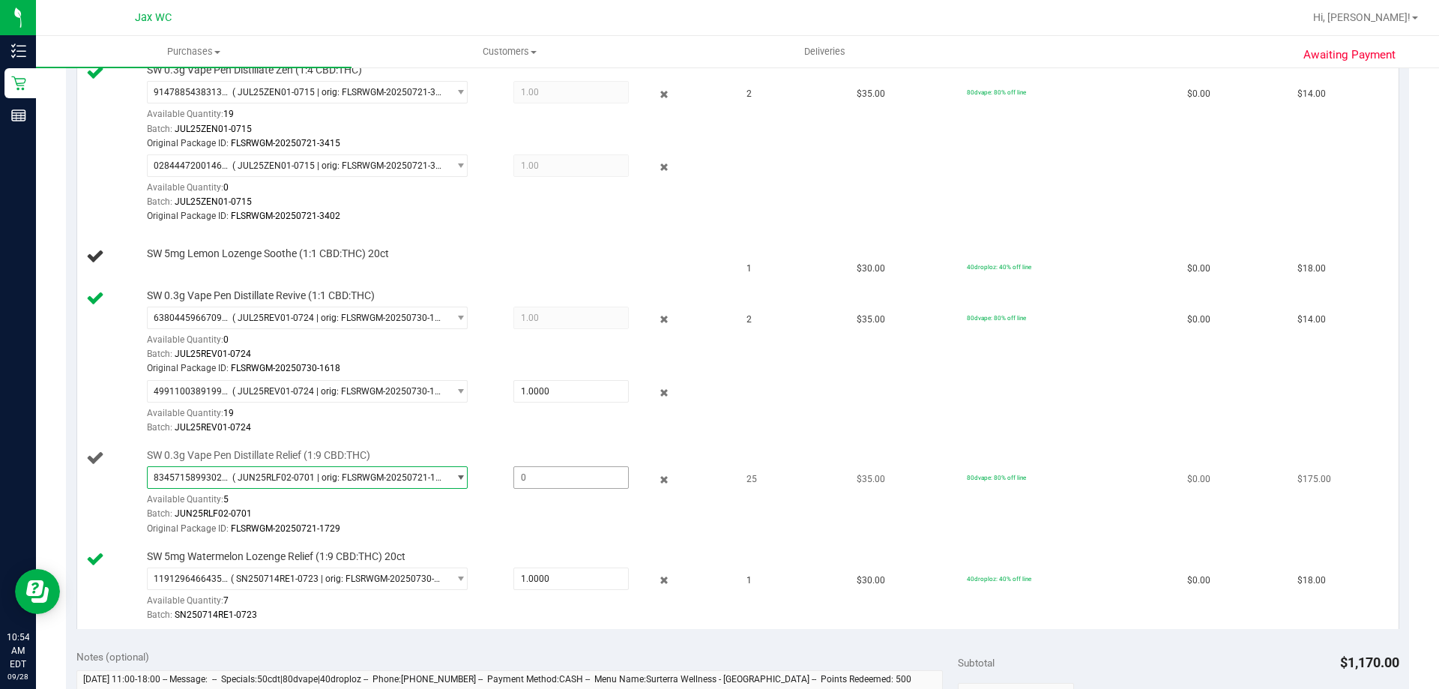
click at [522, 470] on span at bounding box center [570, 477] width 115 height 22
type input "5"
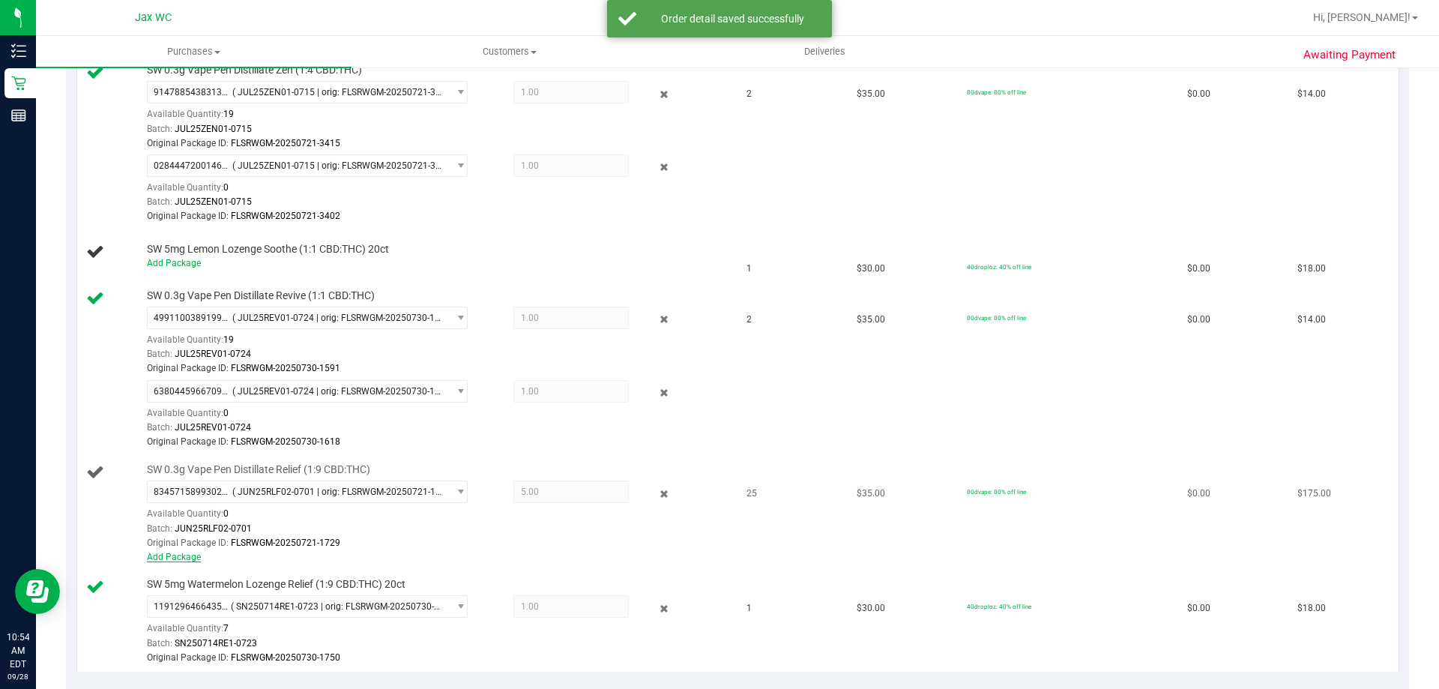
click at [181, 555] on link "Add Package" at bounding box center [174, 557] width 54 height 10
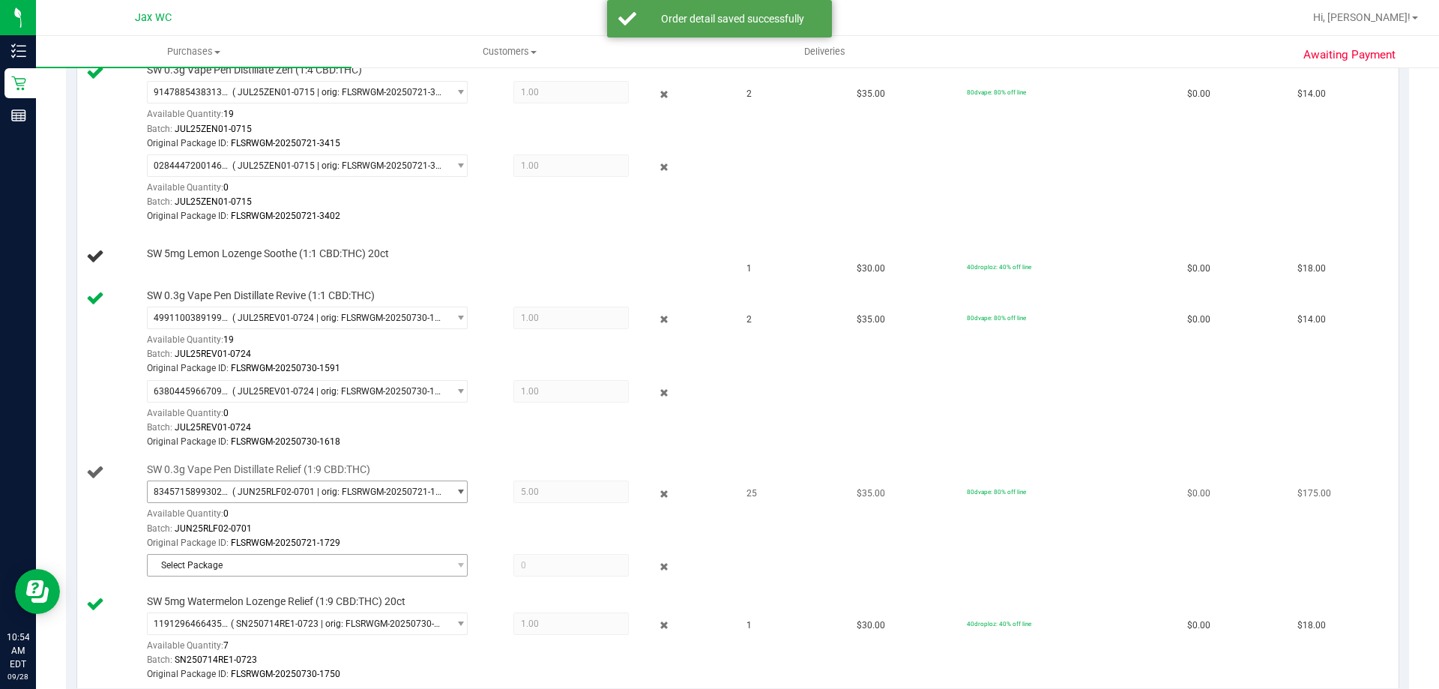
drag, startPoint x: 181, startPoint y: 555, endPoint x: 246, endPoint y: 498, distance: 86.1
click at [246, 498] on div "SW 0.3g Vape Pen Distillate Relief (1:9 CBD:THC) 8345715899302271 ( JUN25RLF02-…" at bounding box center [432, 521] width 586 height 118
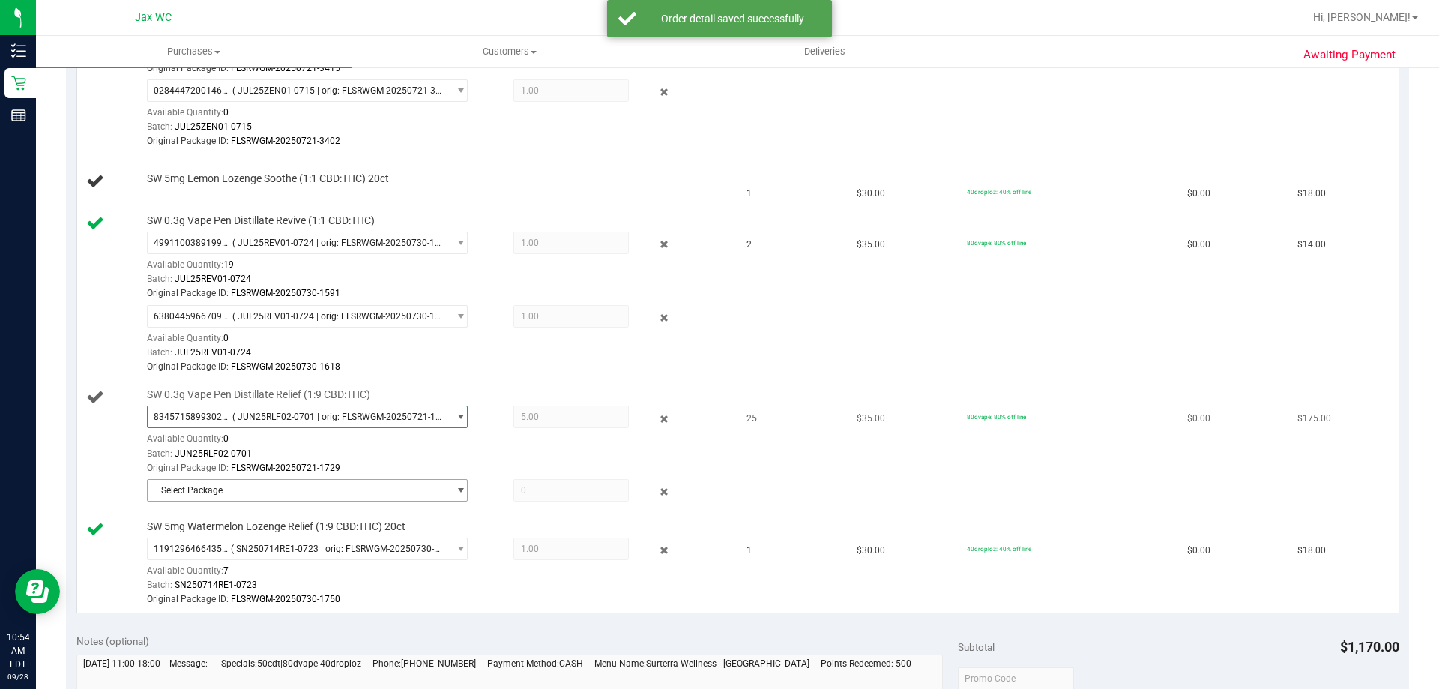
click at [247, 499] on span "Select Package" at bounding box center [298, 490] width 300 height 21
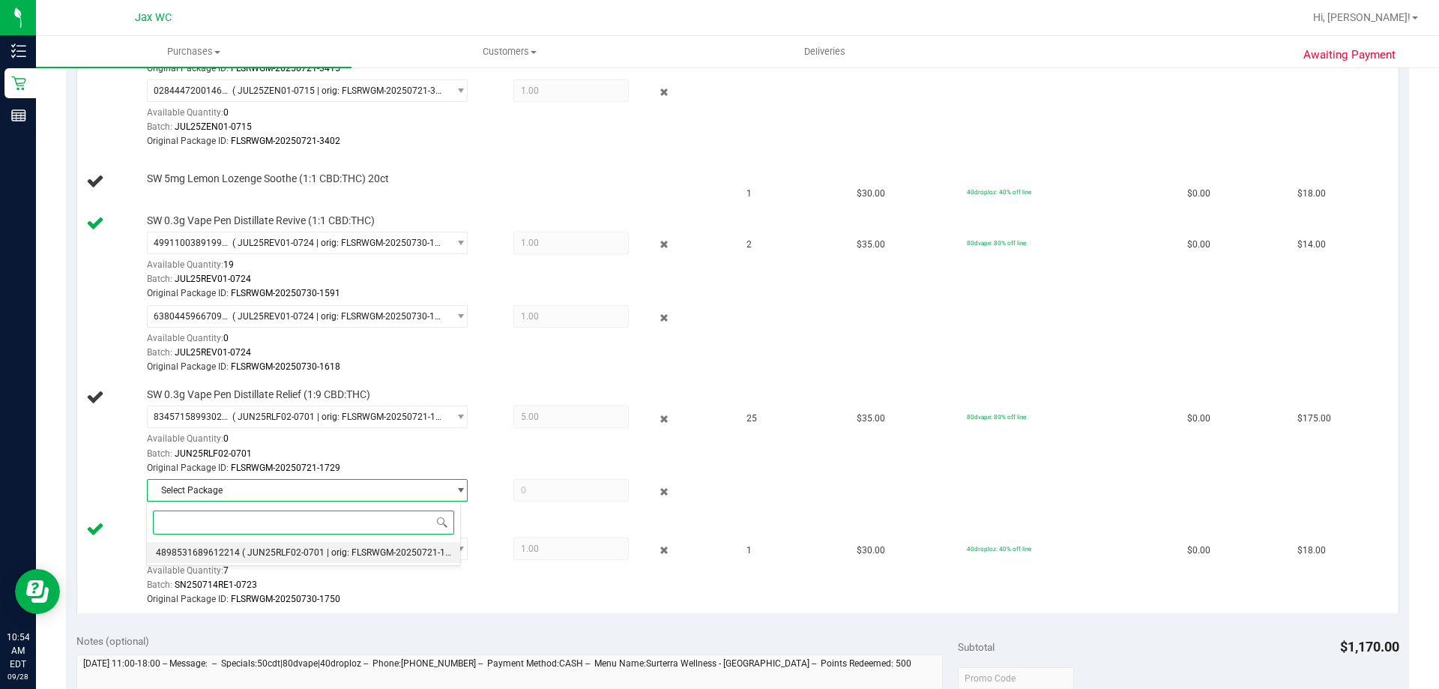
click at [235, 547] on span "4898531689612214" at bounding box center [198, 552] width 84 height 10
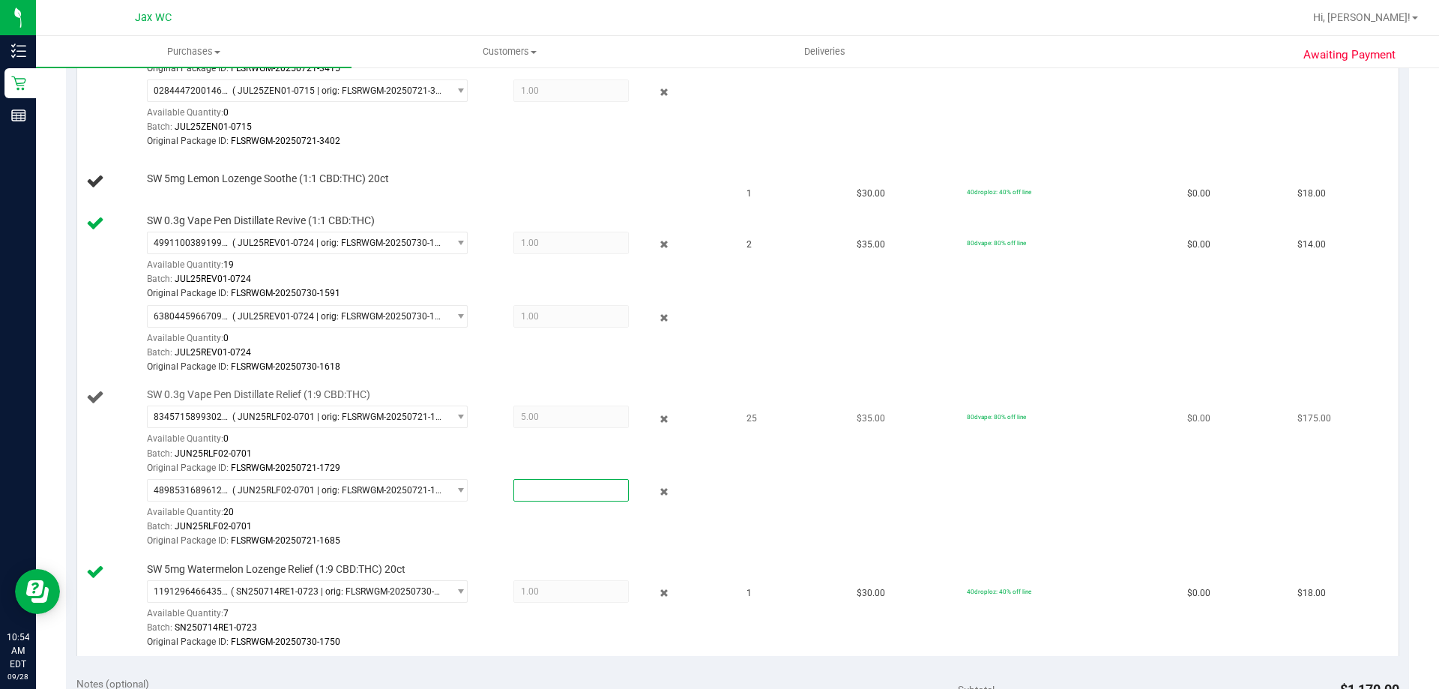
click at [552, 489] on span at bounding box center [570, 490] width 115 height 22
type input "20"
drag, startPoint x: 904, startPoint y: 494, endPoint x: 794, endPoint y: 256, distance: 262.8
click at [794, 256] on td "2" at bounding box center [792, 295] width 110 height 174
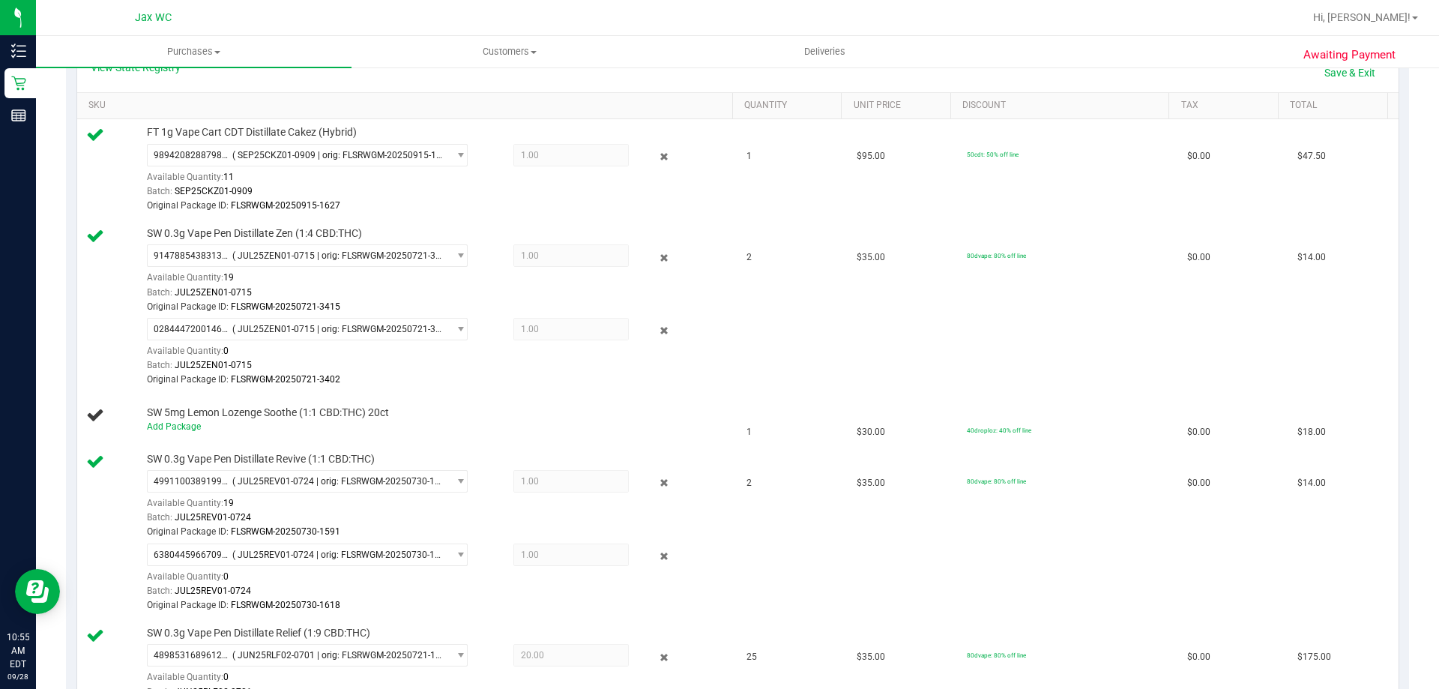
scroll to position [225, 0]
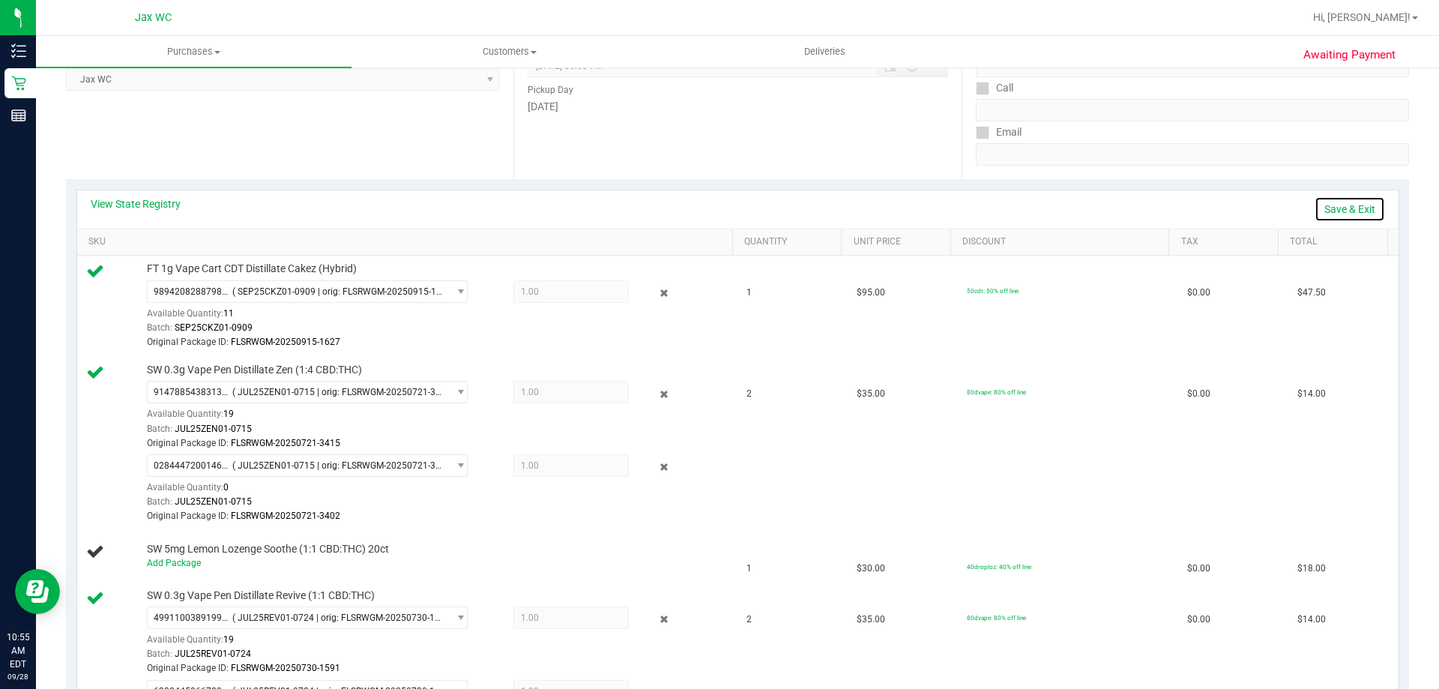
click at [1325, 206] on link "Save & Exit" at bounding box center [1349, 208] width 70 height 25
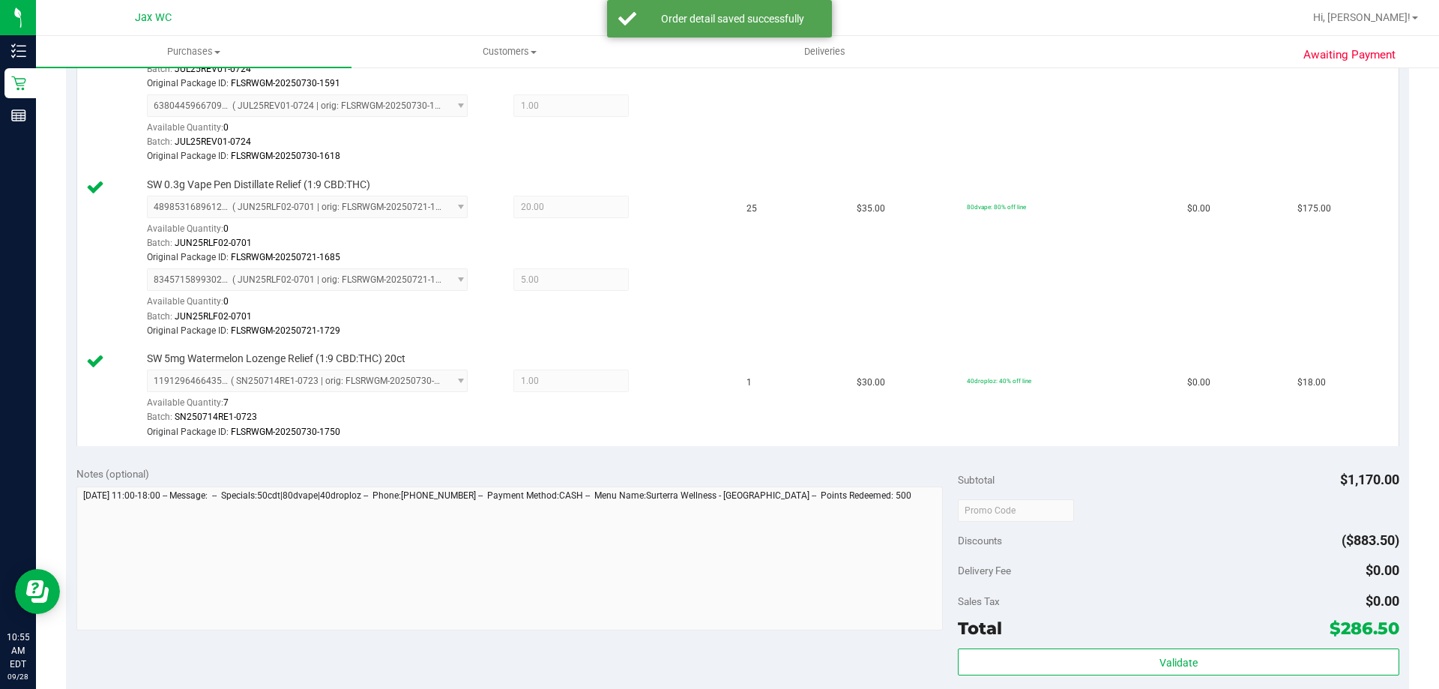
scroll to position [899, 0]
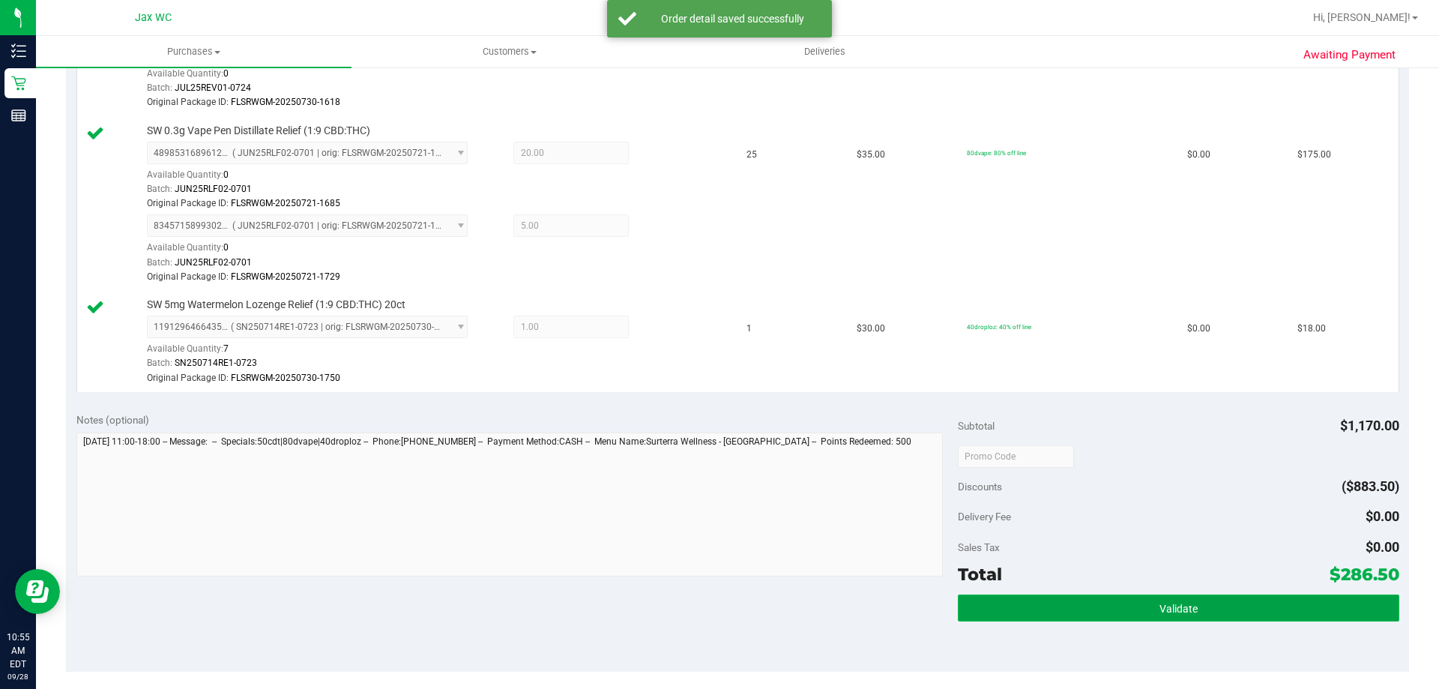
click at [1300, 606] on button "Validate" at bounding box center [1178, 607] width 441 height 27
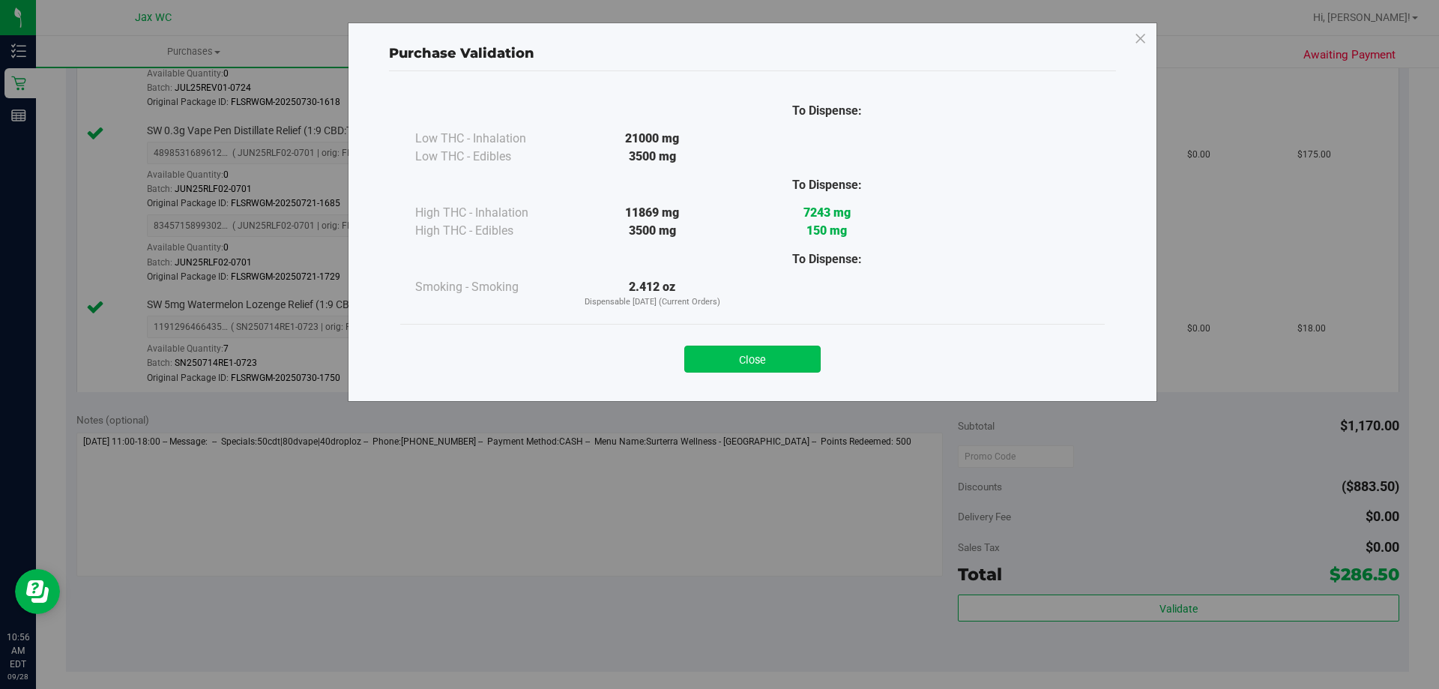
click at [747, 369] on button "Close" at bounding box center [752, 358] width 136 height 27
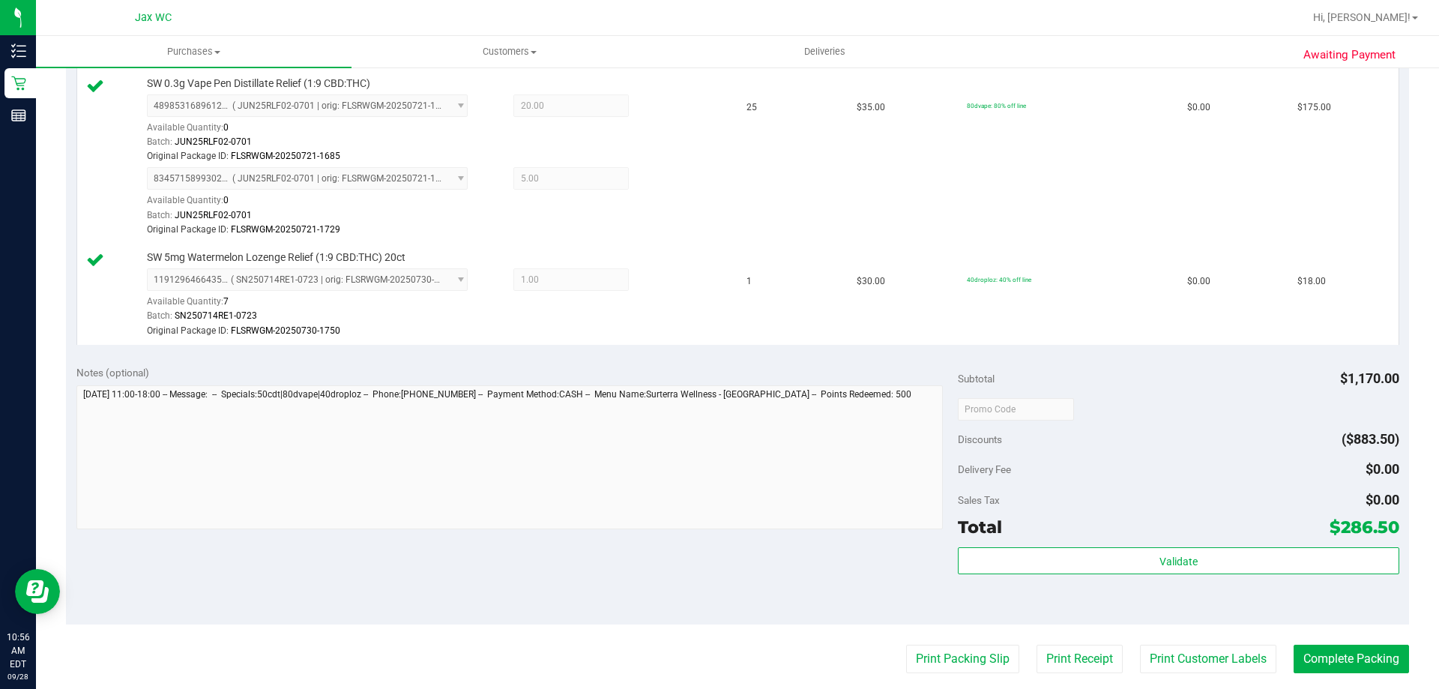
scroll to position [1261, 0]
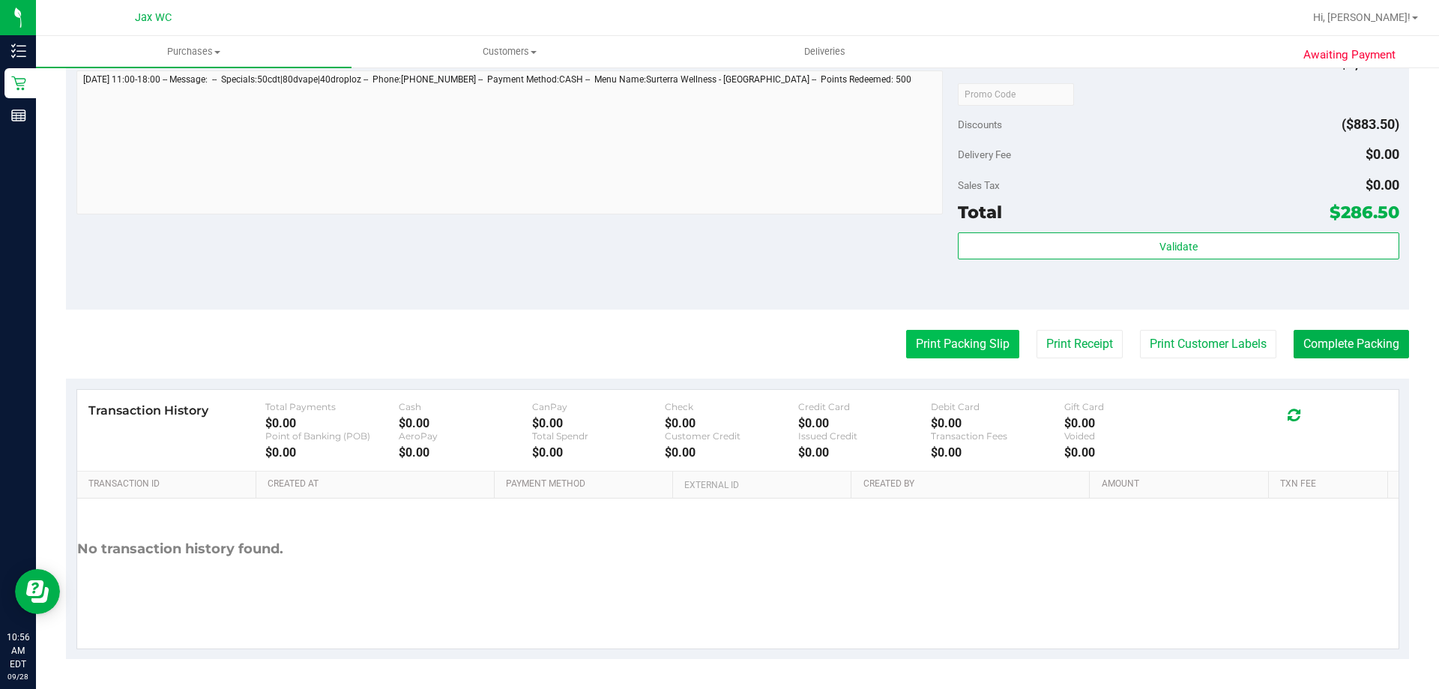
click at [959, 352] on button "Print Packing Slip" at bounding box center [962, 344] width 113 height 28
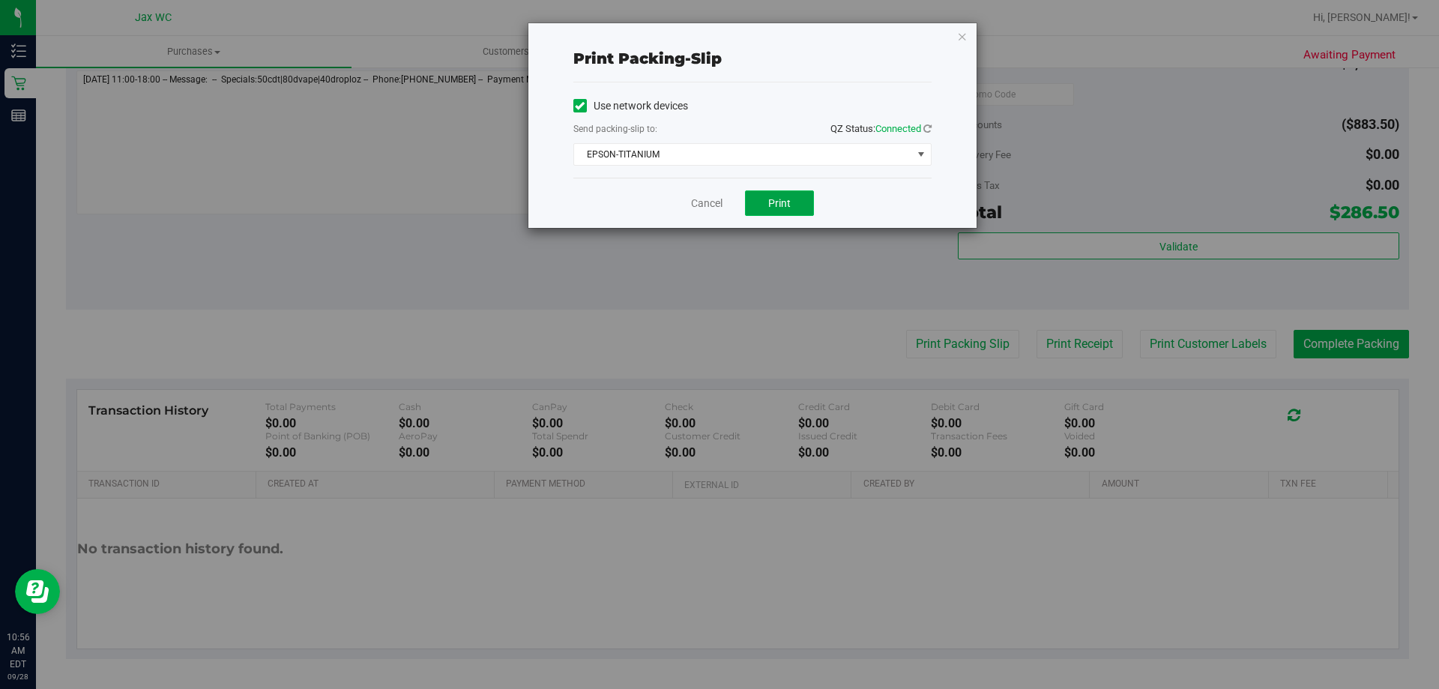
click at [776, 202] on span "Print" at bounding box center [779, 203] width 22 height 12
click at [694, 202] on link "Cancel" at bounding box center [706, 204] width 31 height 16
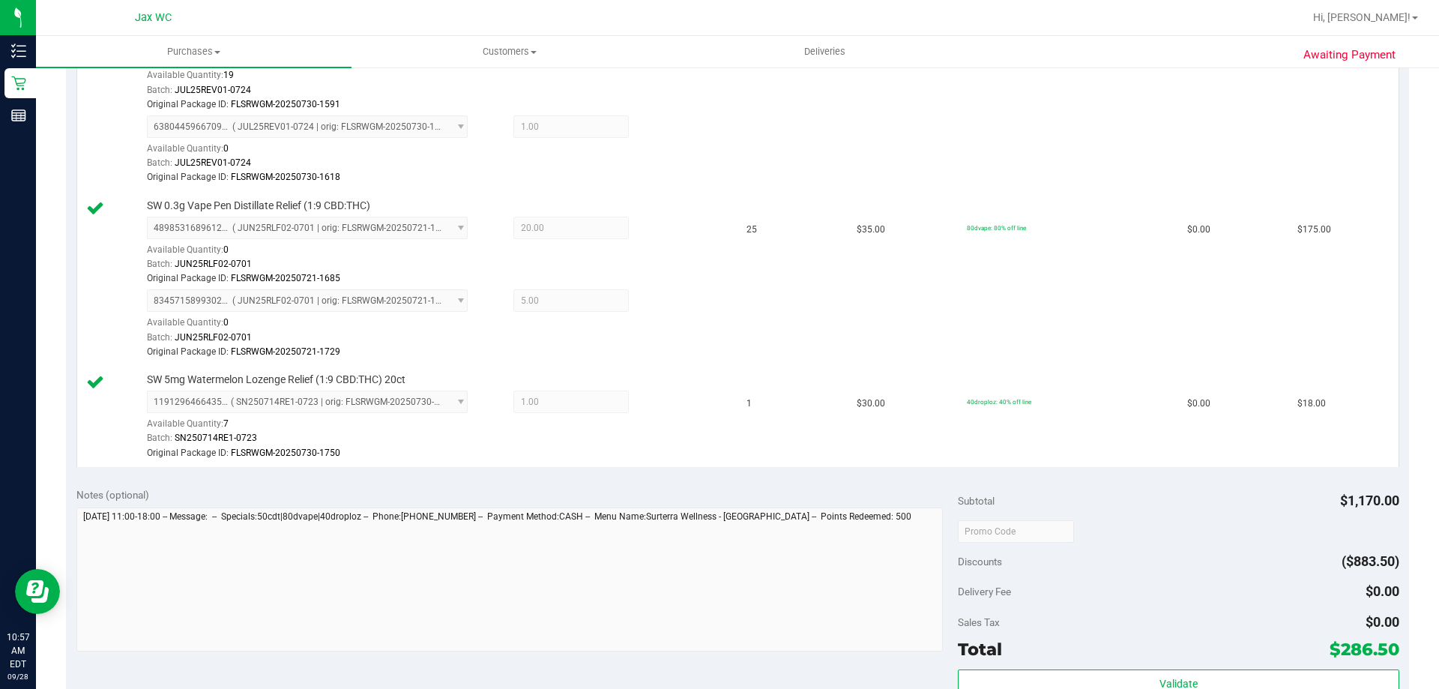
scroll to position [1199, 0]
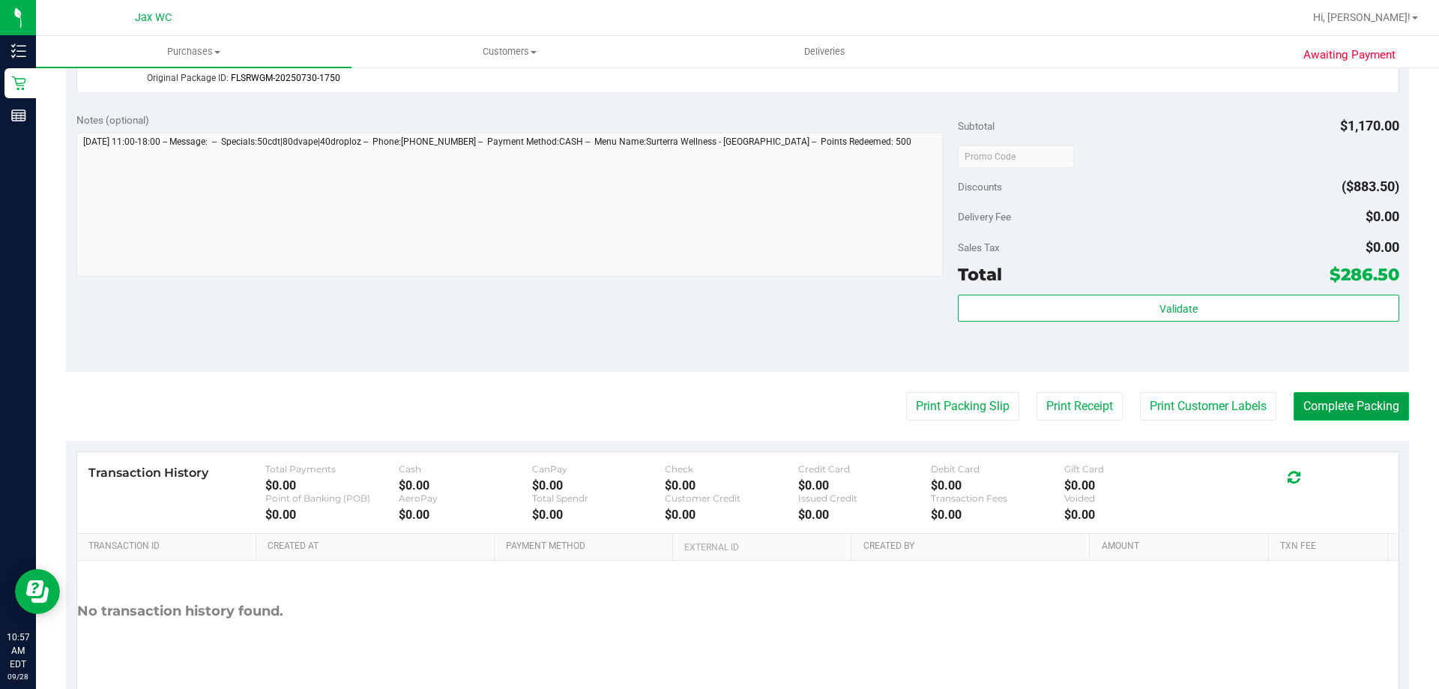
click at [1356, 399] on button "Complete Packing" at bounding box center [1350, 406] width 115 height 28
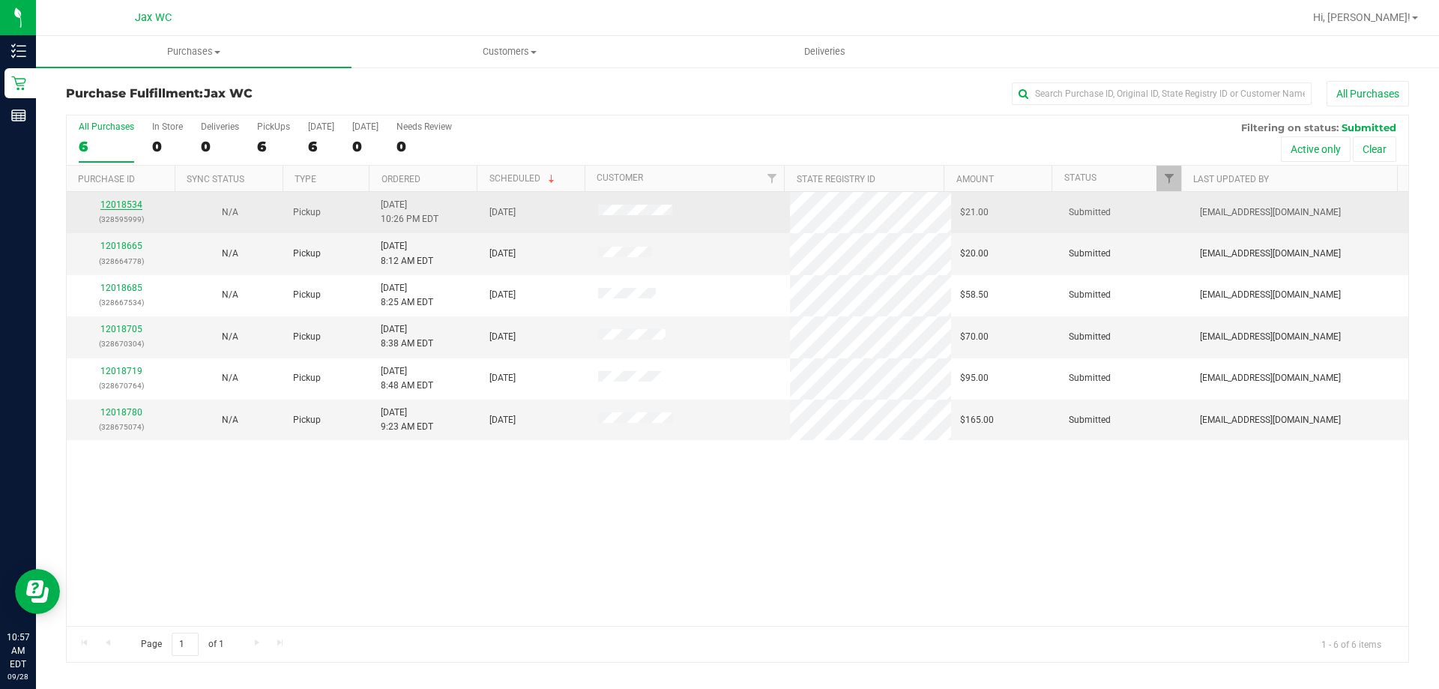
click at [122, 205] on link "12018534" at bounding box center [121, 204] width 42 height 10
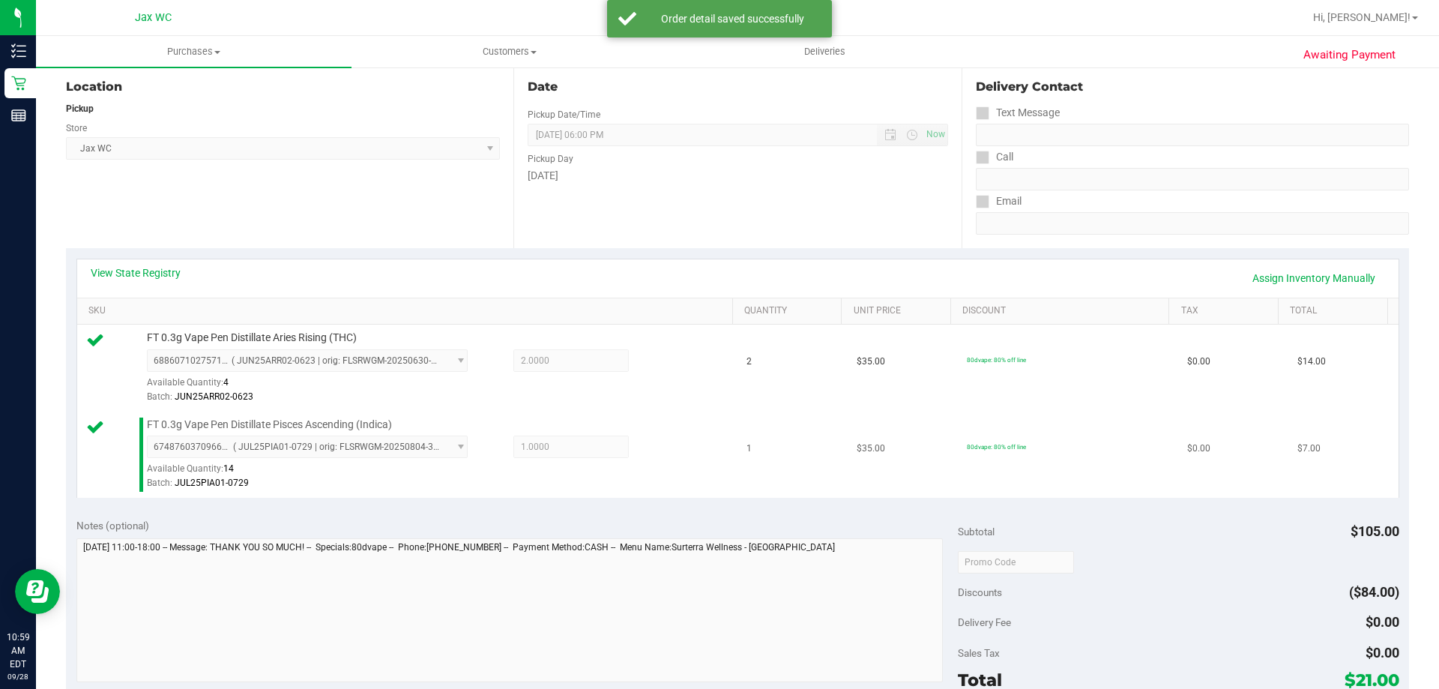
scroll to position [300, 0]
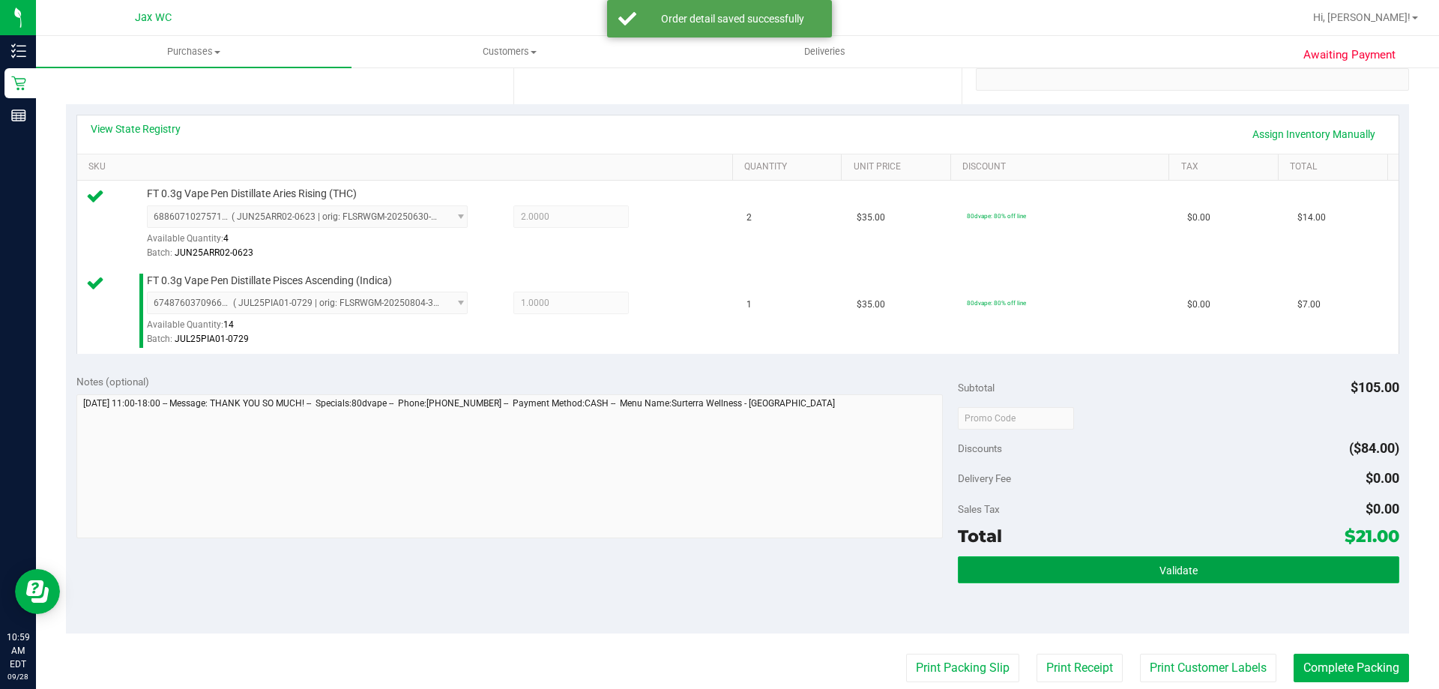
click at [1133, 565] on button "Validate" at bounding box center [1178, 569] width 441 height 27
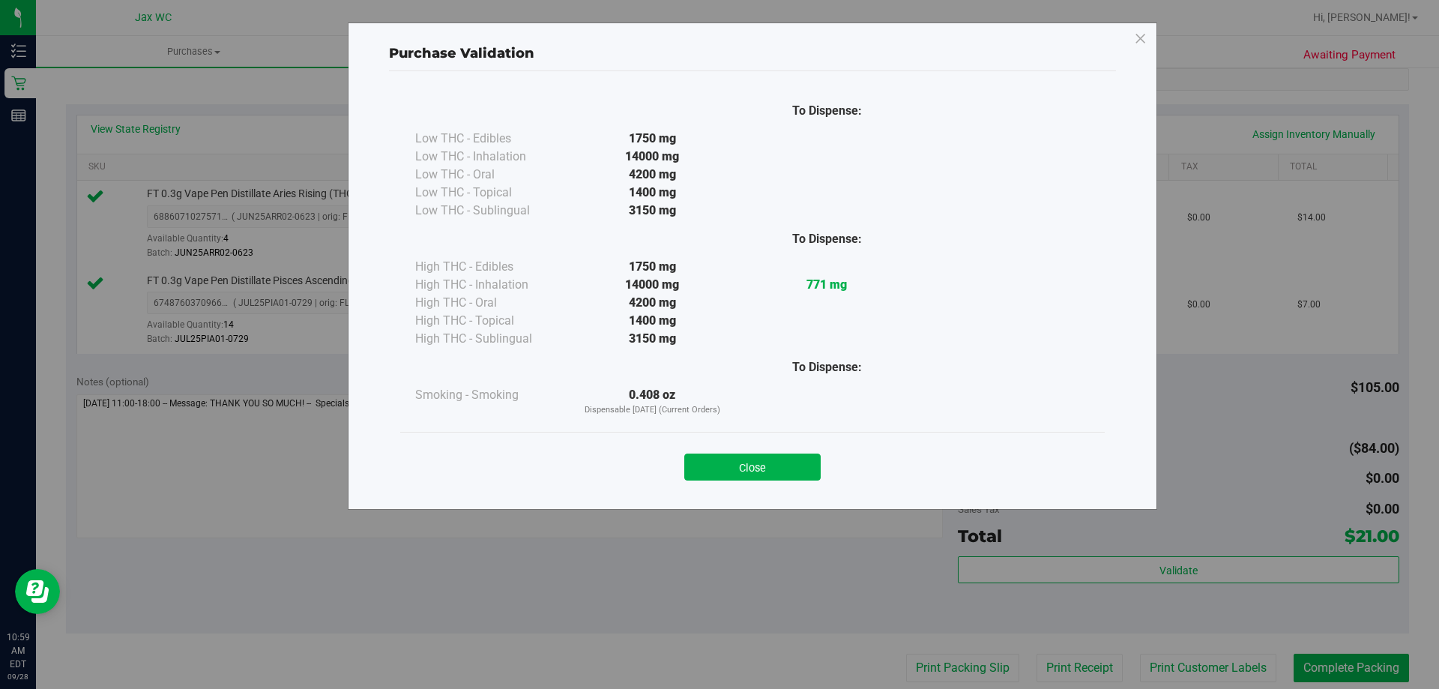
click at [774, 495] on div "Purchase Validation To Dispense: Low THC - Edibles 1750 mg" at bounding box center [752, 265] width 809 height 487
click at [787, 471] on button "Close" at bounding box center [752, 466] width 136 height 27
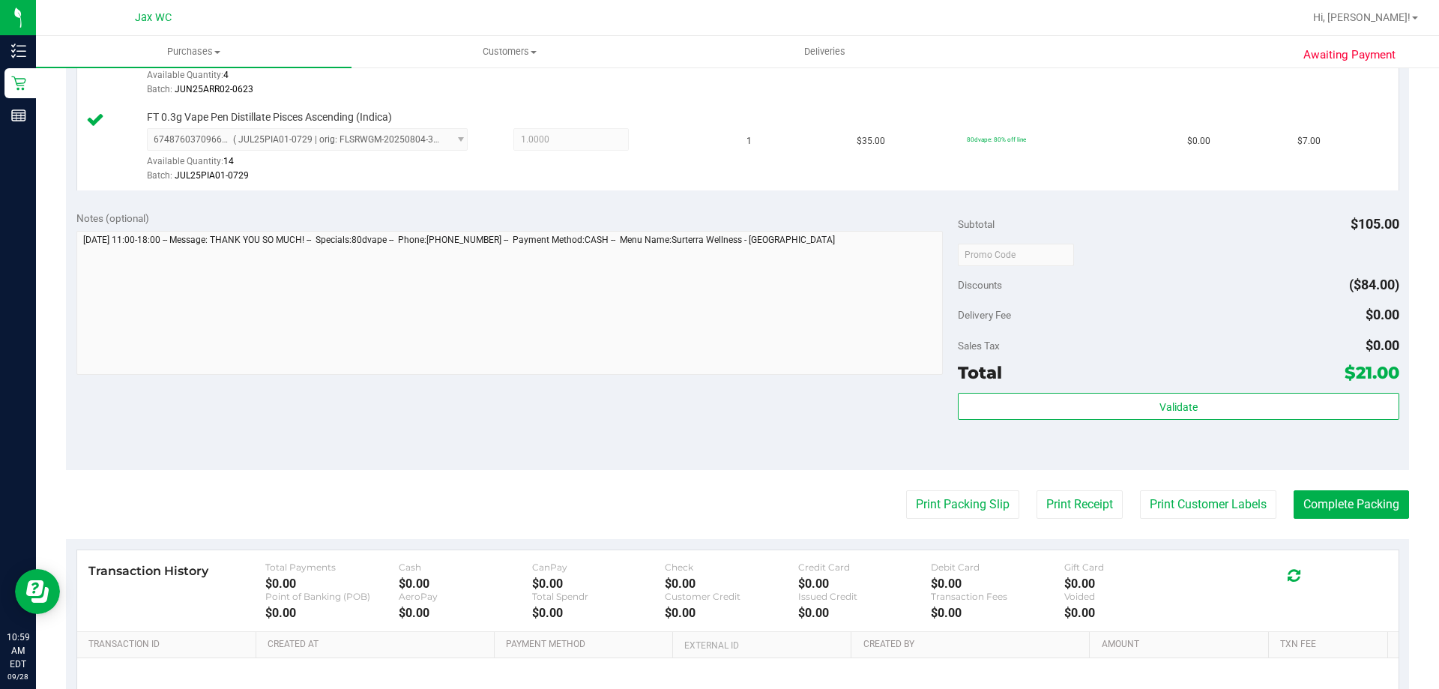
scroll to position [462, 0]
click at [949, 514] on button "Print Packing Slip" at bounding box center [962, 505] width 113 height 28
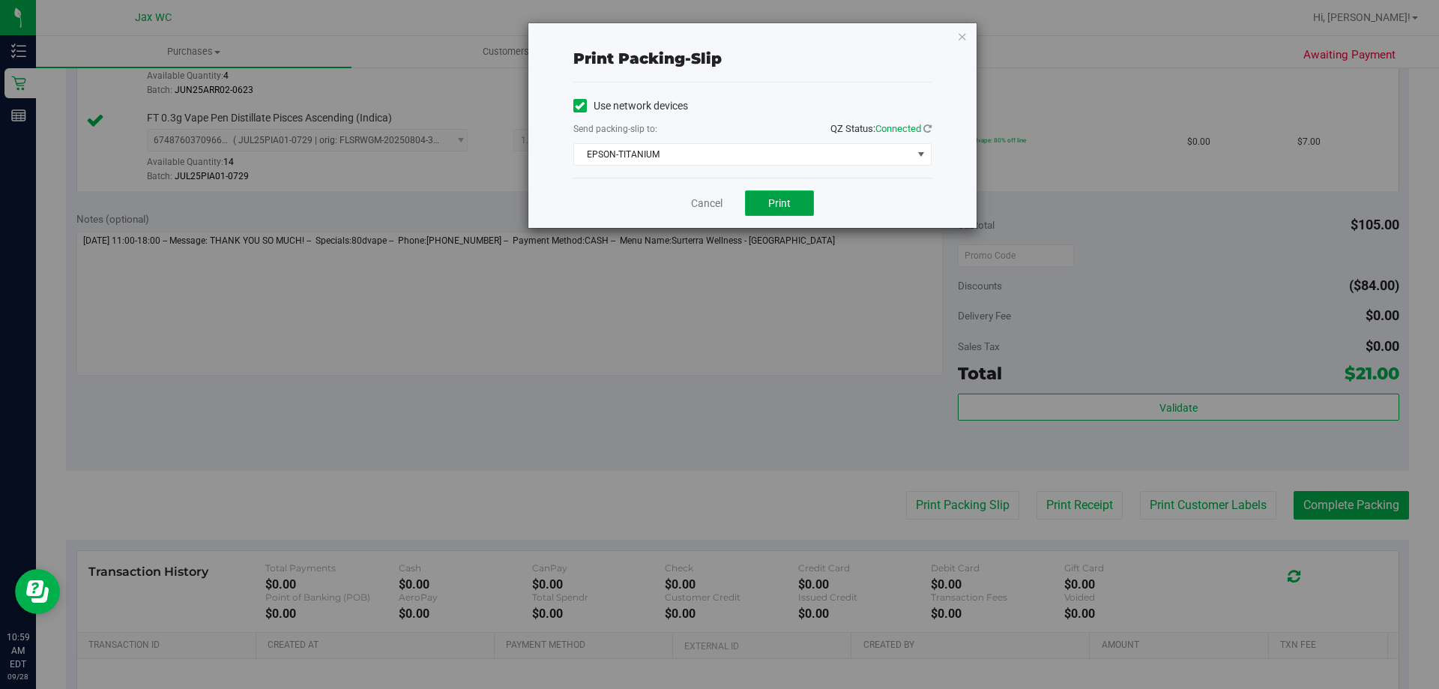
click at [778, 212] on button "Print" at bounding box center [779, 202] width 69 height 25
click at [706, 202] on link "Cancel" at bounding box center [706, 204] width 31 height 16
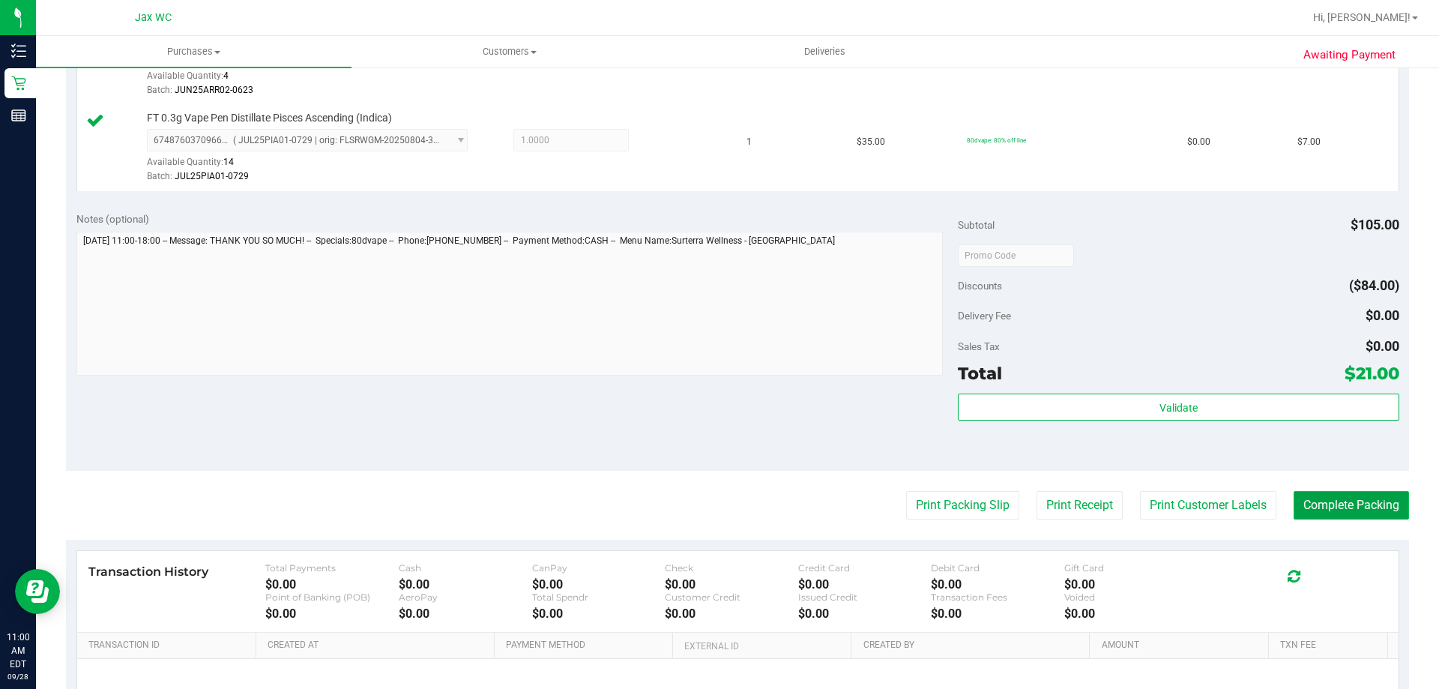
click at [1357, 507] on button "Complete Packing" at bounding box center [1350, 505] width 115 height 28
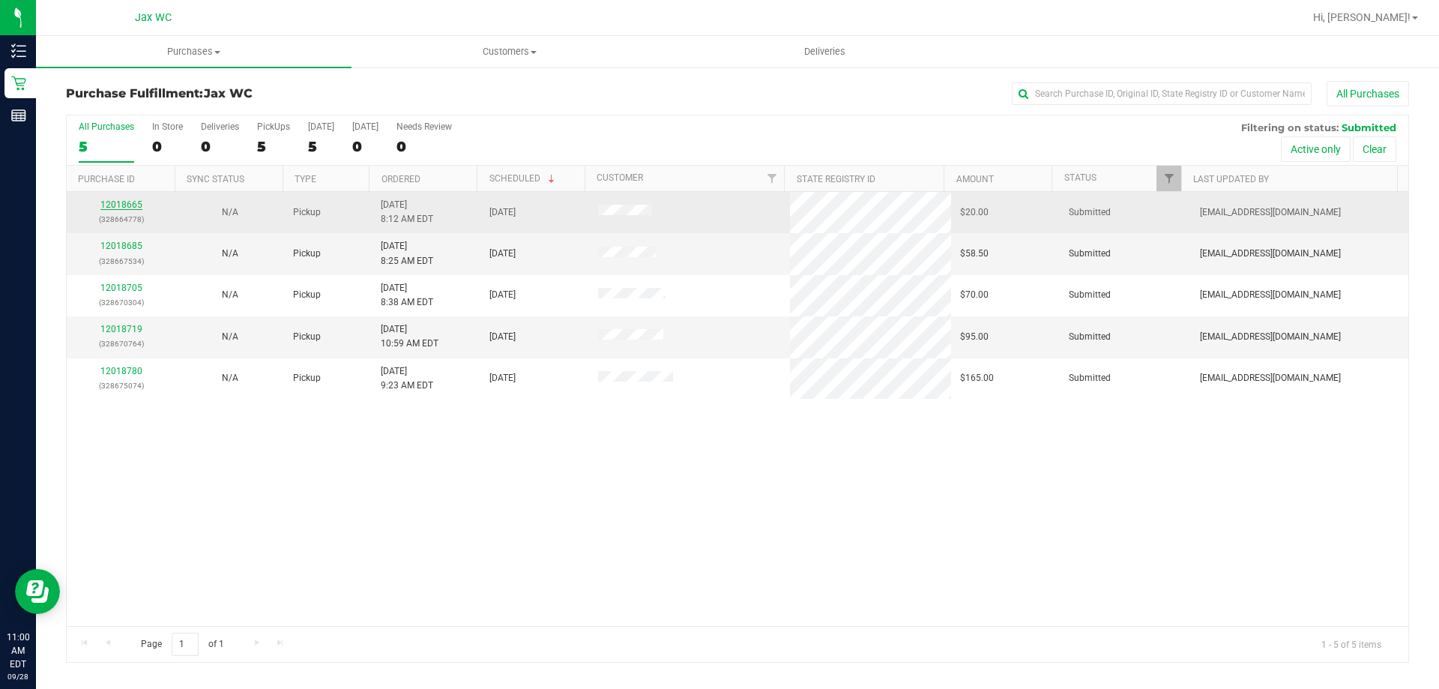
click at [140, 202] on link "12018665" at bounding box center [121, 204] width 42 height 10
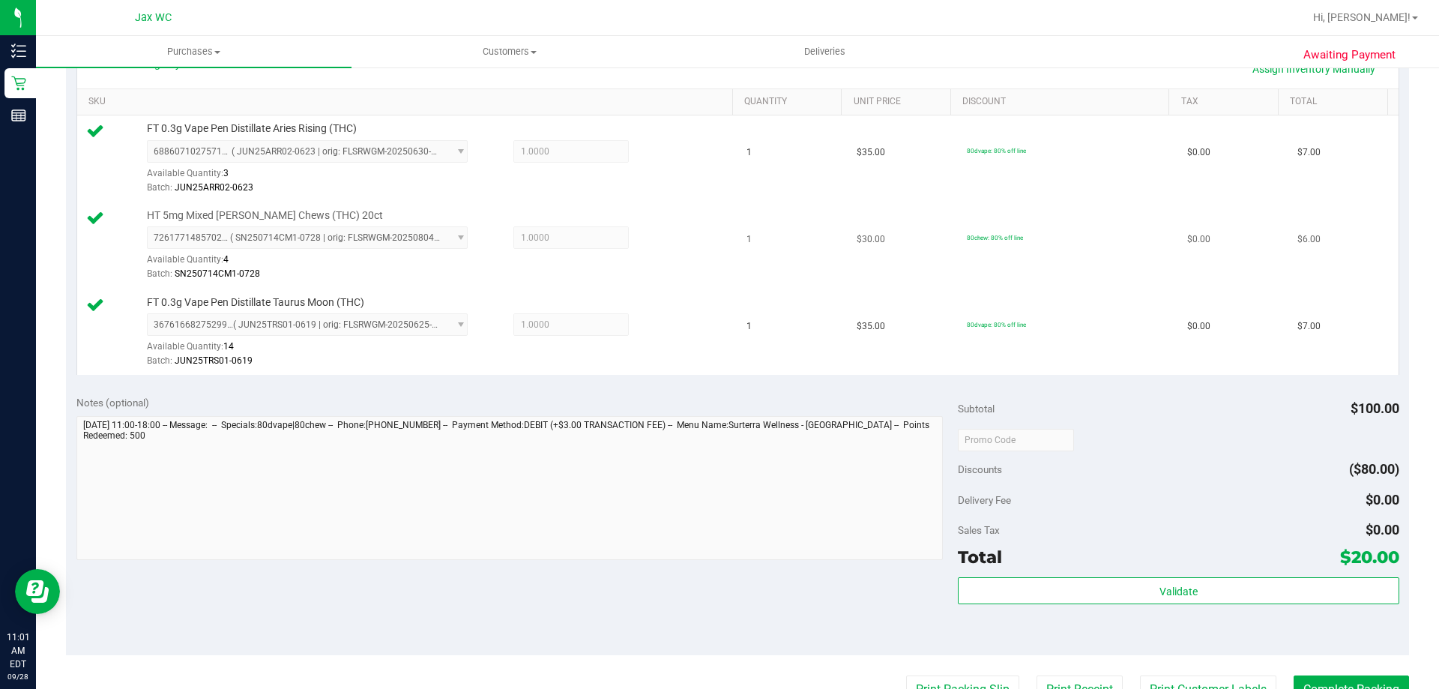
scroll to position [375, 0]
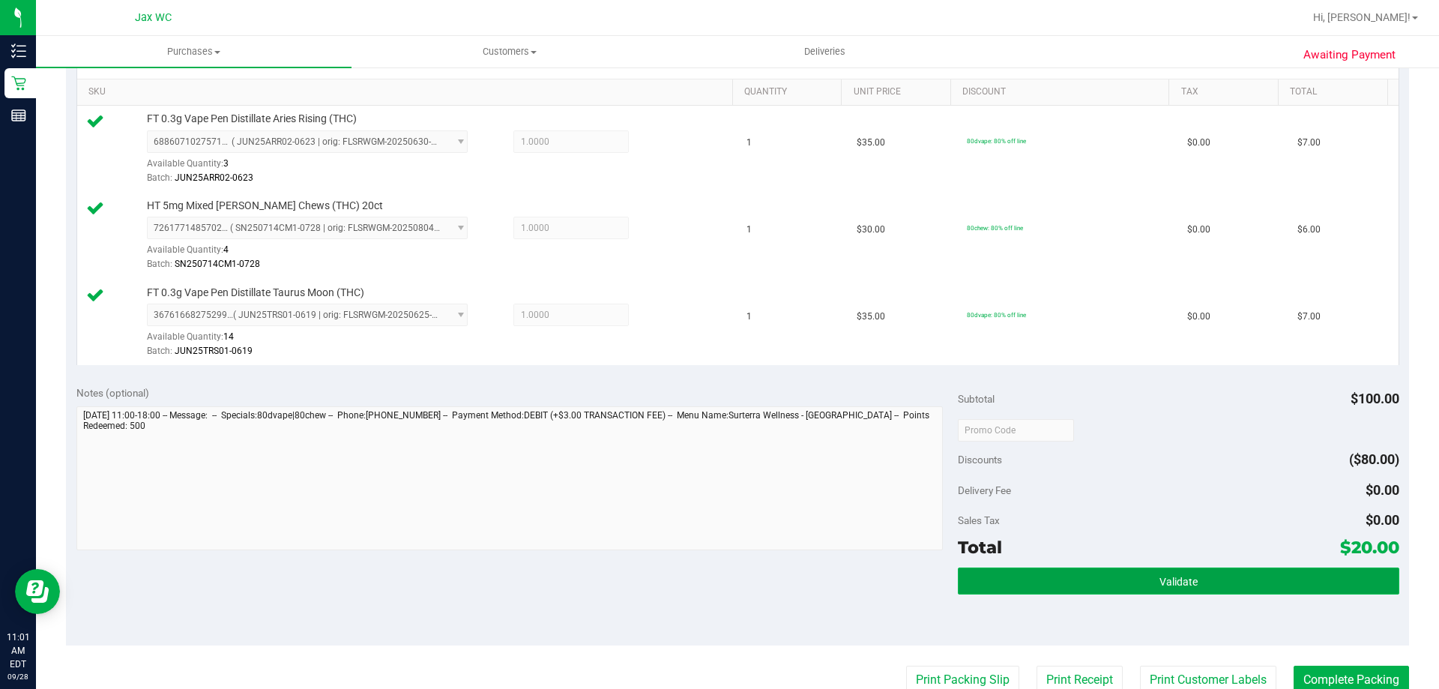
click at [1188, 591] on button "Validate" at bounding box center [1178, 580] width 441 height 27
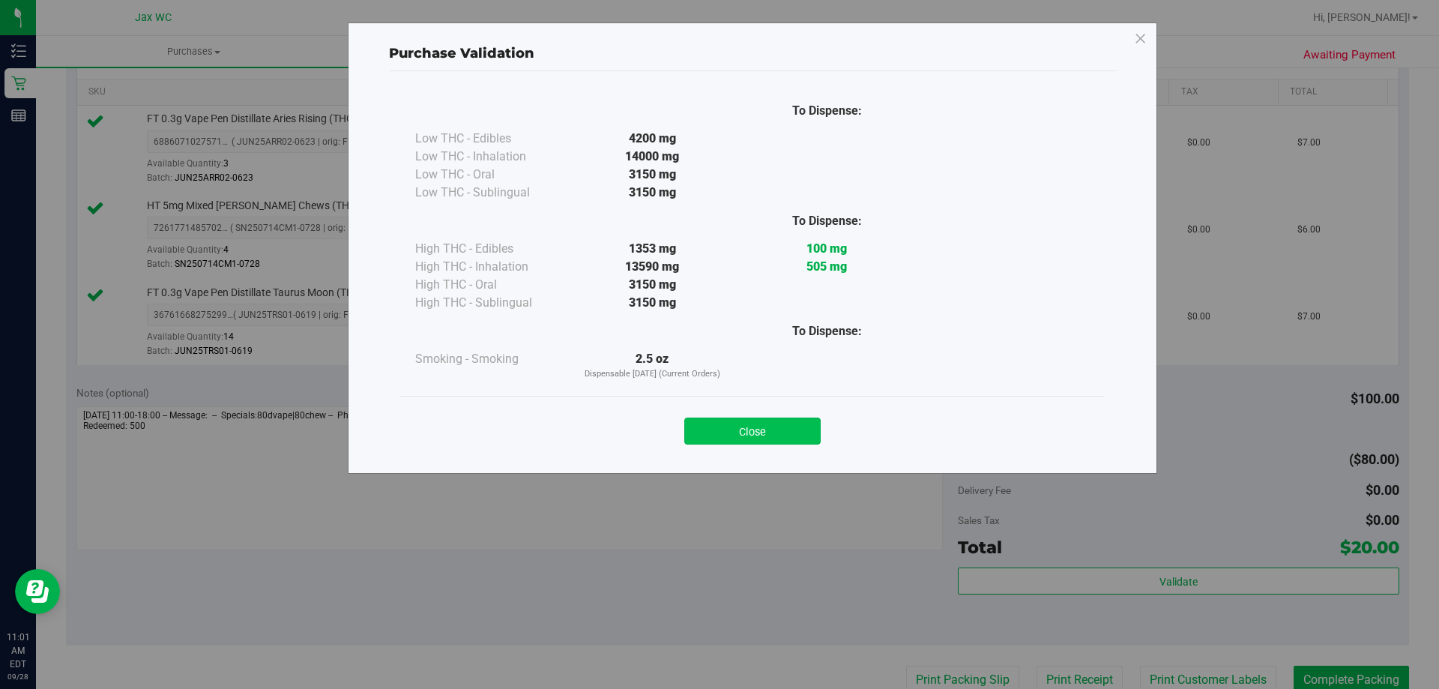
click at [796, 435] on button "Close" at bounding box center [752, 430] width 136 height 27
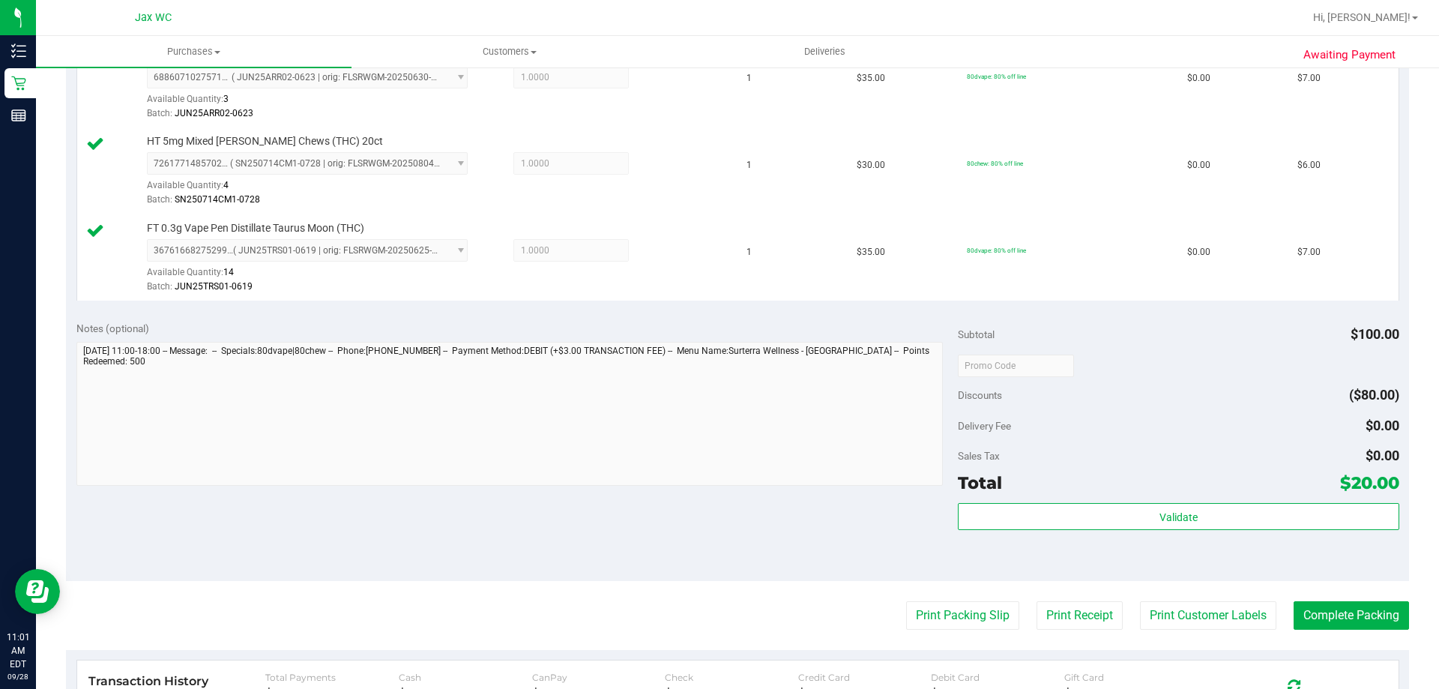
scroll to position [525, 0]
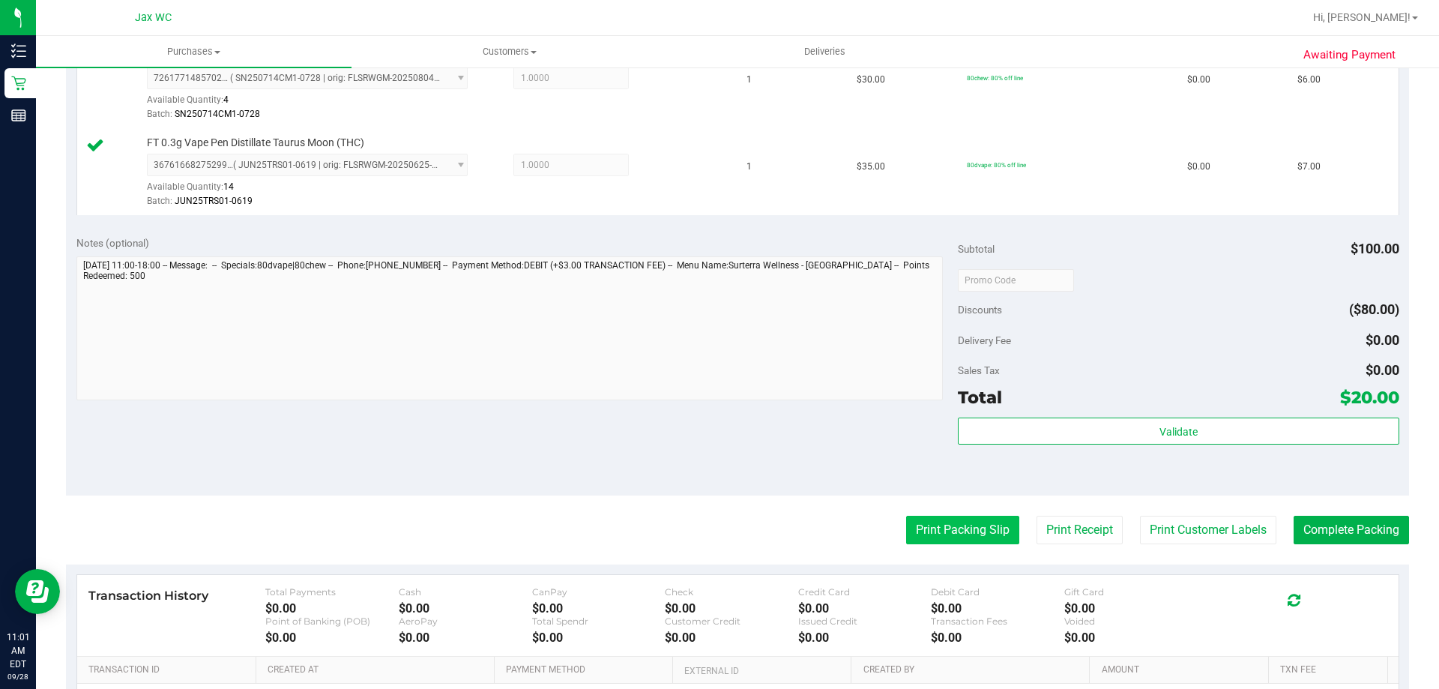
click at [944, 534] on button "Print Packing Slip" at bounding box center [962, 530] width 113 height 28
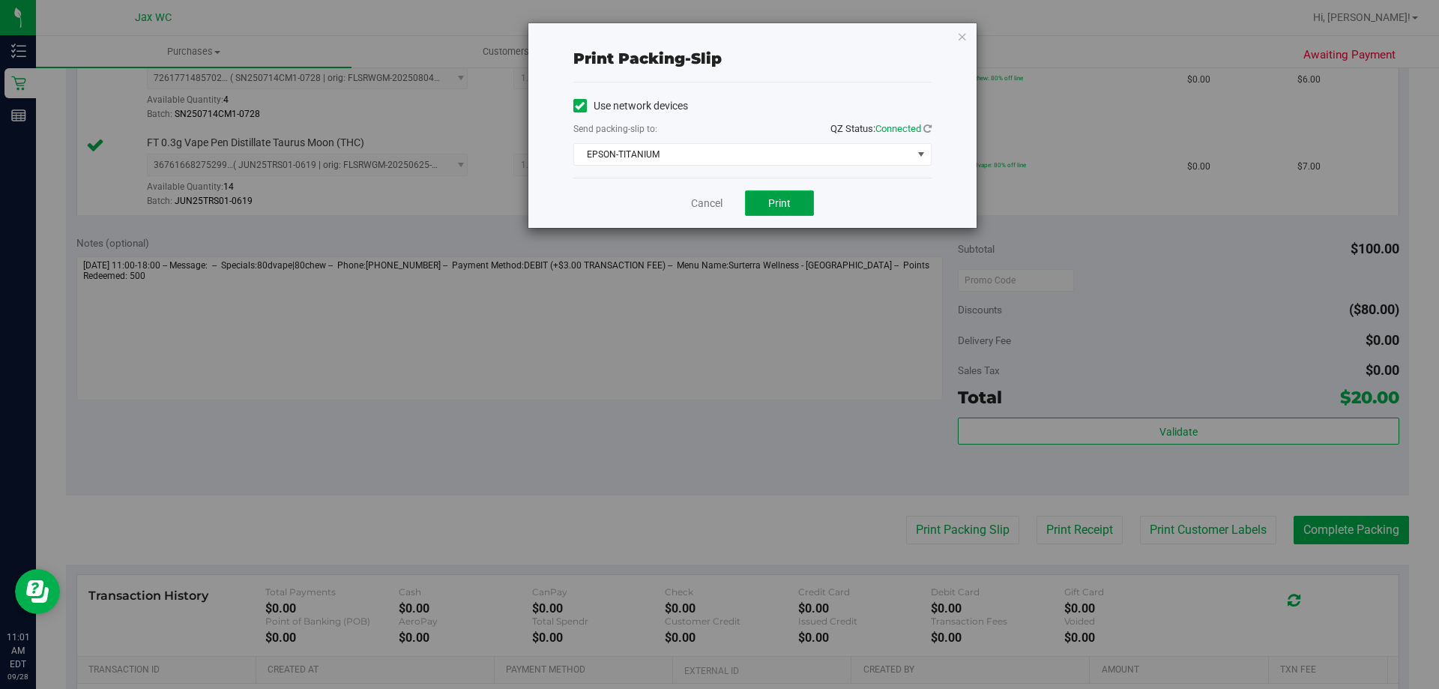
click at [800, 208] on button "Print" at bounding box center [779, 202] width 69 height 25
click at [710, 205] on link "Cancel" at bounding box center [706, 204] width 31 height 16
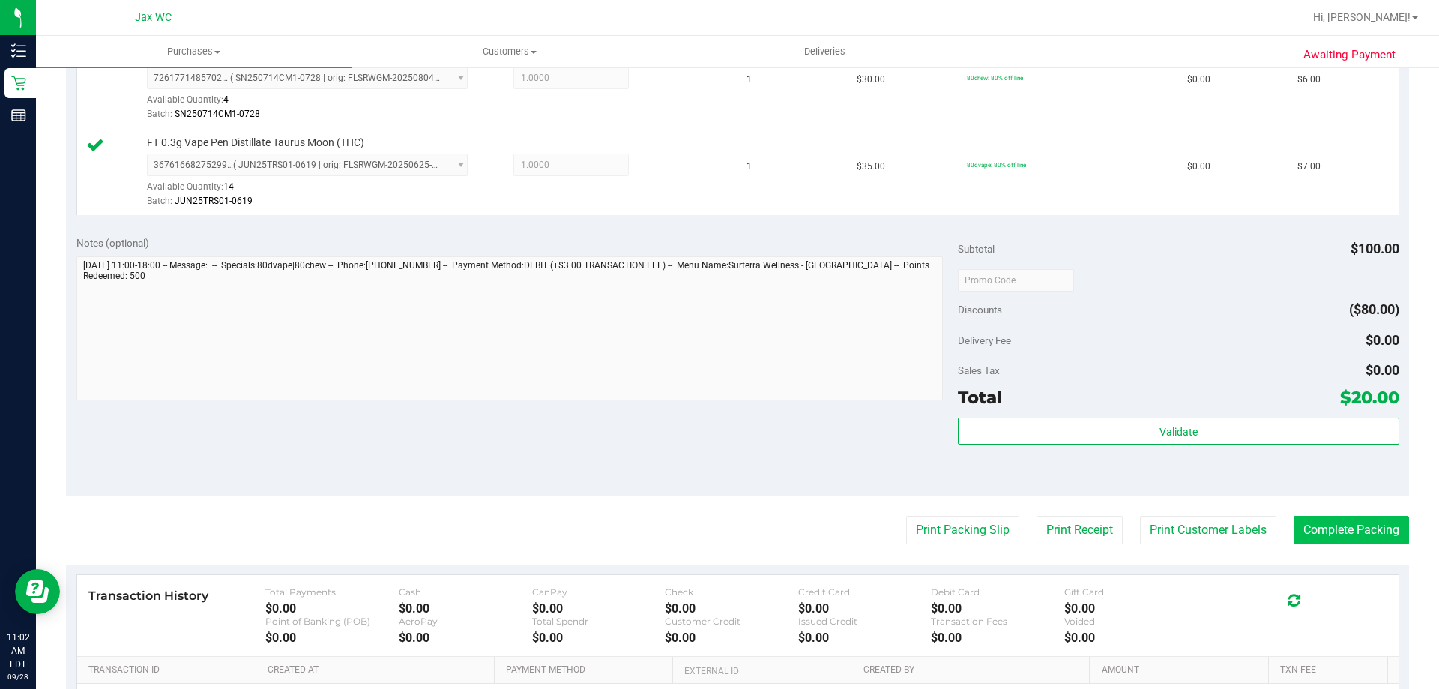
click at [1346, 517] on purchase-details "Back Edit Purchase Cancel Purchase View Profile # 12018665 BioTrack ID: - Submi…" at bounding box center [737, 200] width 1343 height 1288
click at [1347, 528] on button "Complete Packing" at bounding box center [1350, 530] width 115 height 28
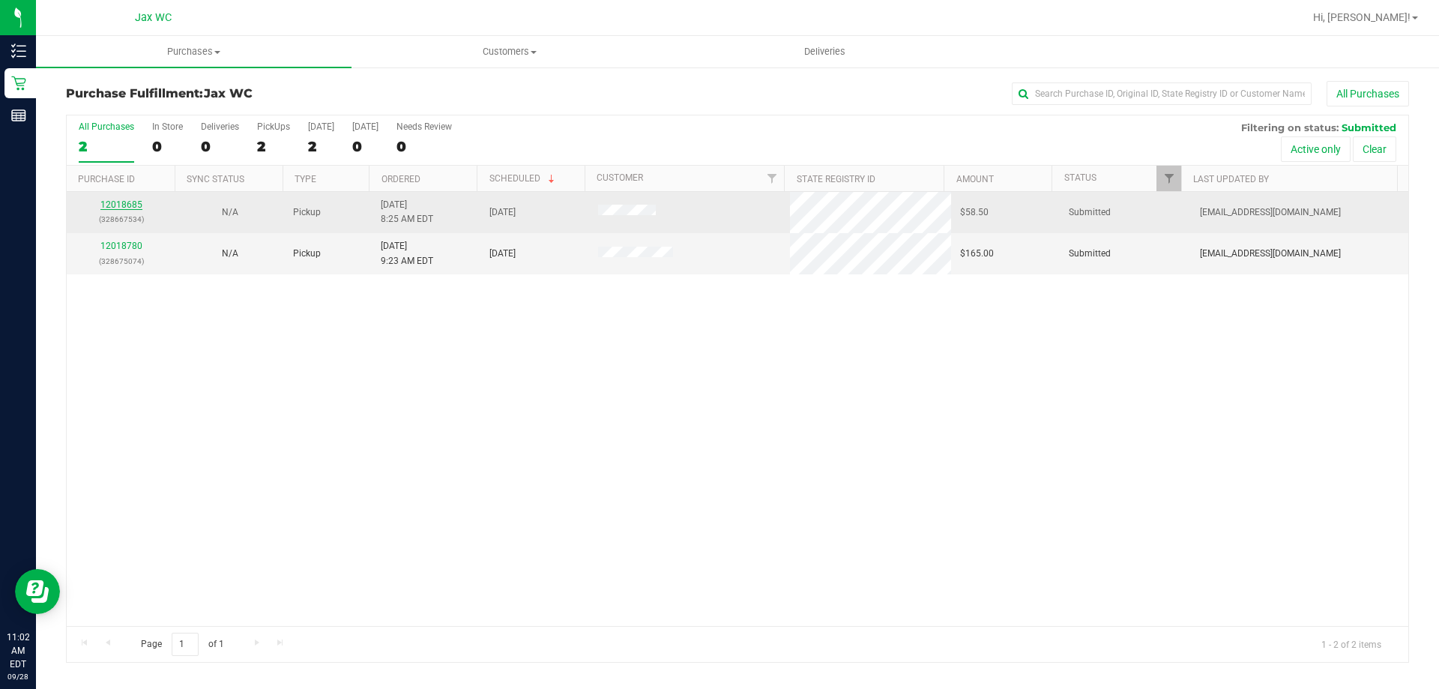
click at [131, 207] on link "12018685" at bounding box center [121, 204] width 42 height 10
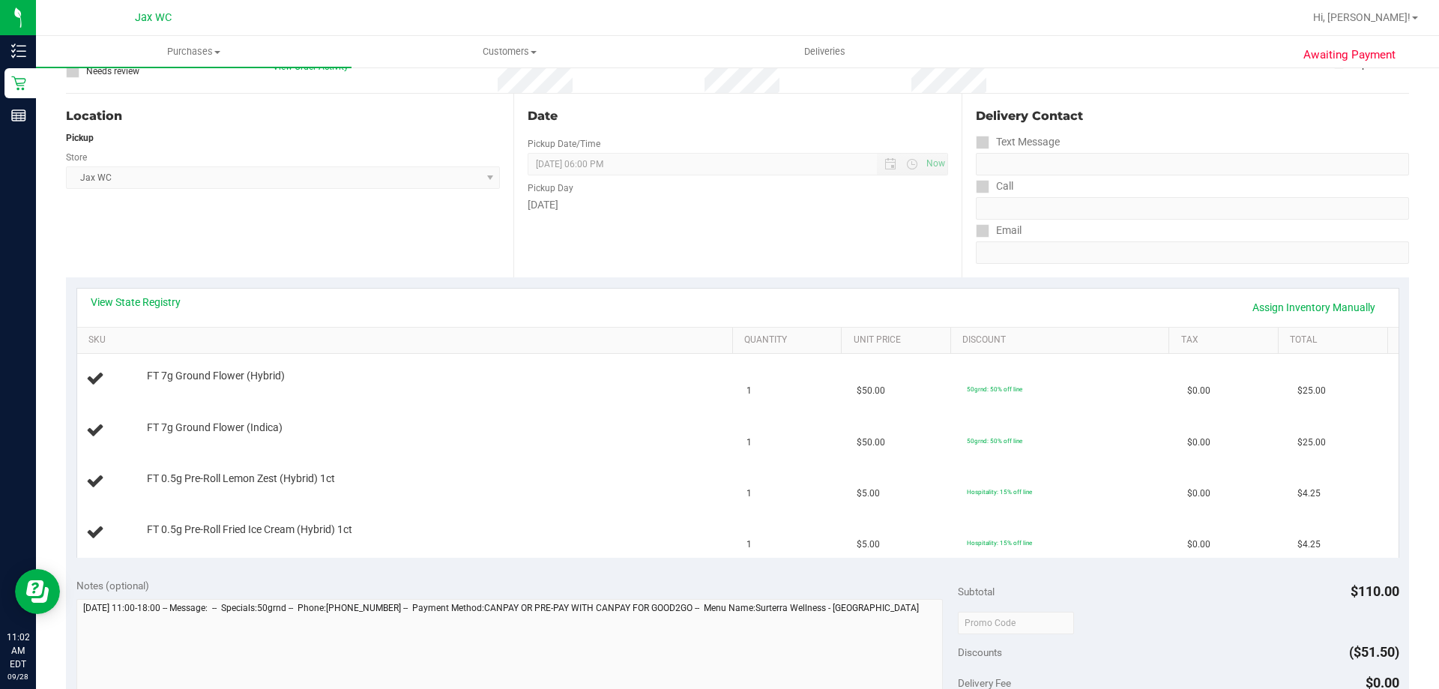
scroll to position [150, 0]
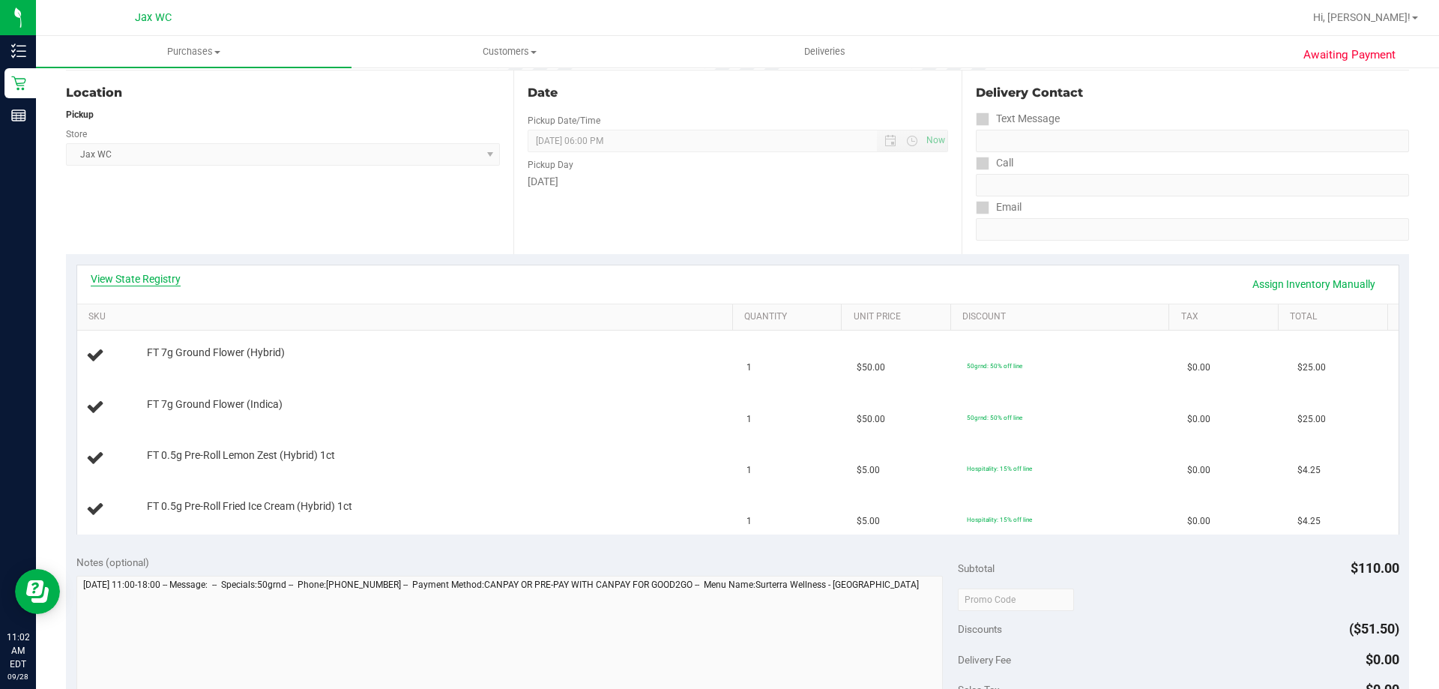
click at [121, 278] on link "View State Registry" at bounding box center [136, 278] width 90 height 15
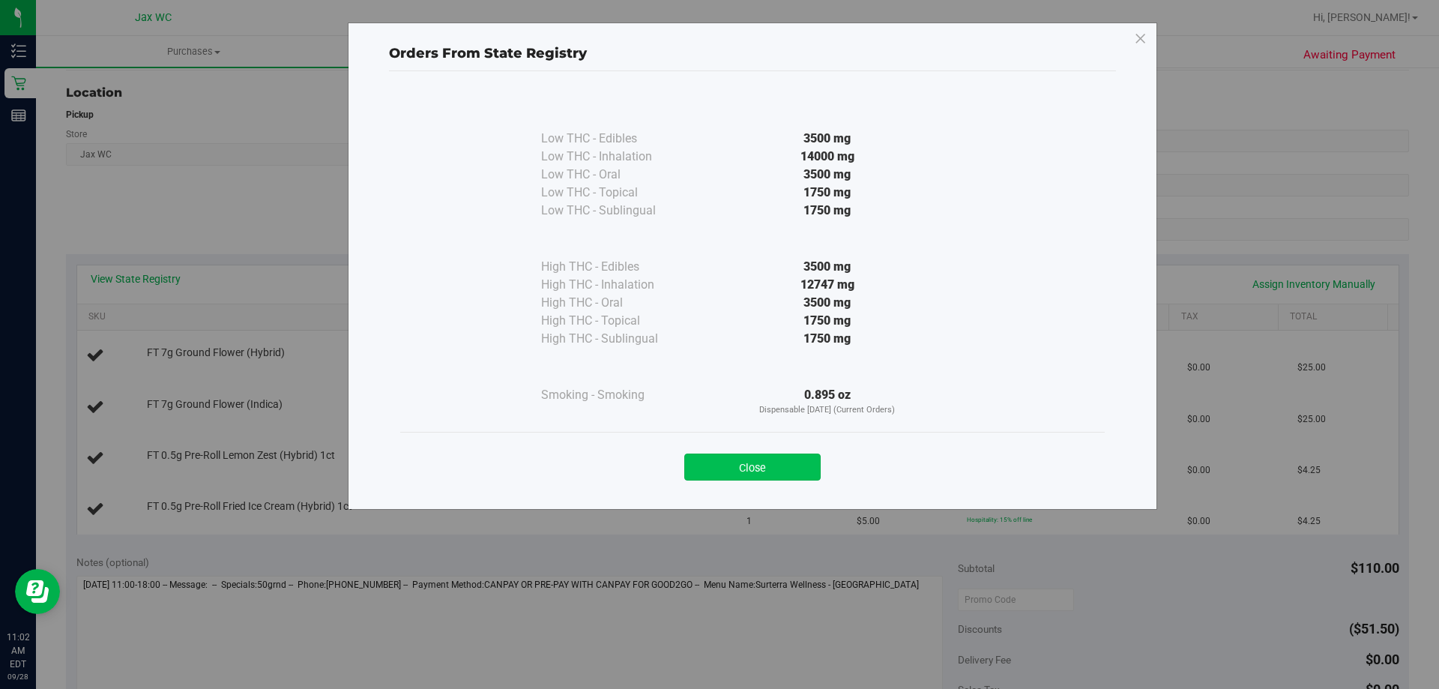
click at [758, 463] on button "Close" at bounding box center [752, 466] width 136 height 27
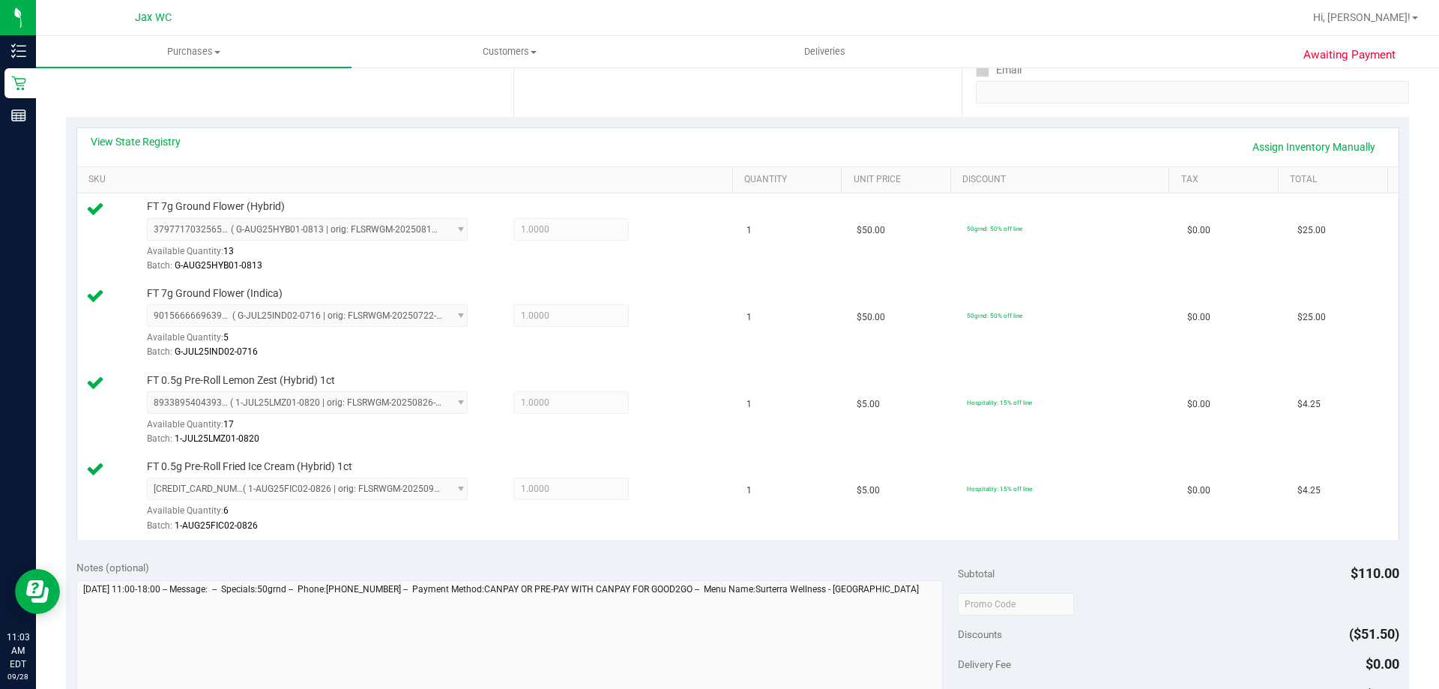
scroll to position [450, 0]
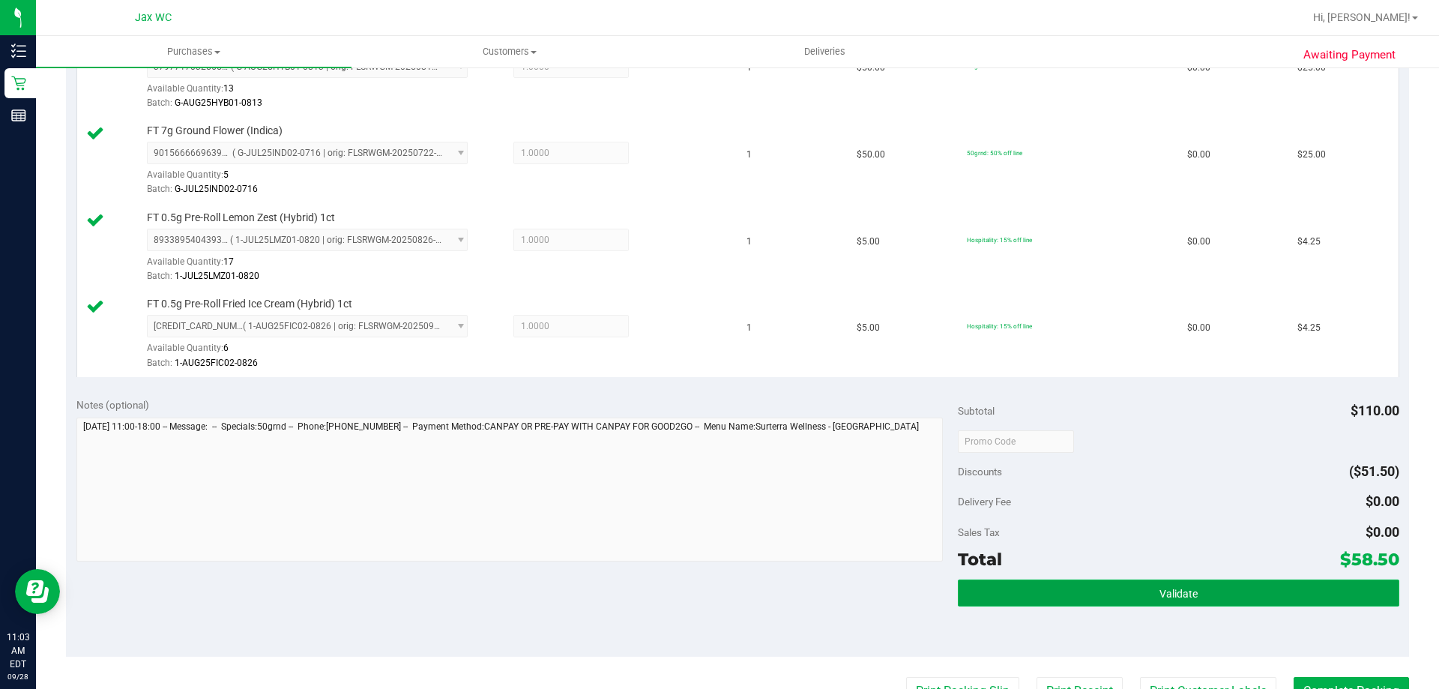
click at [1162, 593] on span "Validate" at bounding box center [1178, 594] width 38 height 12
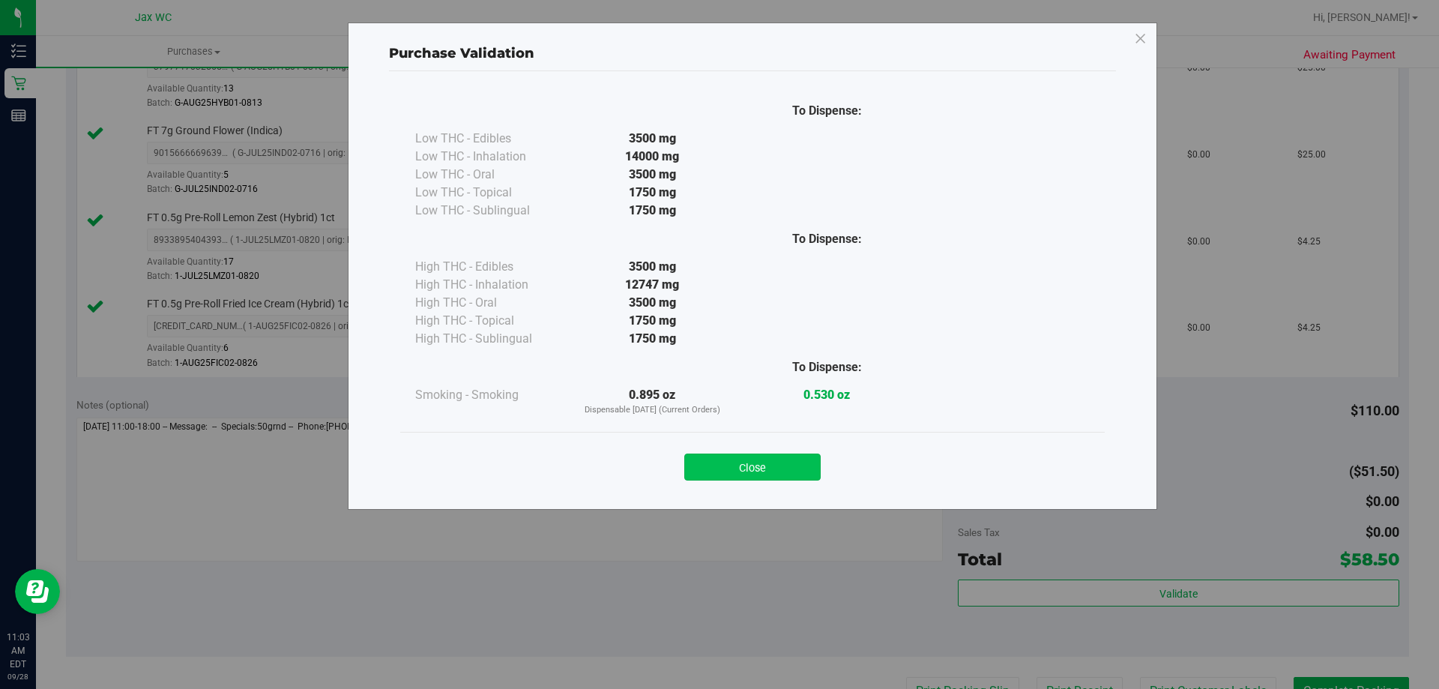
click at [780, 462] on button "Close" at bounding box center [752, 466] width 136 height 27
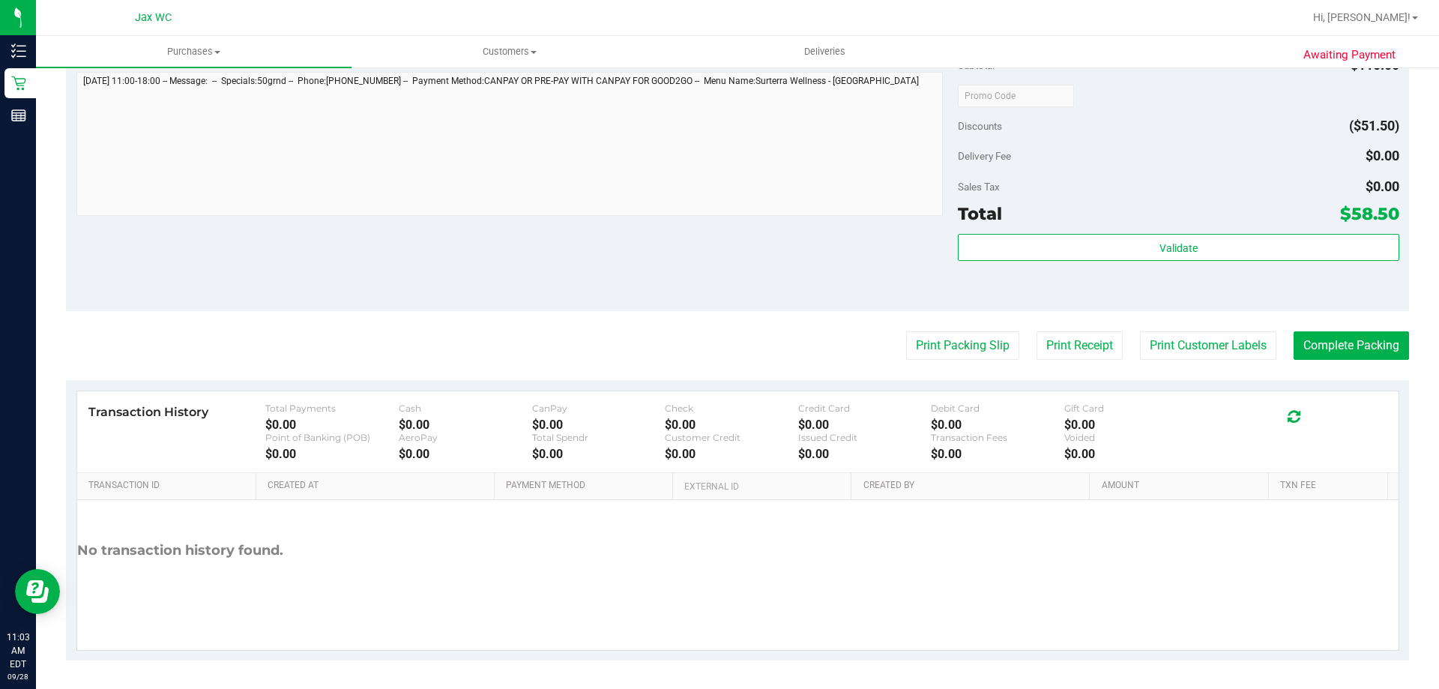
scroll to position [797, 0]
click at [949, 345] on button "Print Packing Slip" at bounding box center [962, 344] width 113 height 28
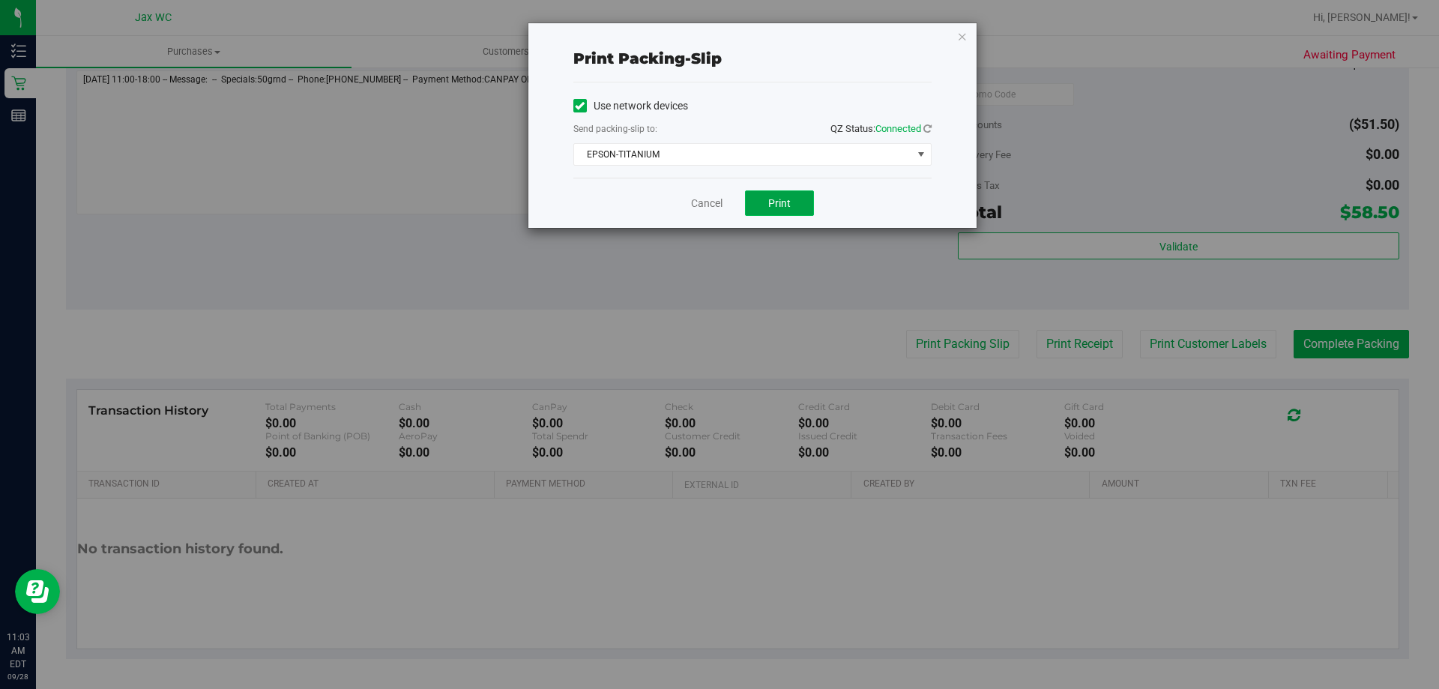
click at [778, 196] on button "Print" at bounding box center [779, 202] width 69 height 25
click at [713, 199] on link "Cancel" at bounding box center [706, 204] width 31 height 16
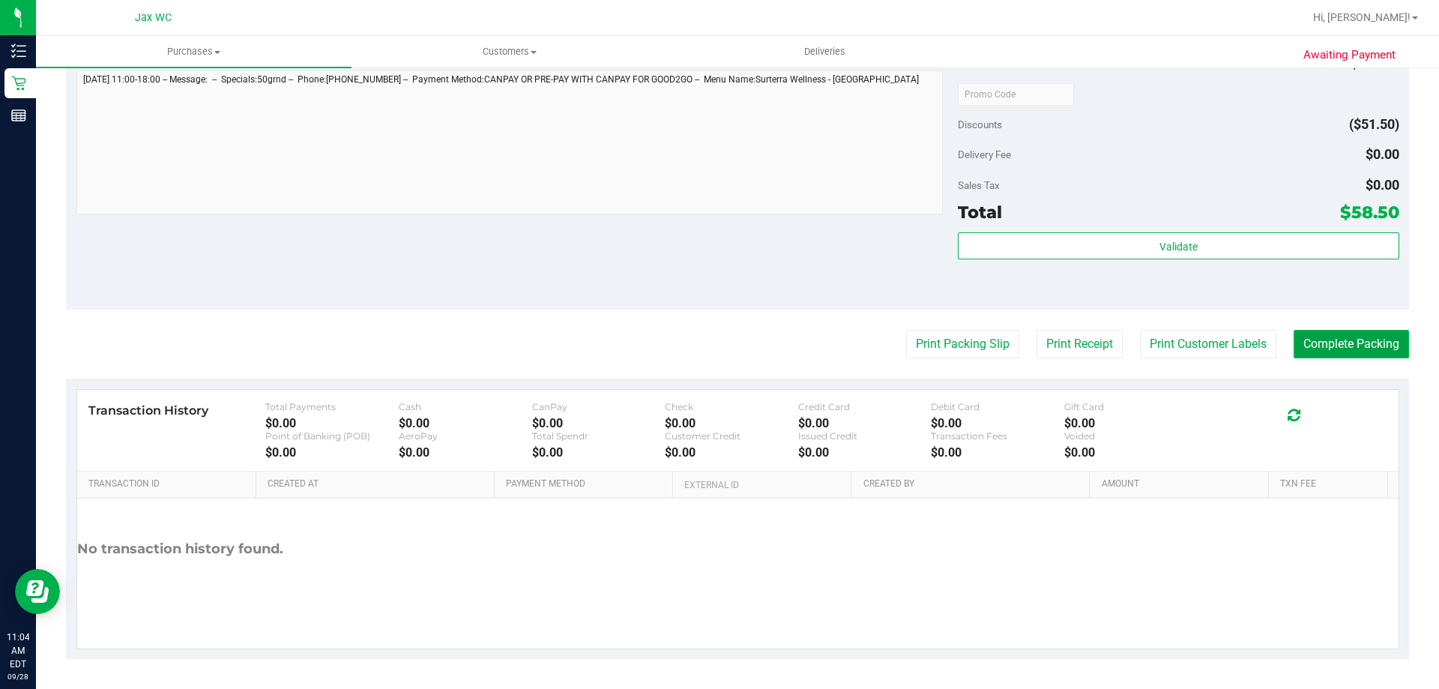
click at [1369, 333] on button "Complete Packing" at bounding box center [1350, 344] width 115 height 28
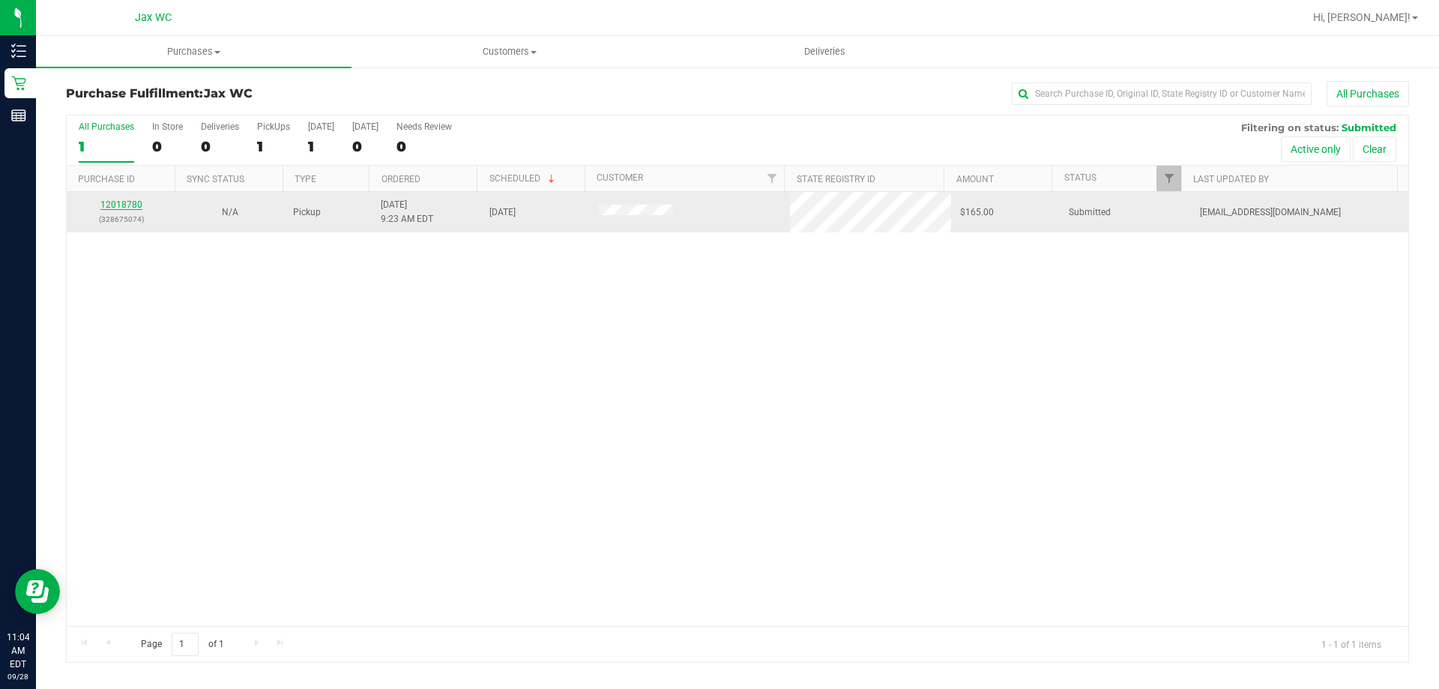
click at [115, 202] on link "12018780" at bounding box center [121, 204] width 42 height 10
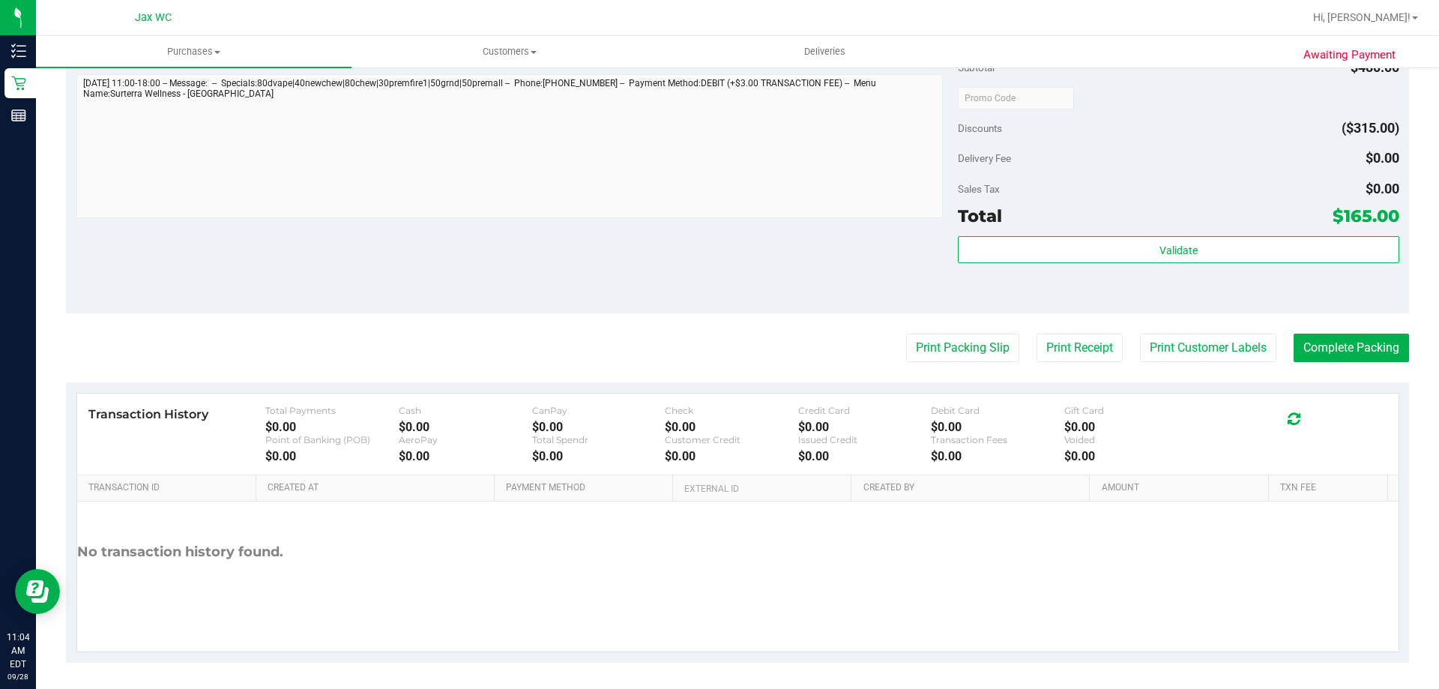
scroll to position [1012, 0]
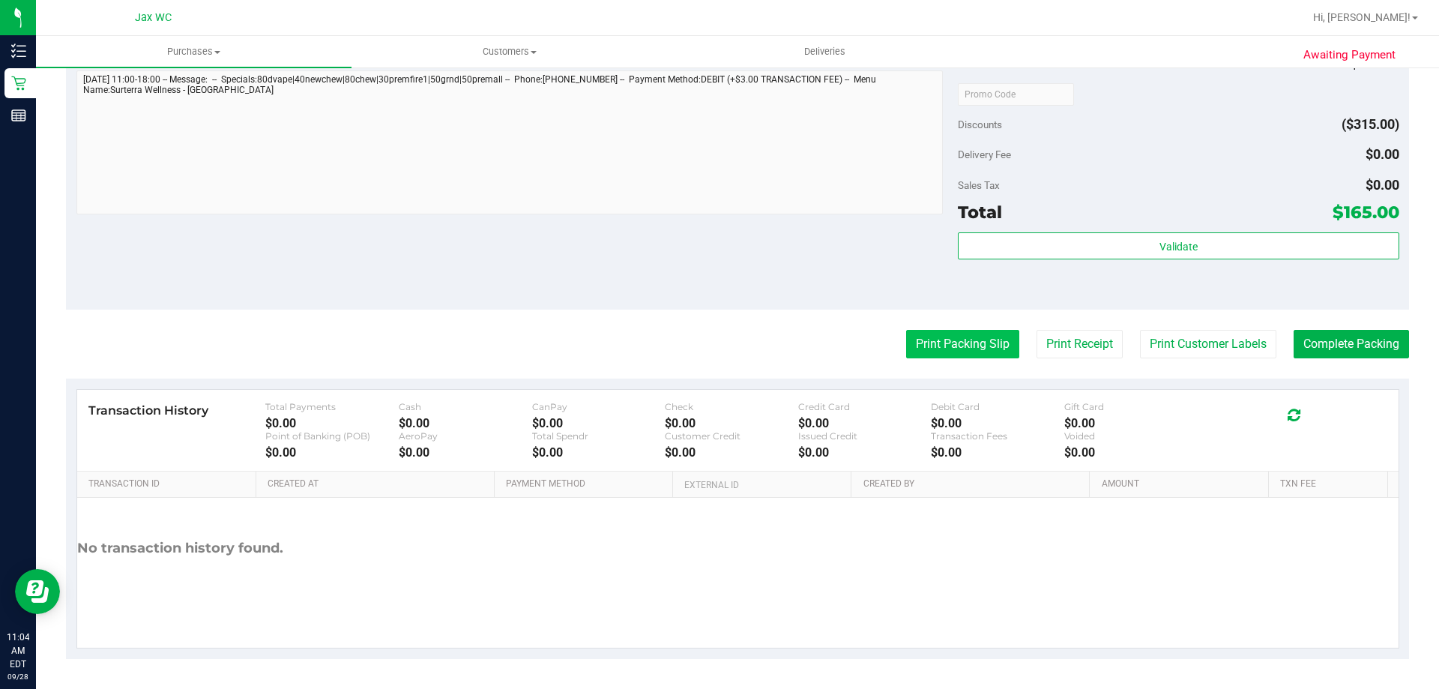
click at [962, 348] on button "Print Packing Slip" at bounding box center [962, 344] width 113 height 28
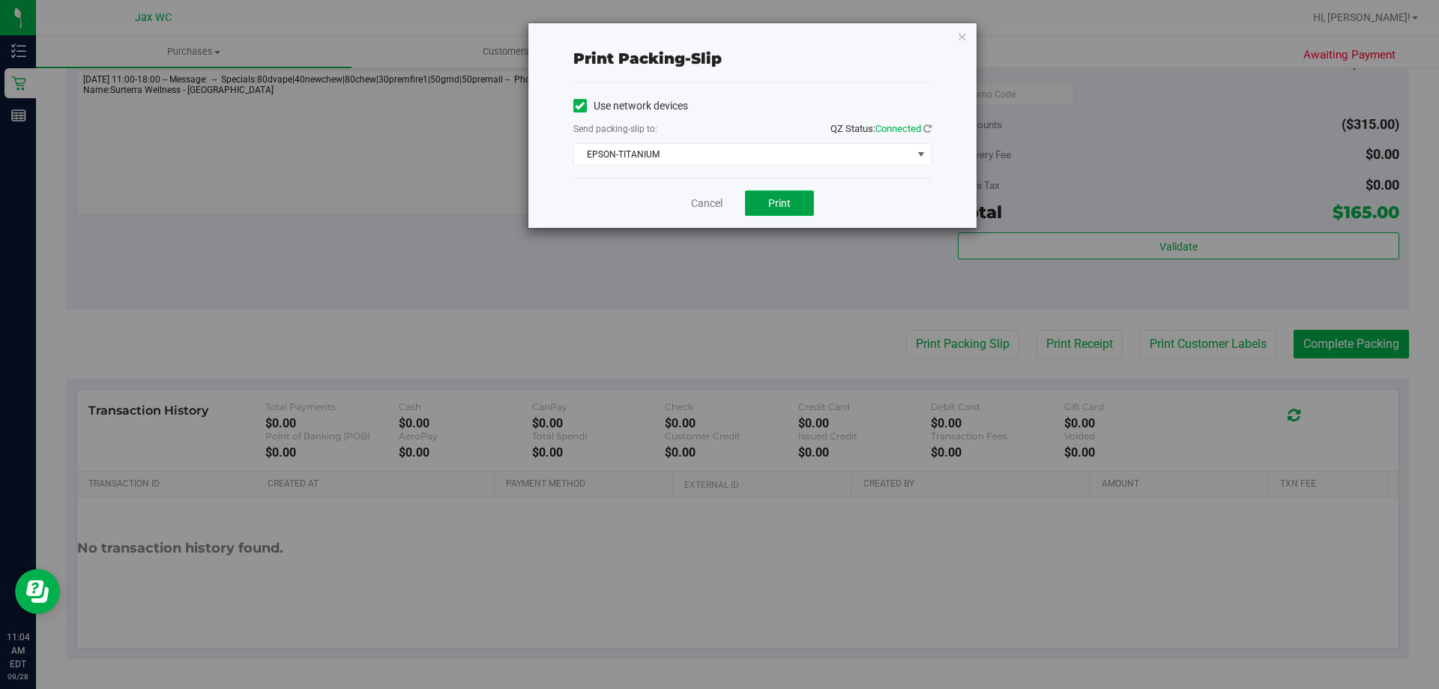
click at [798, 208] on button "Print" at bounding box center [779, 202] width 69 height 25
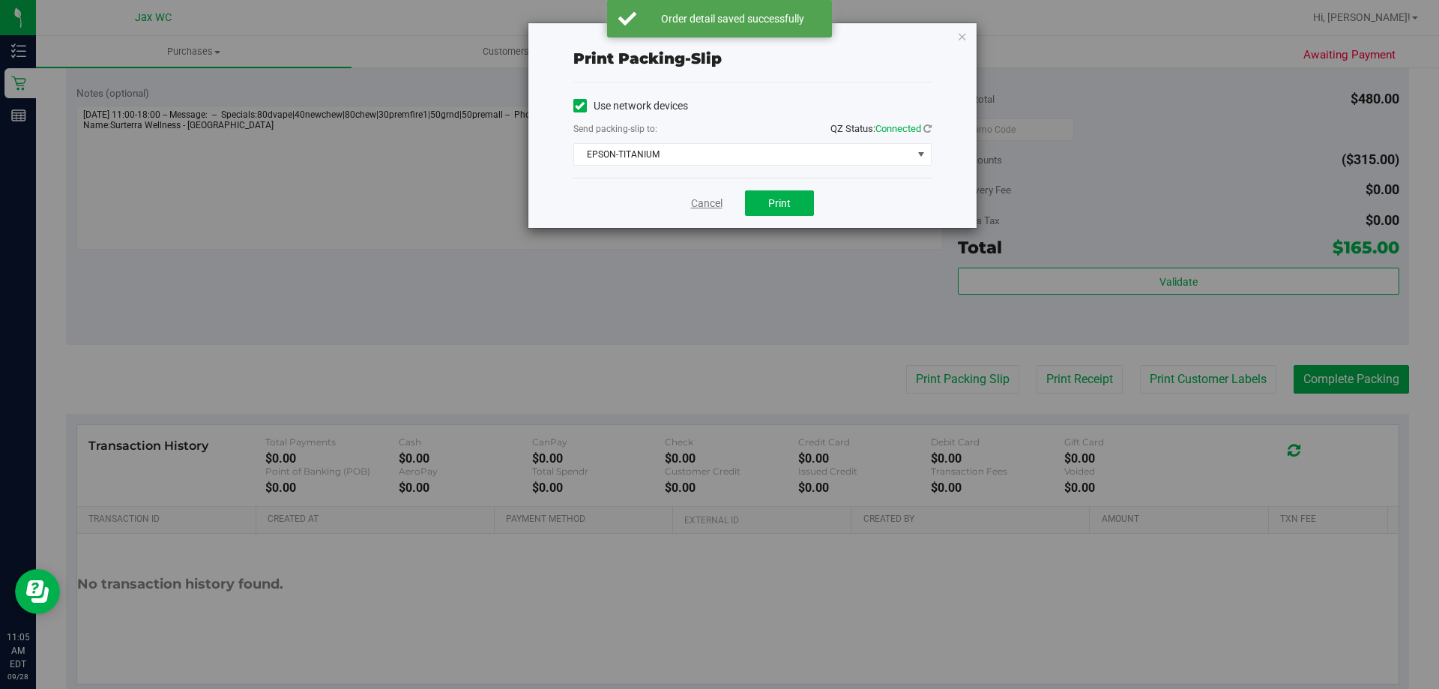
click at [716, 204] on link "Cancel" at bounding box center [706, 204] width 31 height 16
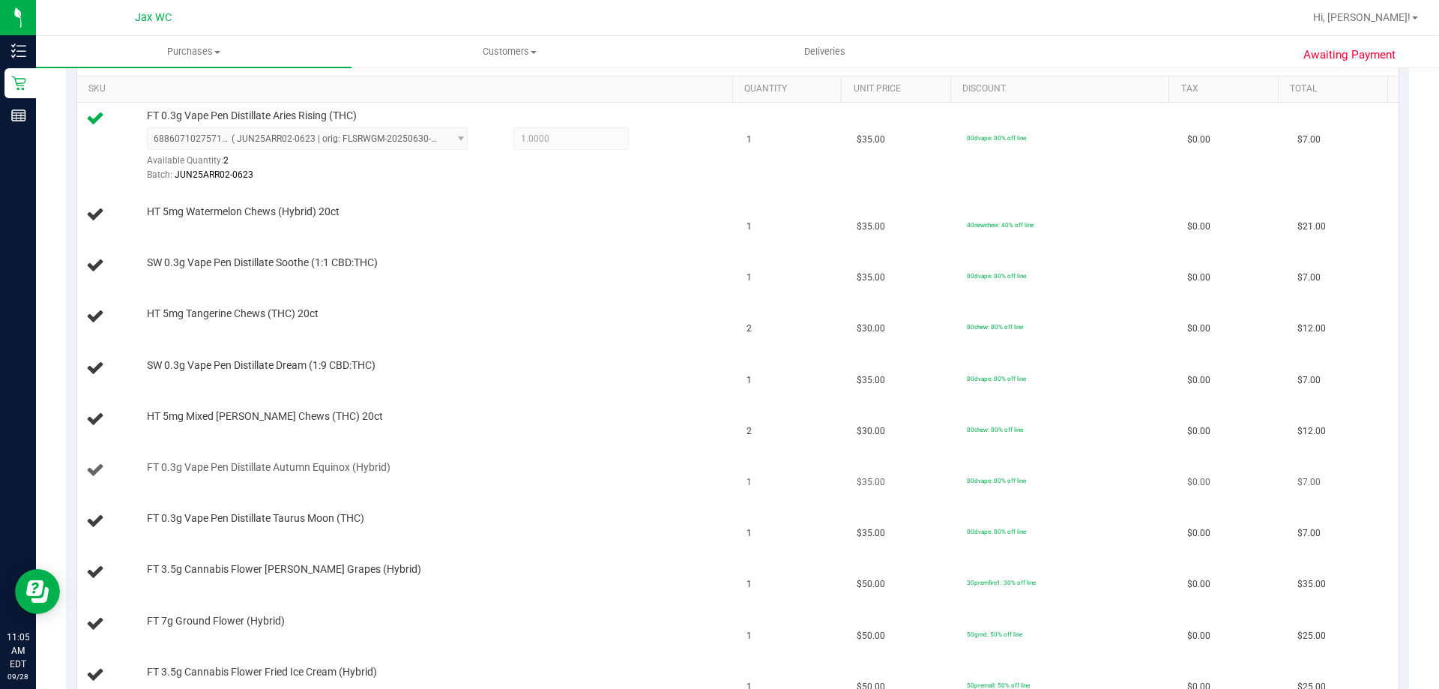
scroll to position [413, 0]
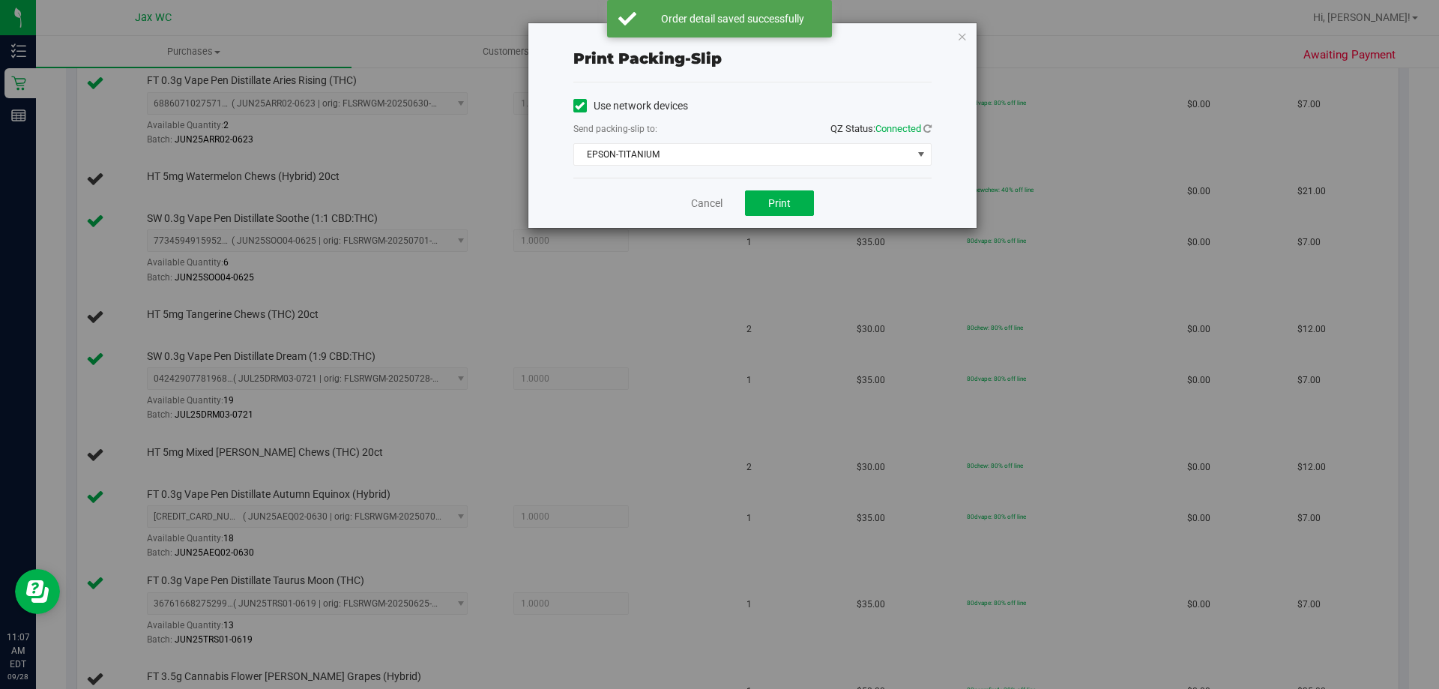
click at [675, 200] on div "Cancel Print" at bounding box center [752, 203] width 358 height 50
click at [707, 200] on link "Cancel" at bounding box center [706, 204] width 31 height 16
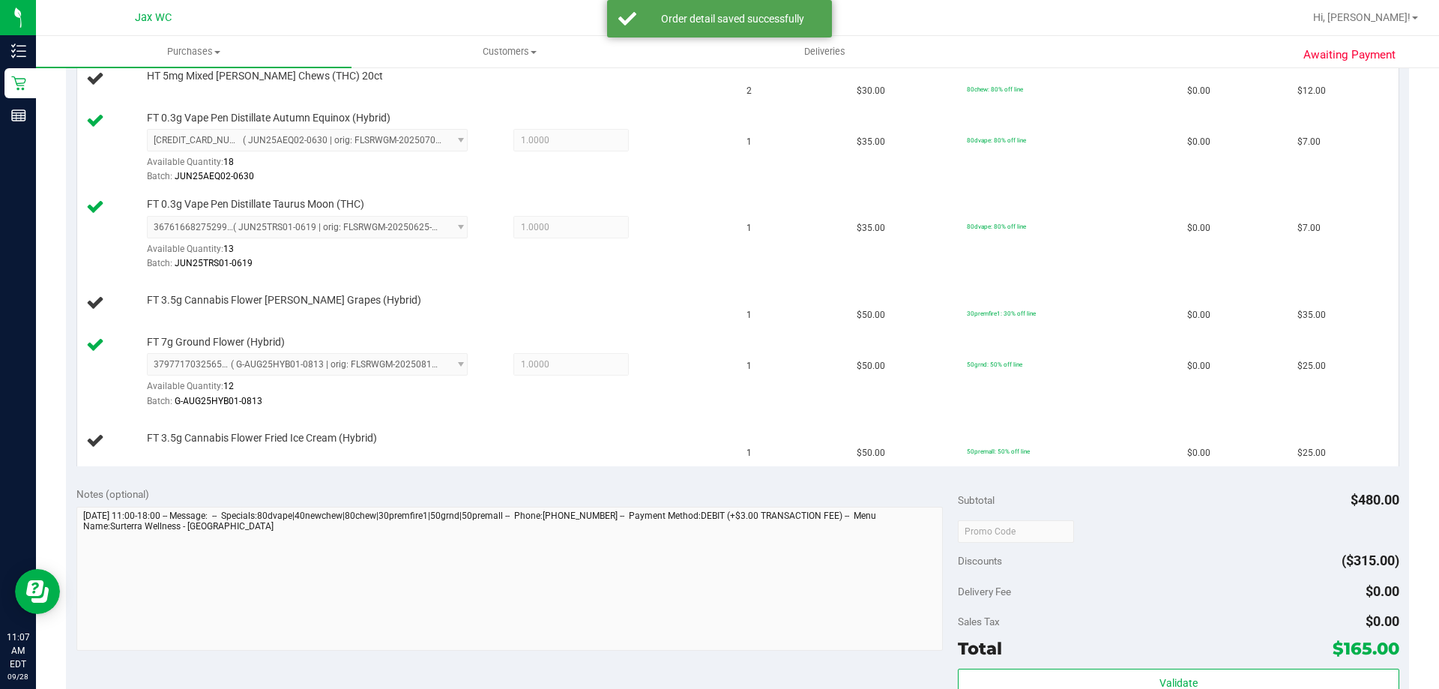
scroll to position [788, 0]
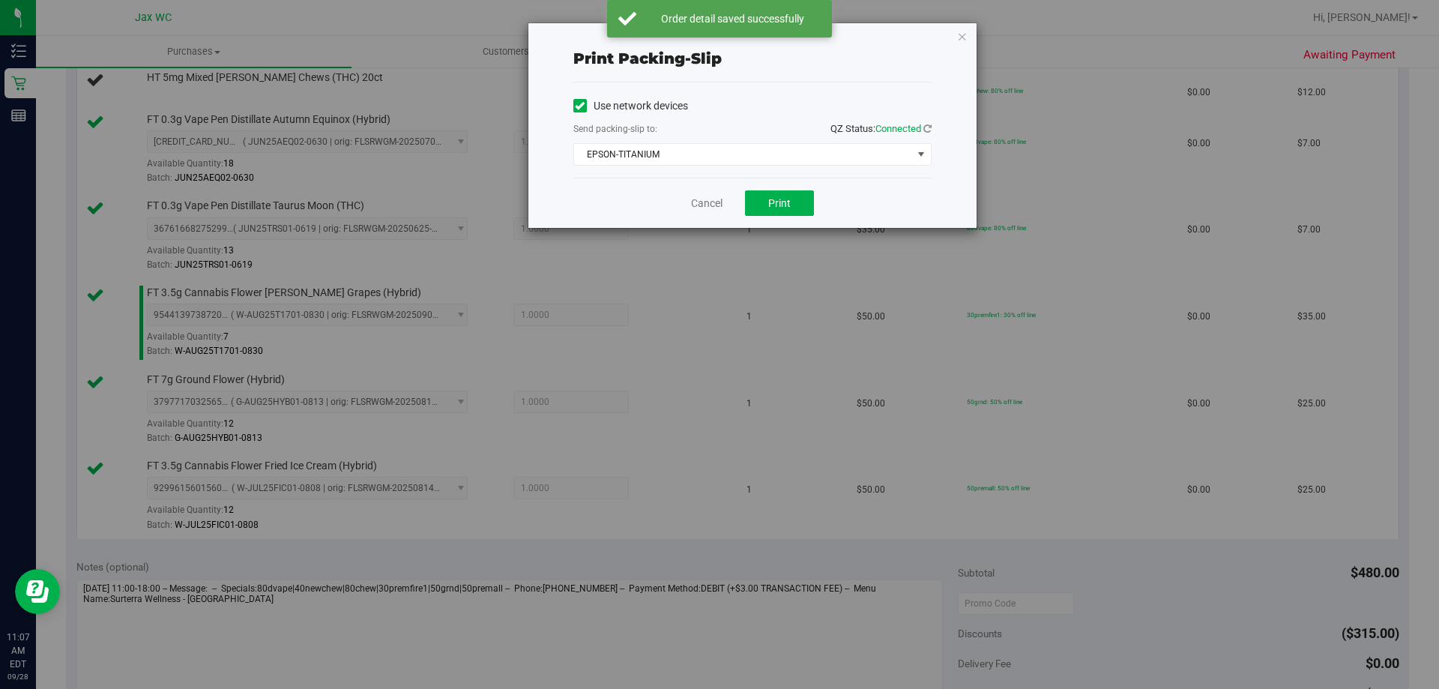
click at [668, 354] on div "Print packing-slip Use network devices Send packing-slip to: QZ Status: Connect…" at bounding box center [725, 344] width 1450 height 689
click at [721, 207] on link "Cancel" at bounding box center [706, 204] width 31 height 16
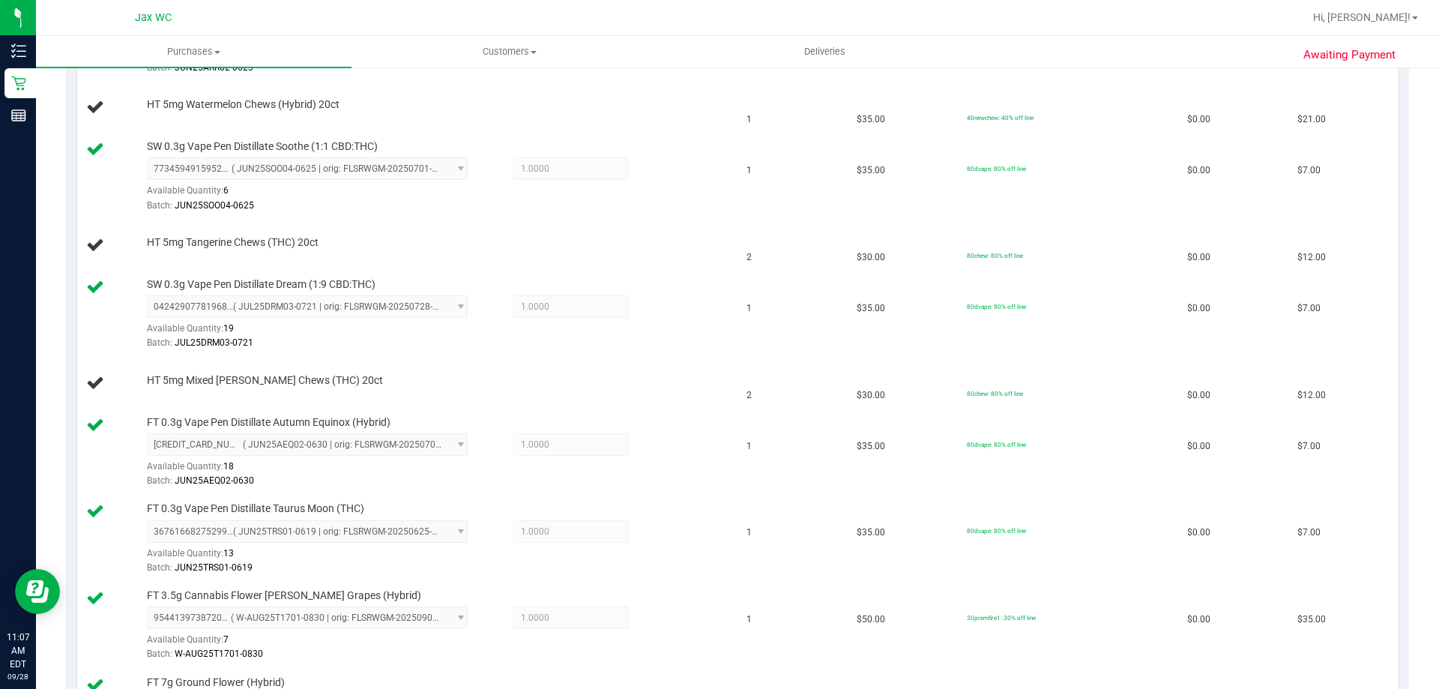
scroll to position [484, 0]
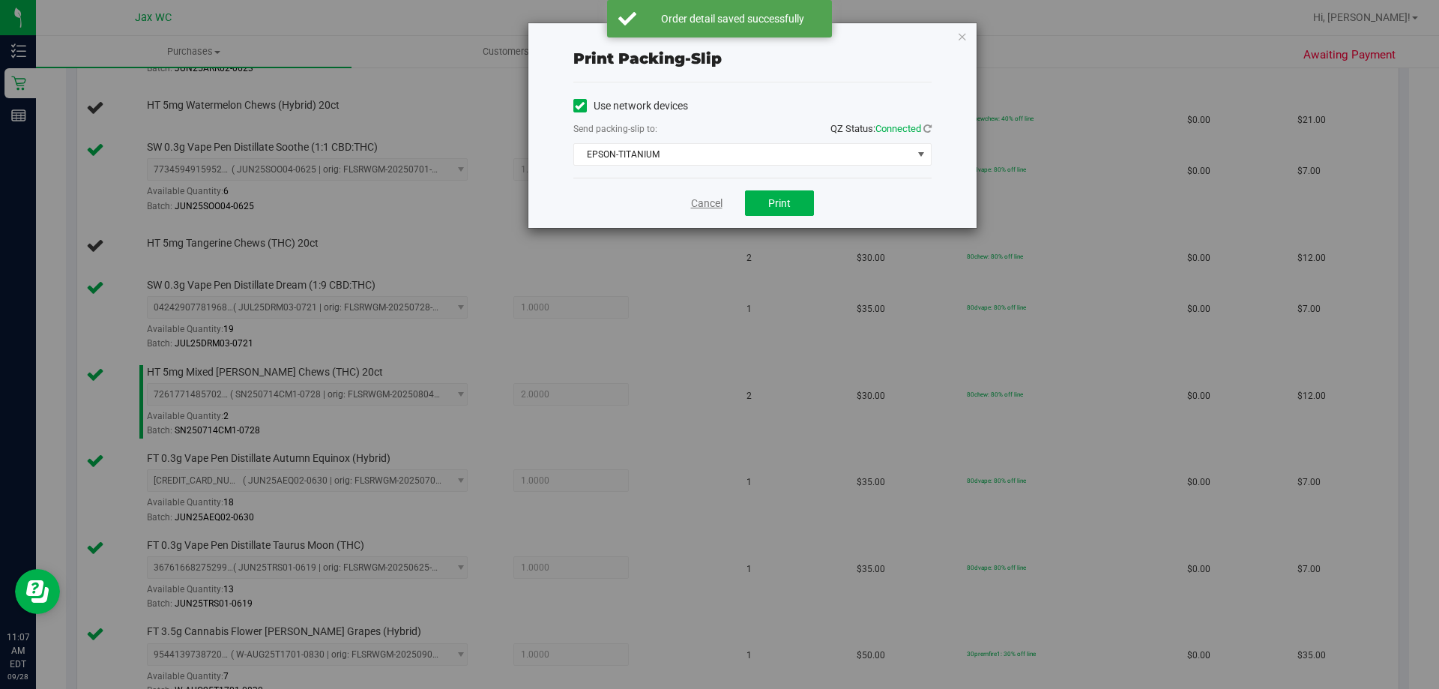
click at [701, 204] on link "Cancel" at bounding box center [706, 204] width 31 height 16
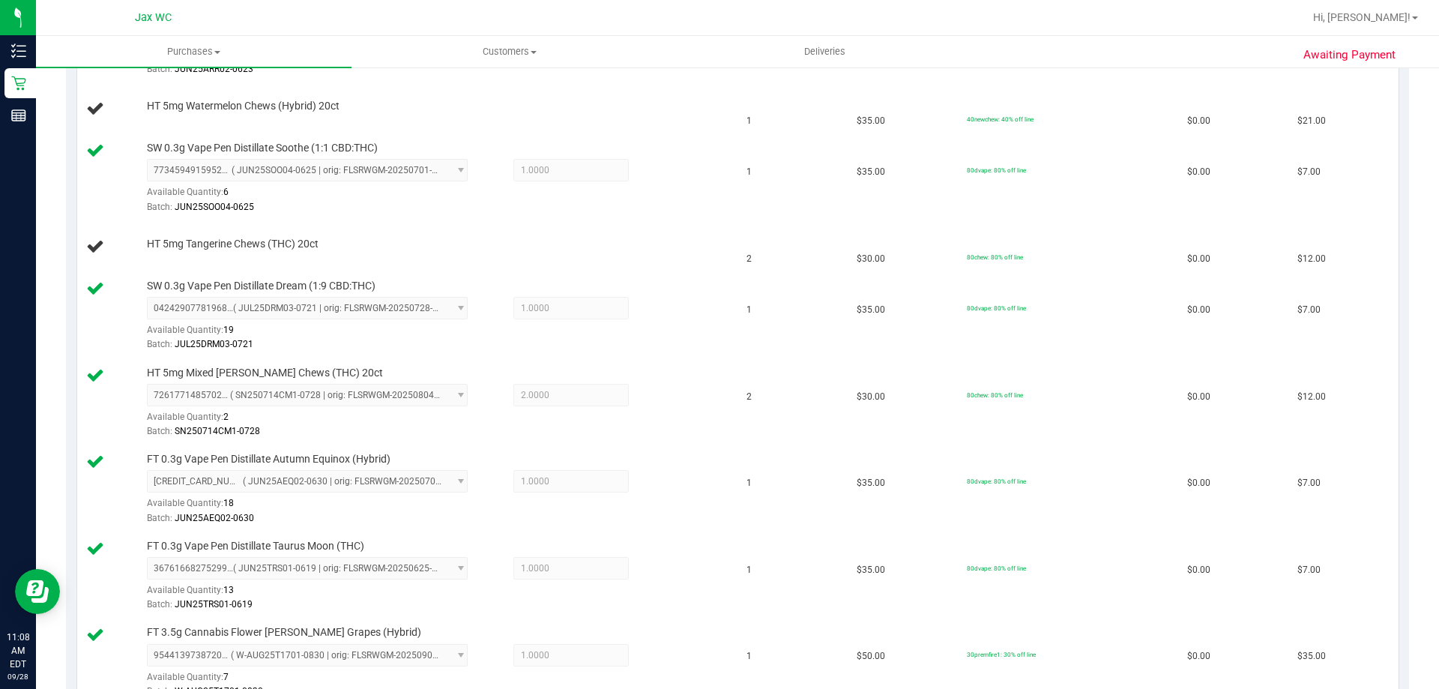
scroll to position [485, 0]
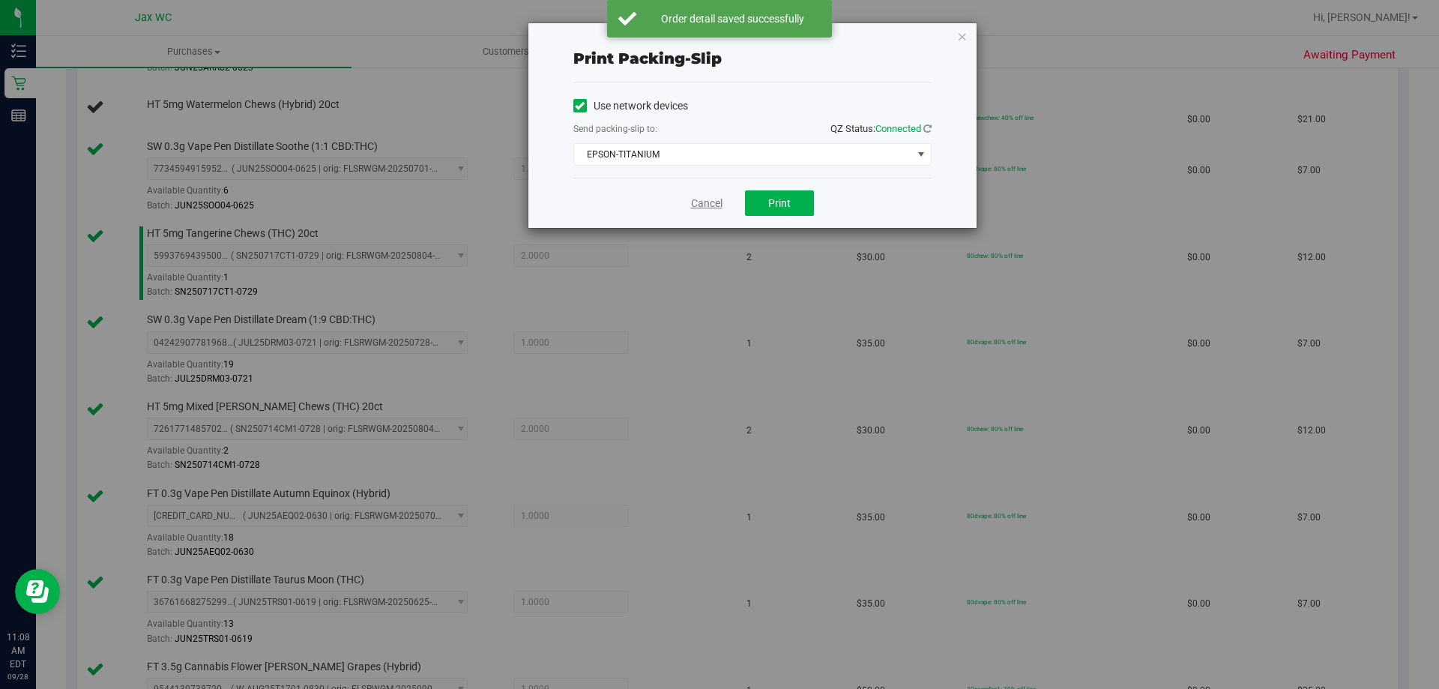
click at [695, 209] on link "Cancel" at bounding box center [706, 204] width 31 height 16
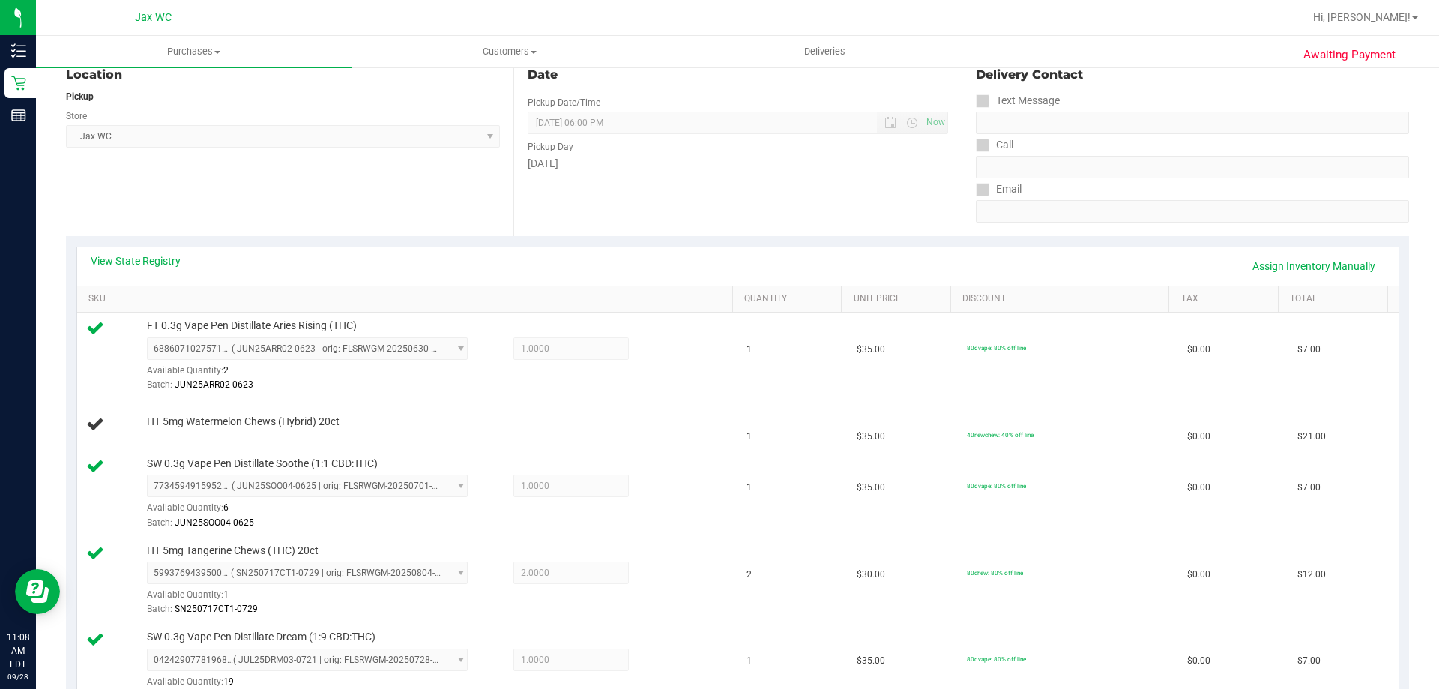
scroll to position [162, 0]
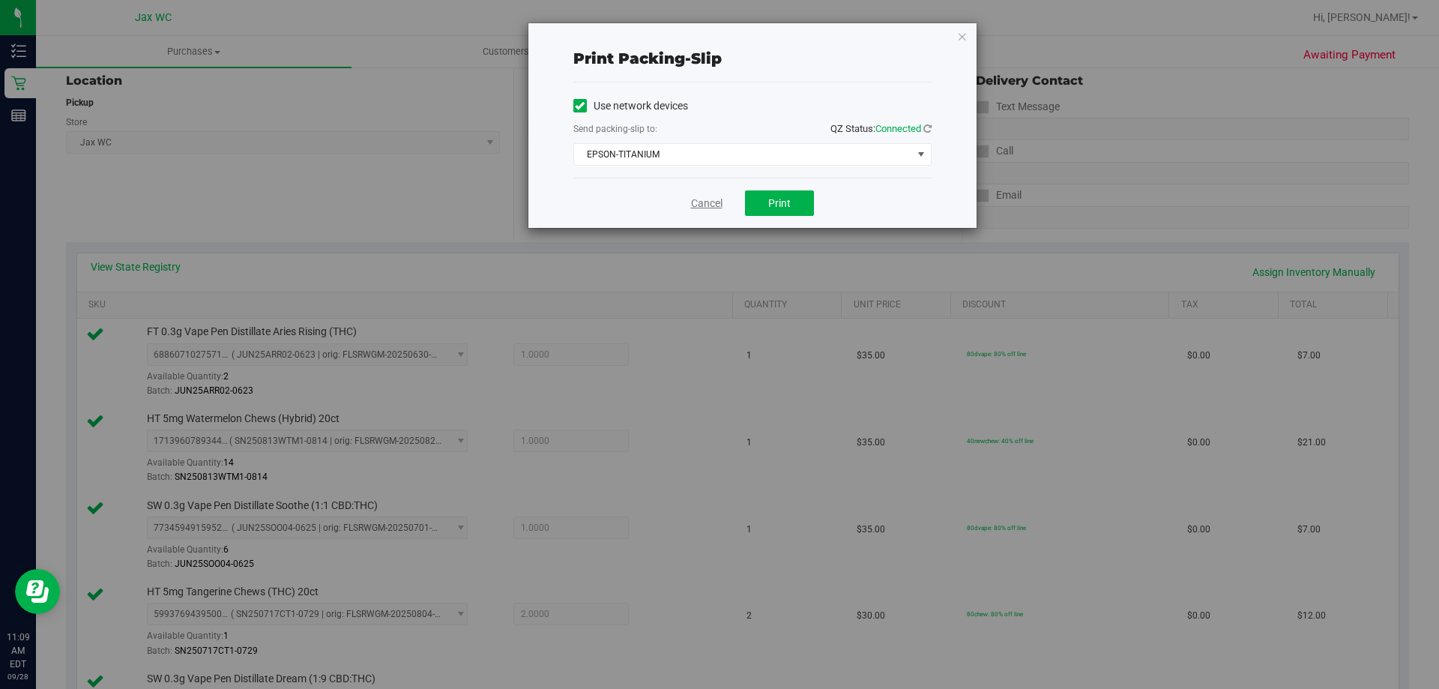
click at [706, 206] on link "Cancel" at bounding box center [706, 204] width 31 height 16
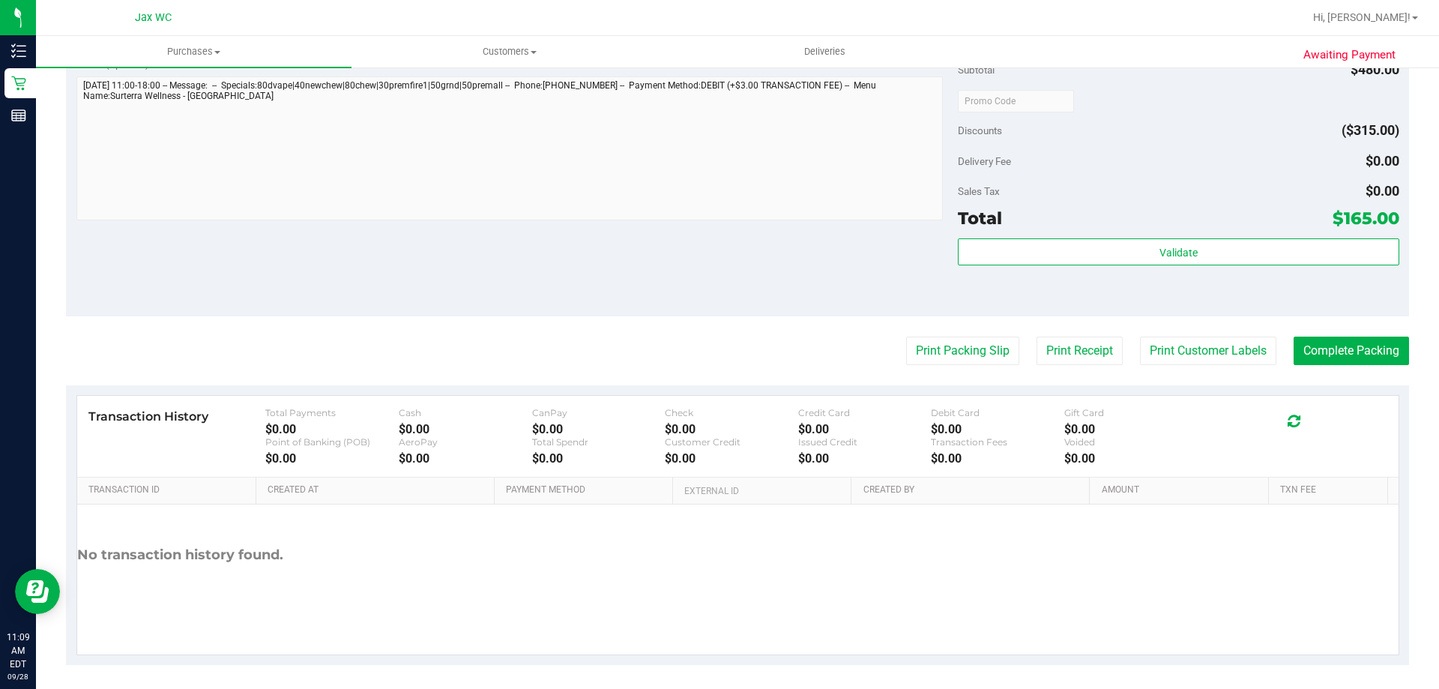
scroll to position [1403, 0]
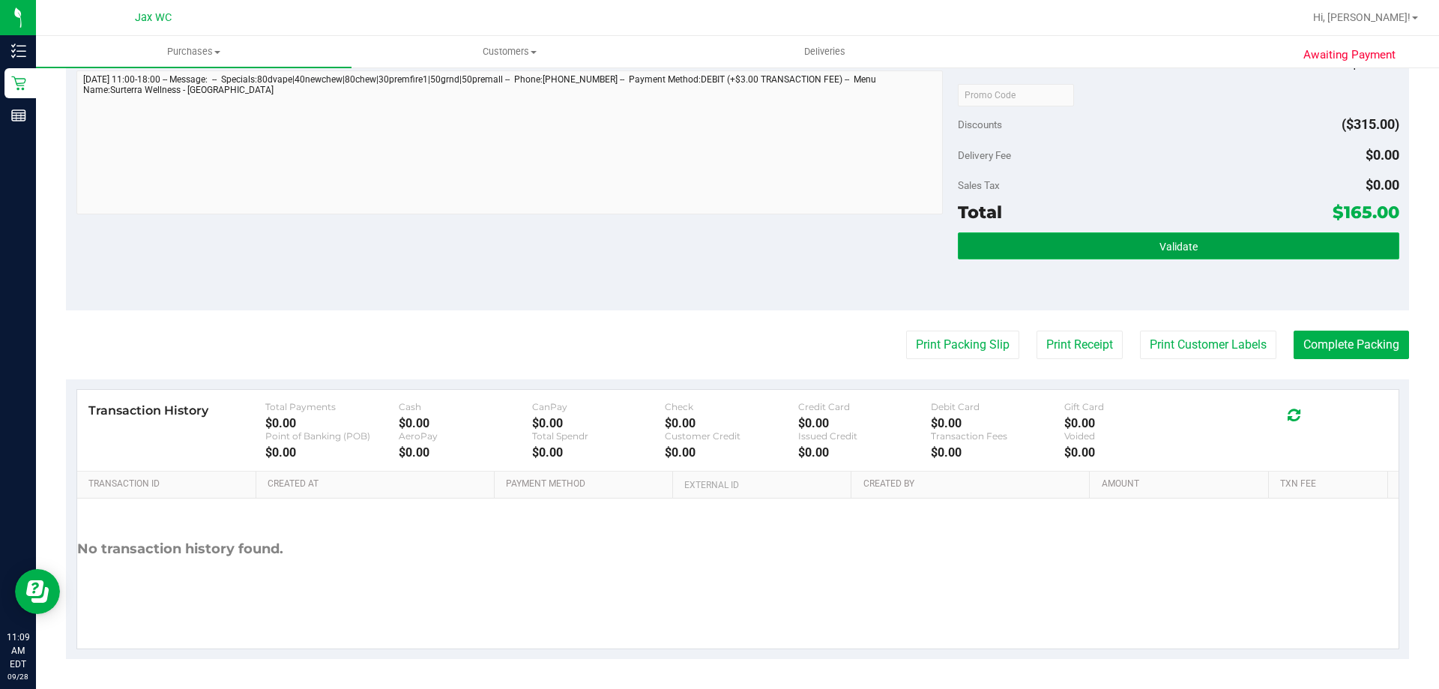
click at [1135, 244] on button "Validate" at bounding box center [1178, 245] width 441 height 27
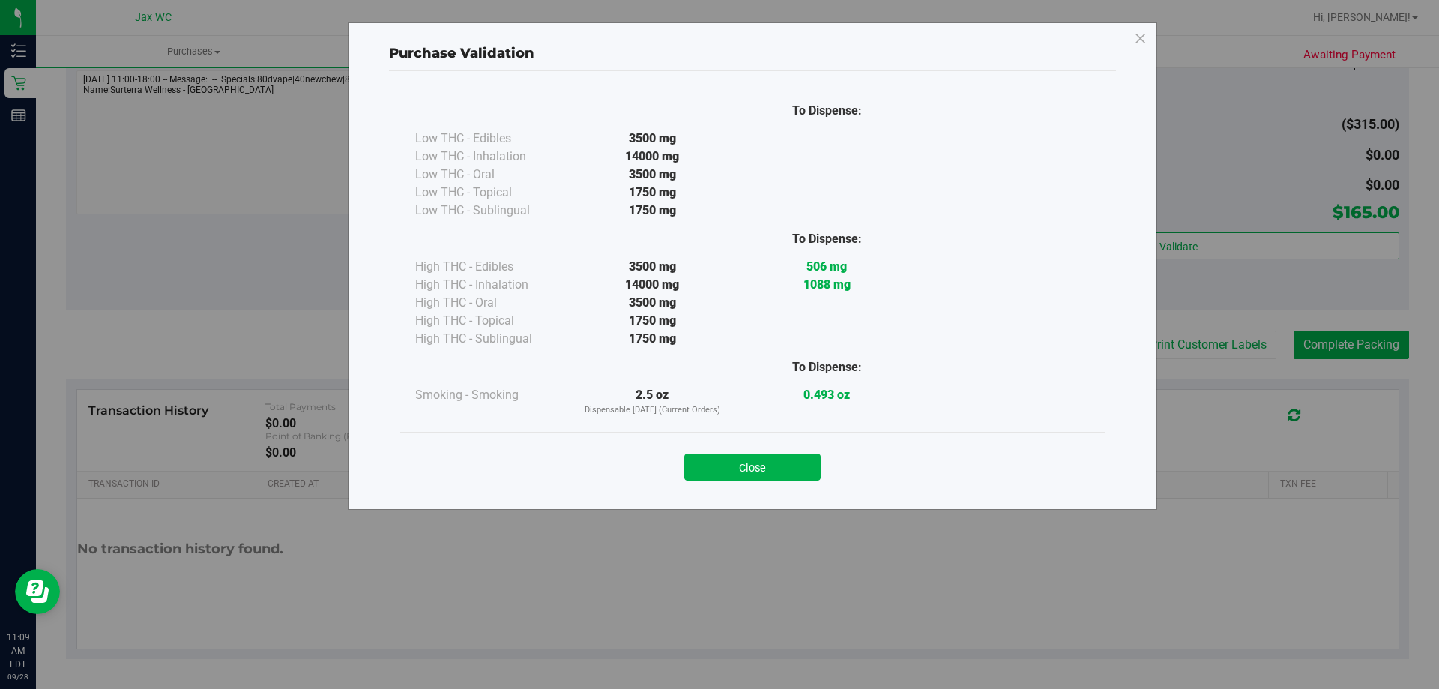
drag, startPoint x: 119, startPoint y: 542, endPoint x: 85, endPoint y: 558, distance: 37.5
drag, startPoint x: 85, startPoint y: 558, endPoint x: 807, endPoint y: 459, distance: 728.5
click at [806, 469] on button "Close" at bounding box center [752, 466] width 136 height 27
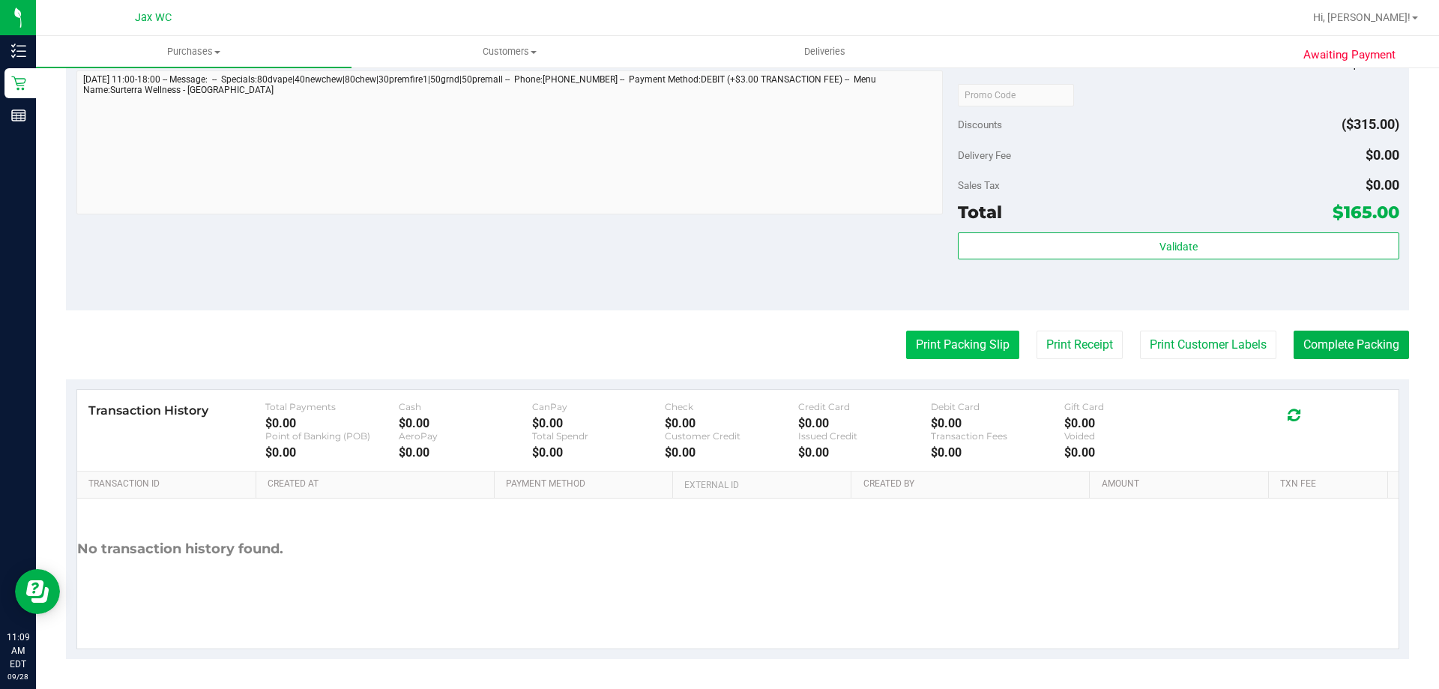
click at [930, 342] on button "Print Packing Slip" at bounding box center [962, 344] width 113 height 28
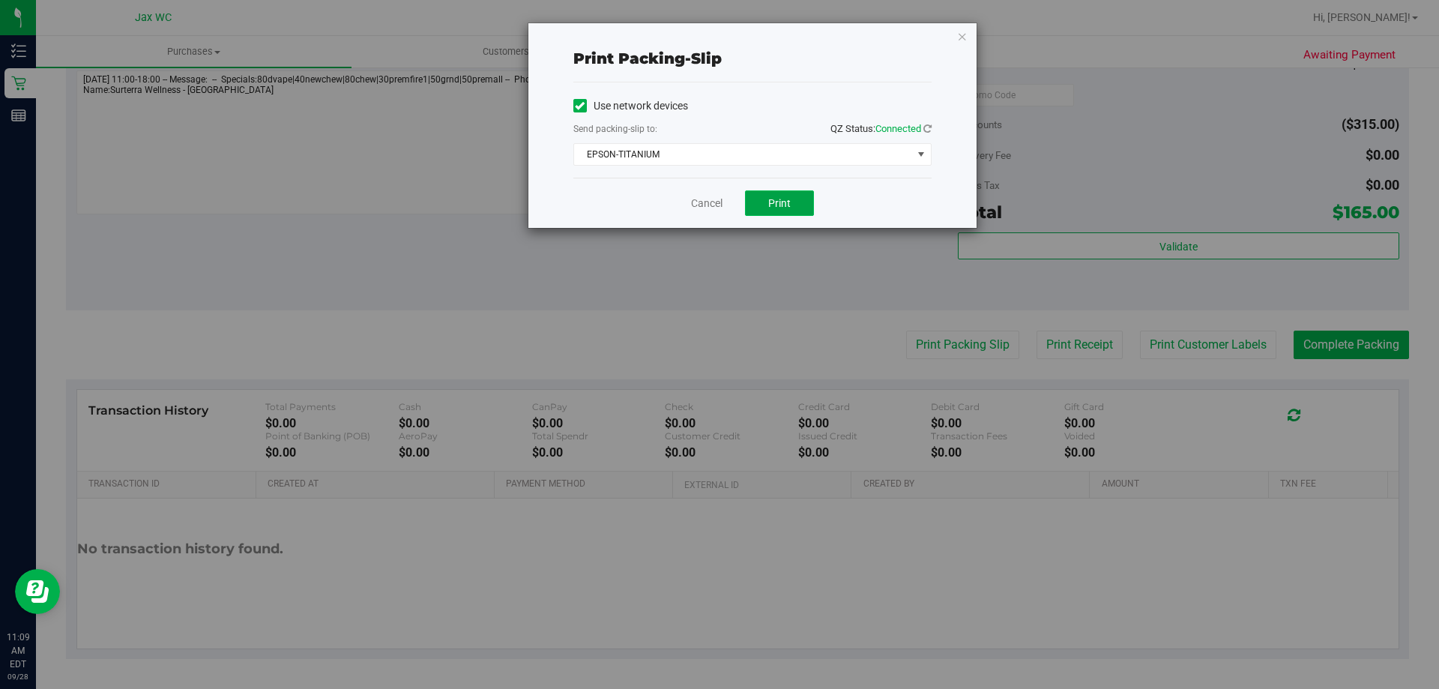
click at [788, 199] on span "Print" at bounding box center [779, 203] width 22 height 12
click at [716, 204] on link "Cancel" at bounding box center [706, 204] width 31 height 16
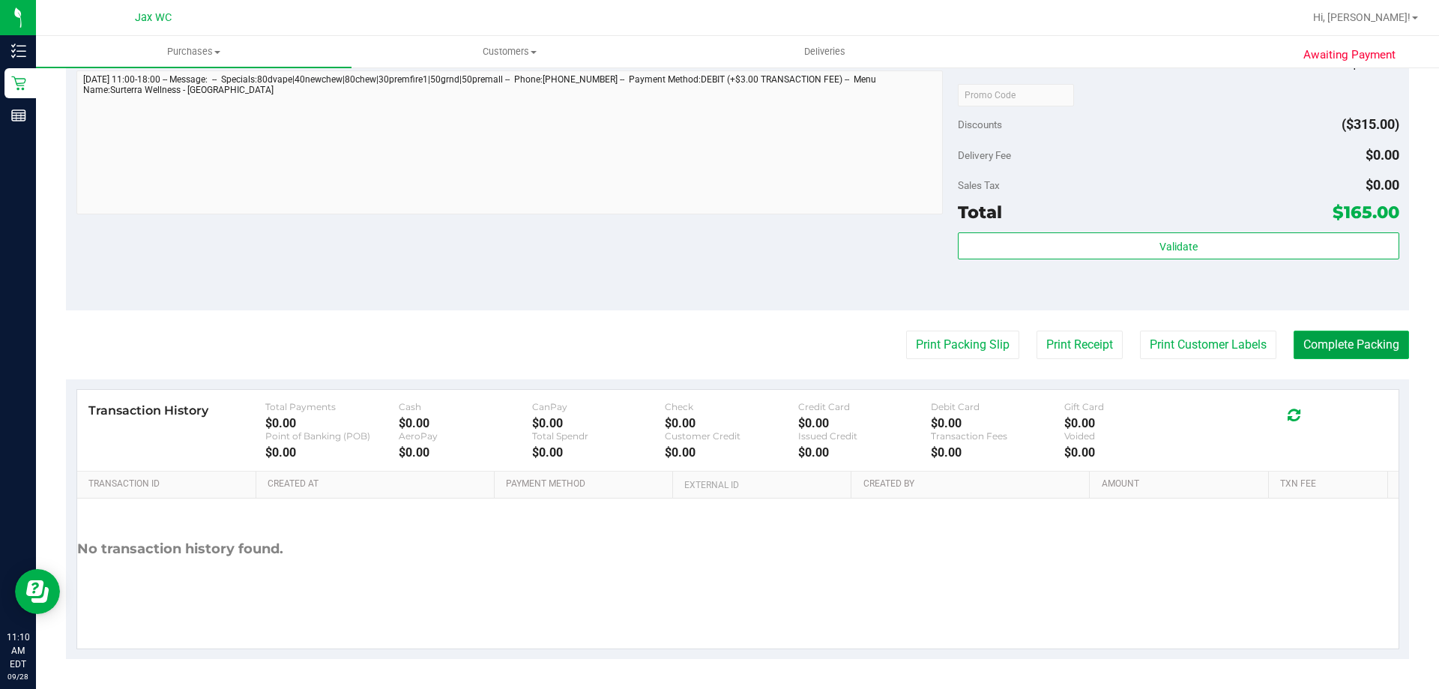
click at [1324, 341] on button "Complete Packing" at bounding box center [1350, 344] width 115 height 28
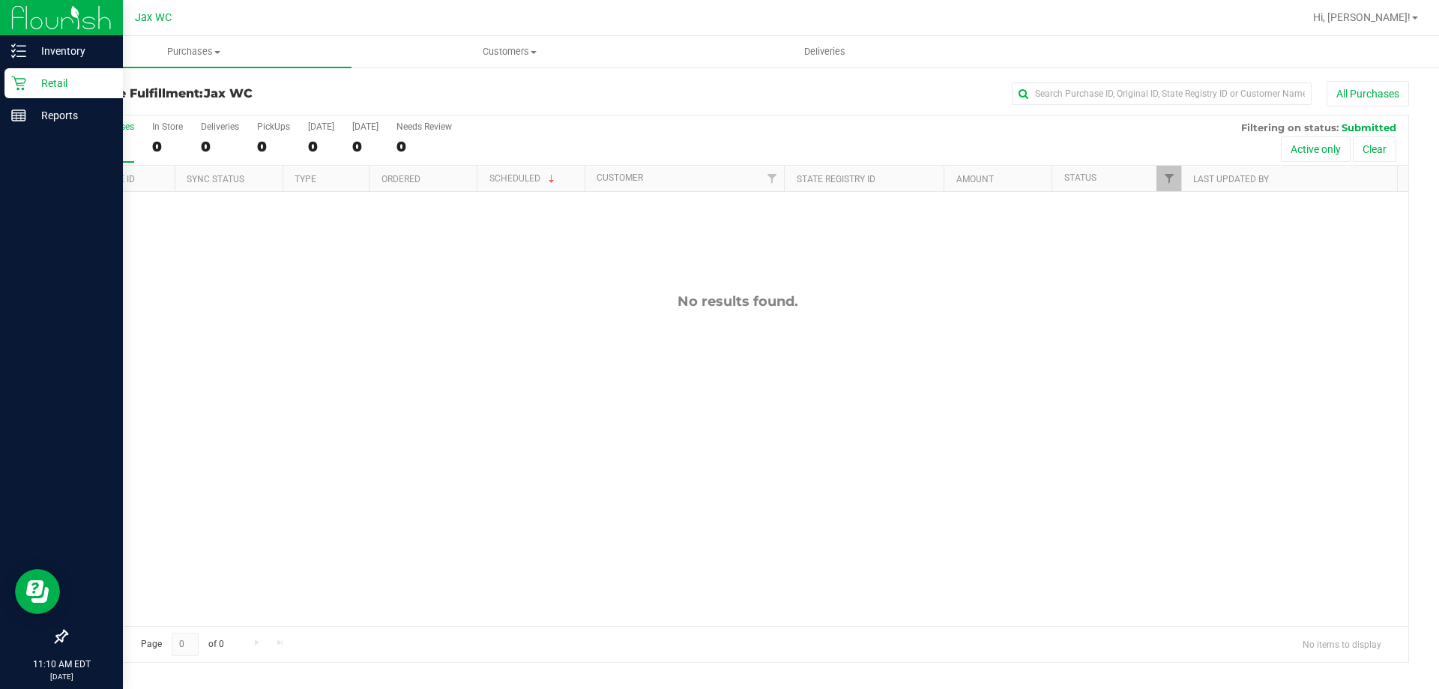
click at [23, 79] on icon at bounding box center [18, 83] width 14 height 14
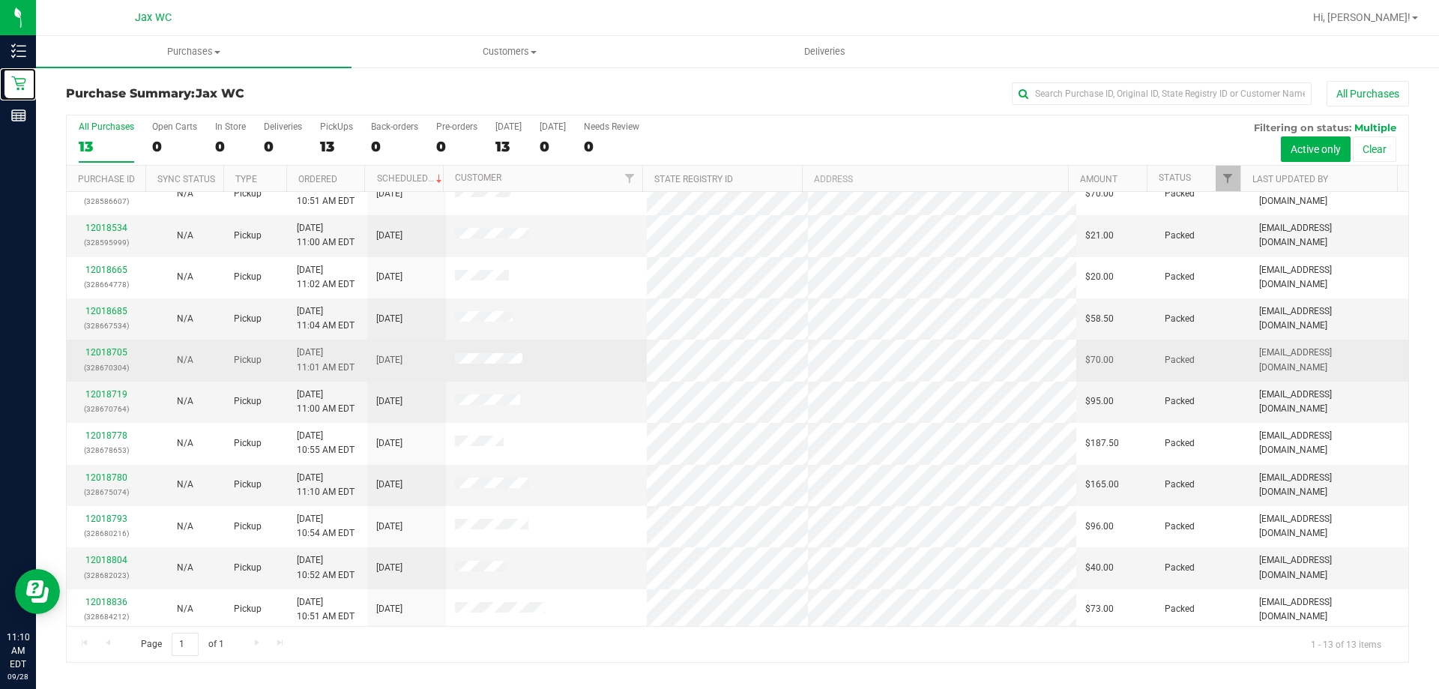
scroll to position [105, 0]
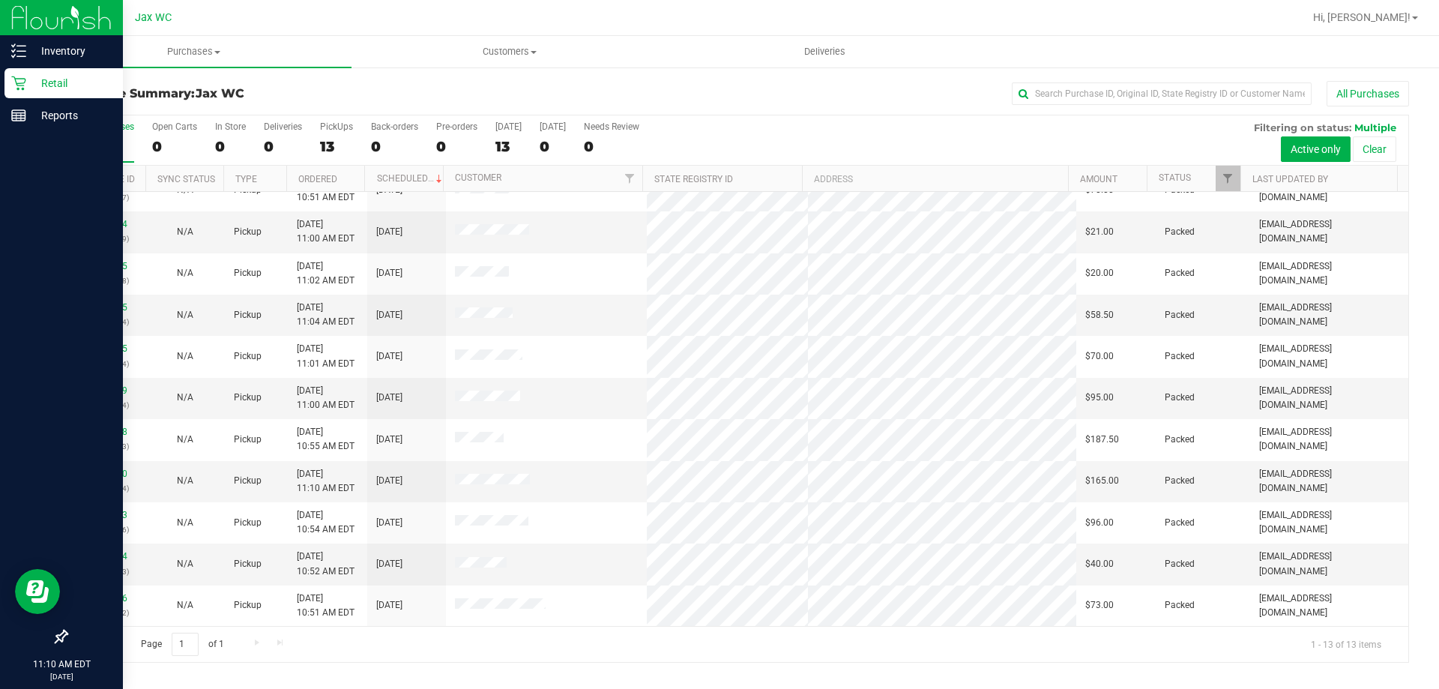
click at [25, 89] on icon at bounding box center [18, 83] width 15 height 15
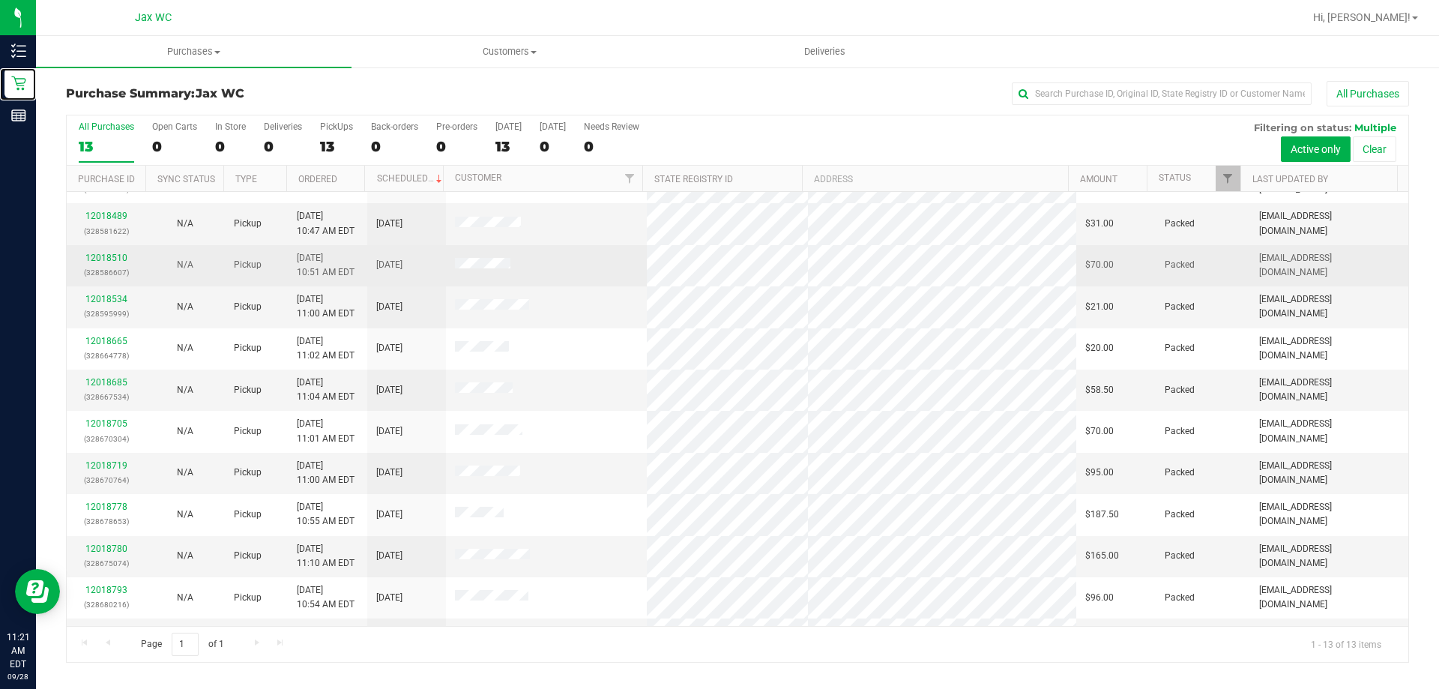
scroll to position [0, 0]
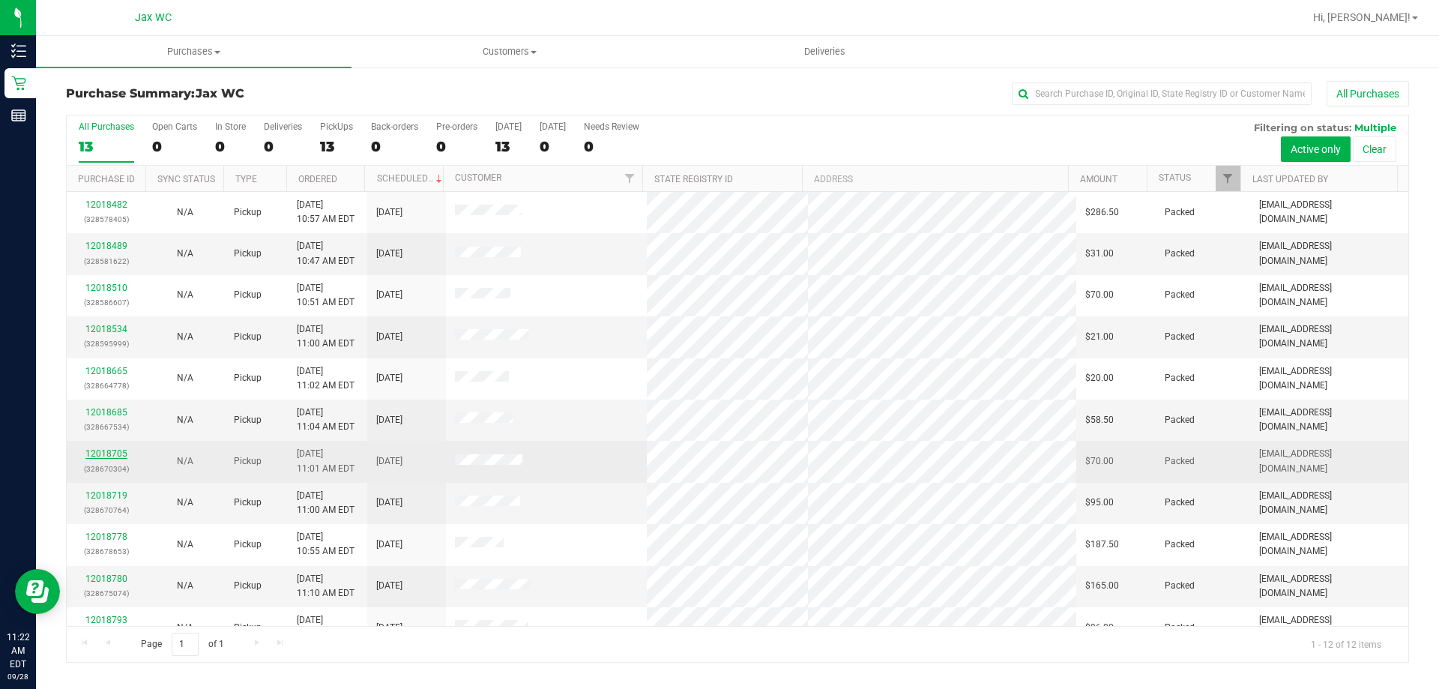
click at [104, 456] on link "12018705" at bounding box center [106, 453] width 42 height 10
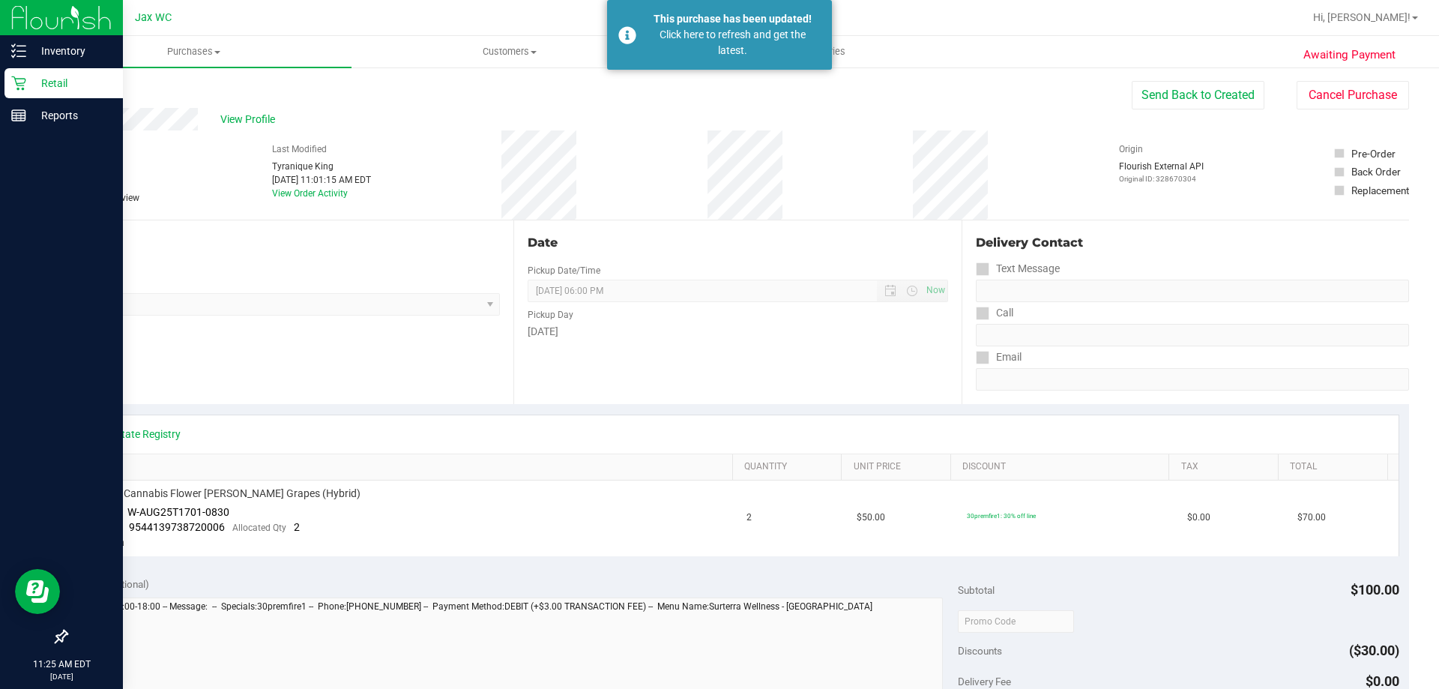
click at [56, 79] on p "Retail" at bounding box center [71, 83] width 90 height 18
